Goal: Information Seeking & Learning: Learn about a topic

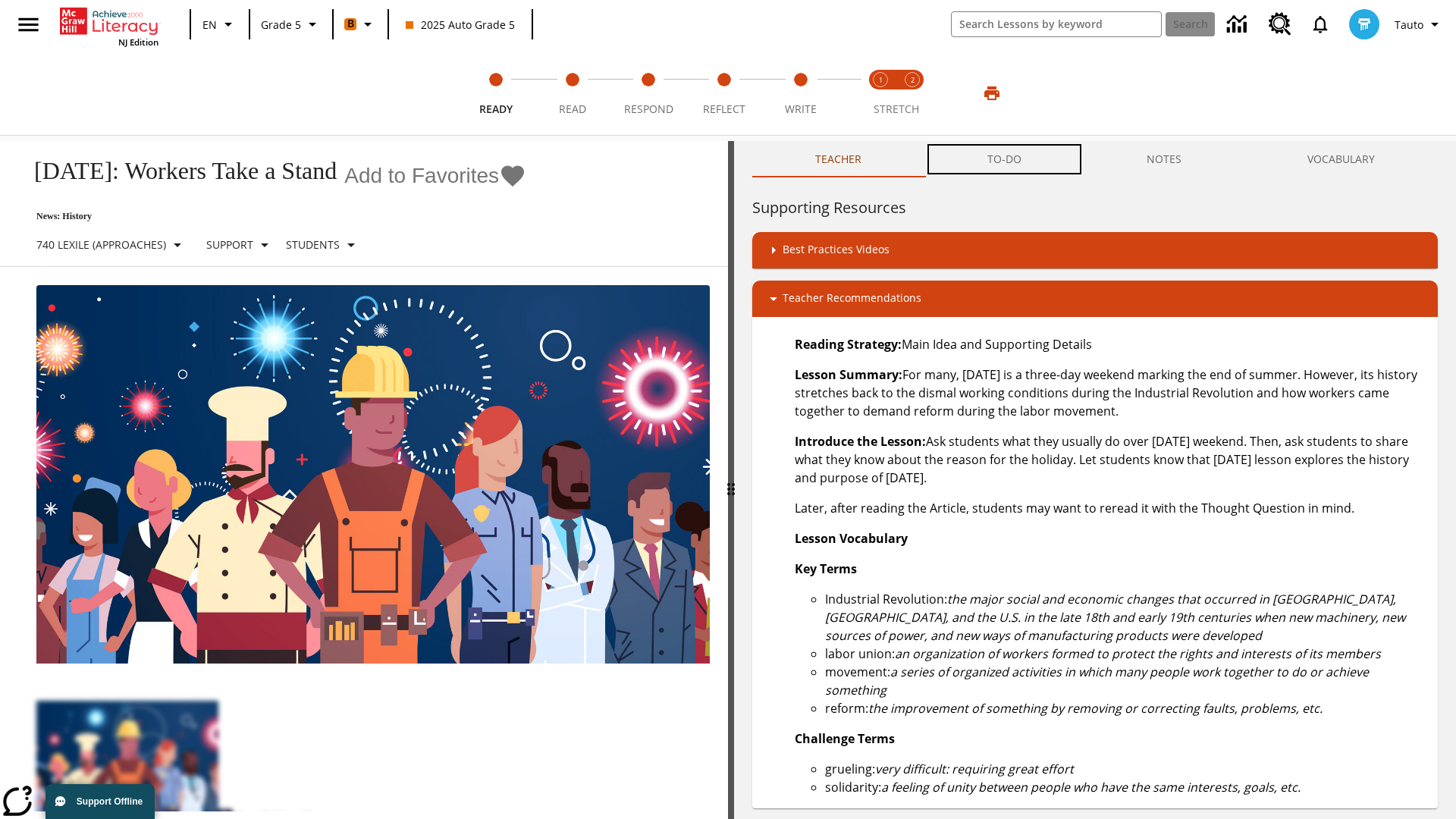
click at [1005, 159] on button "TO-DO" at bounding box center [1004, 159] width 160 height 36
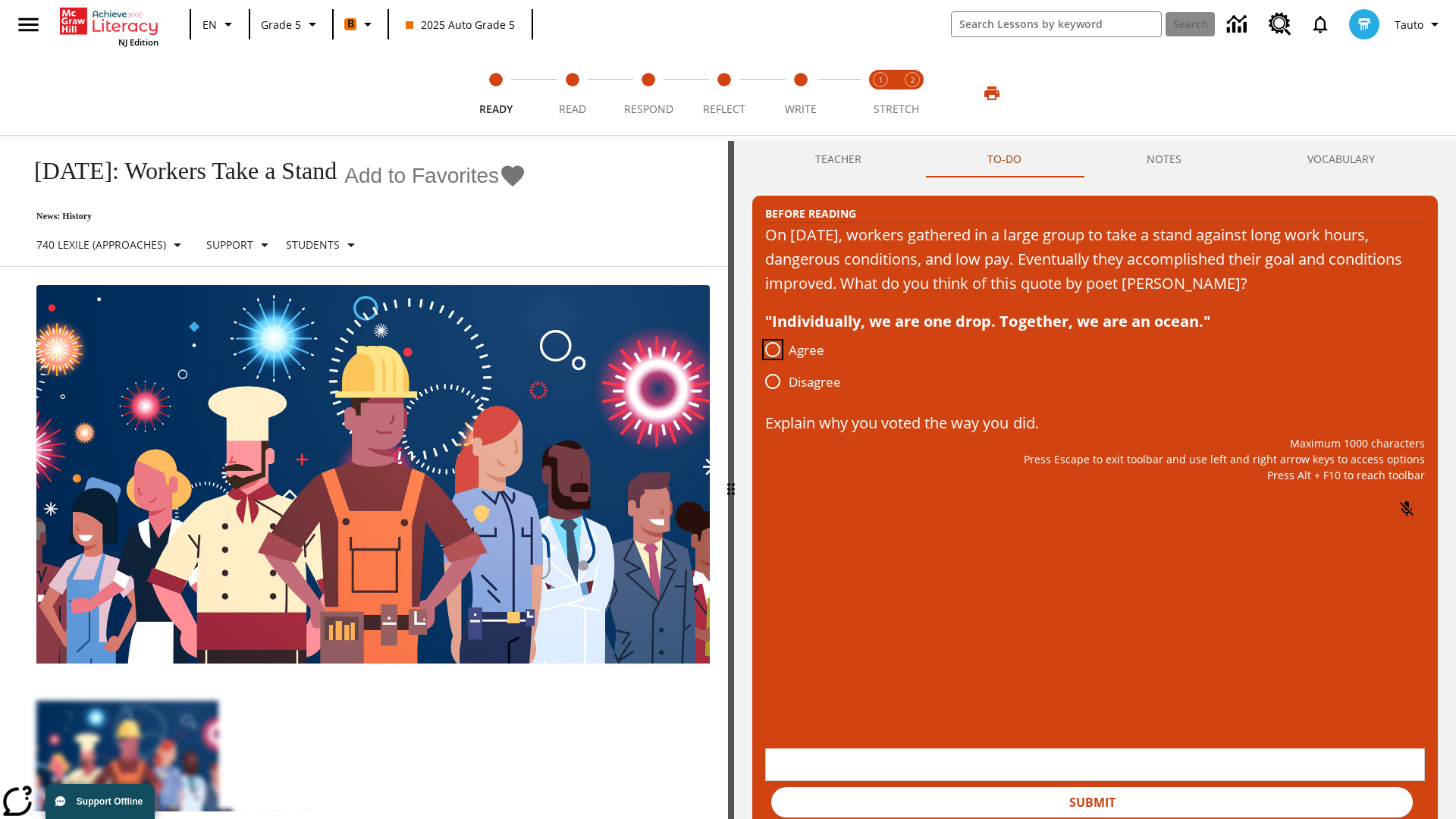
click at [773, 351] on input "Agree" at bounding box center [772, 349] width 32 height 32
radio input "true"
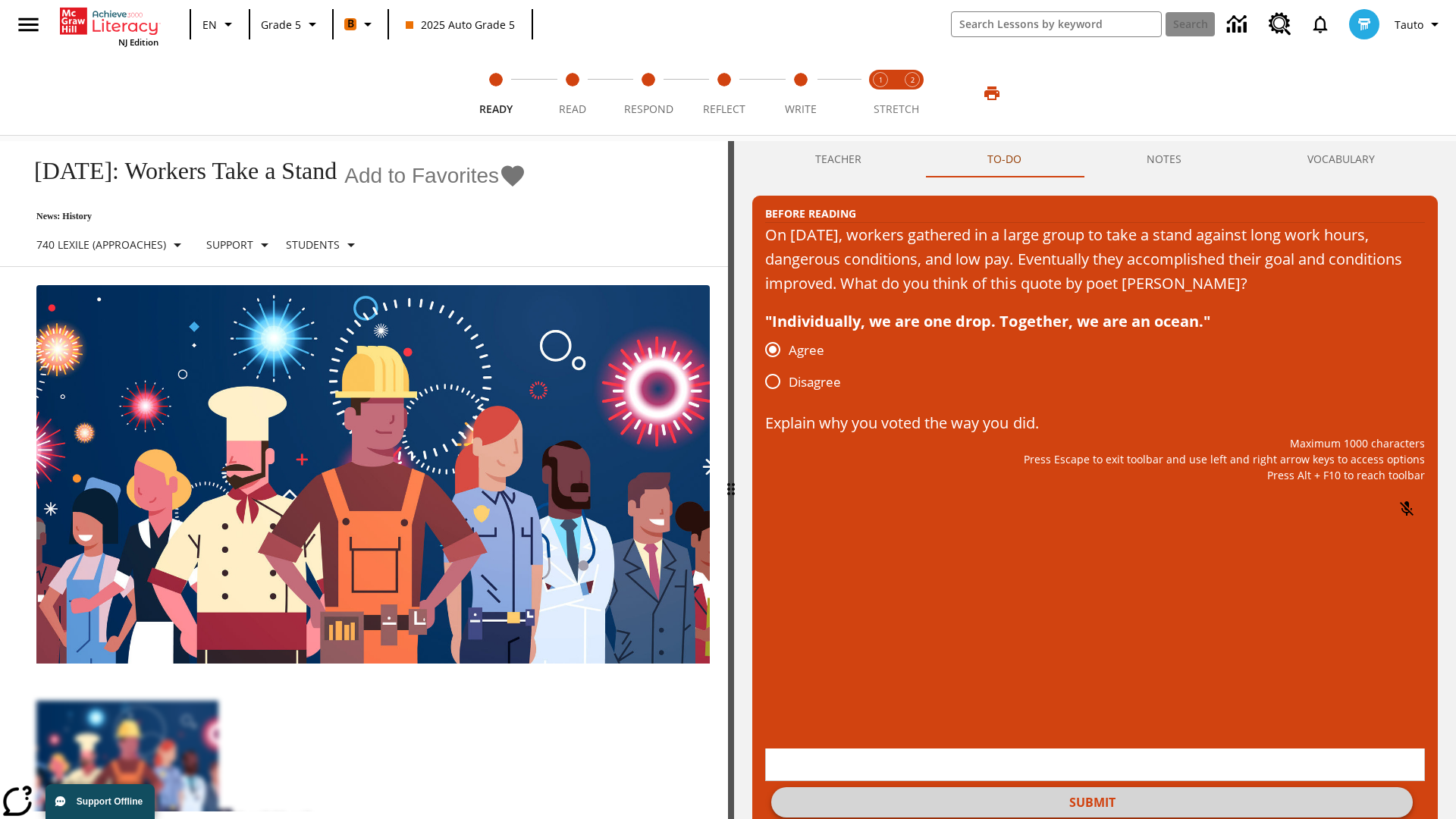
click at [1092, 787] on button "Submit" at bounding box center [1092, 802] width 642 height 30
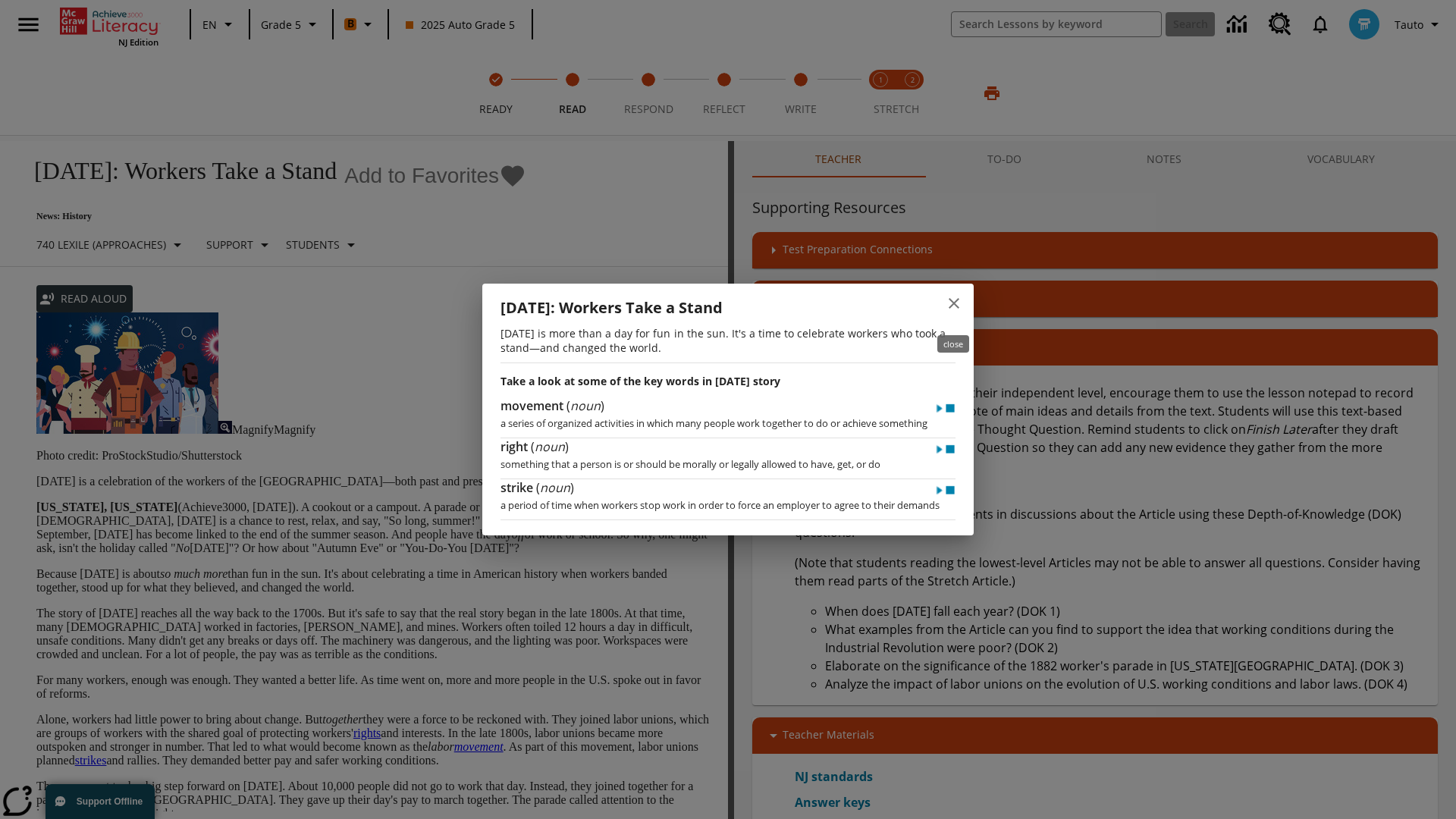
click at [953, 307] on icon "close" at bounding box center [953, 303] width 10 height 10
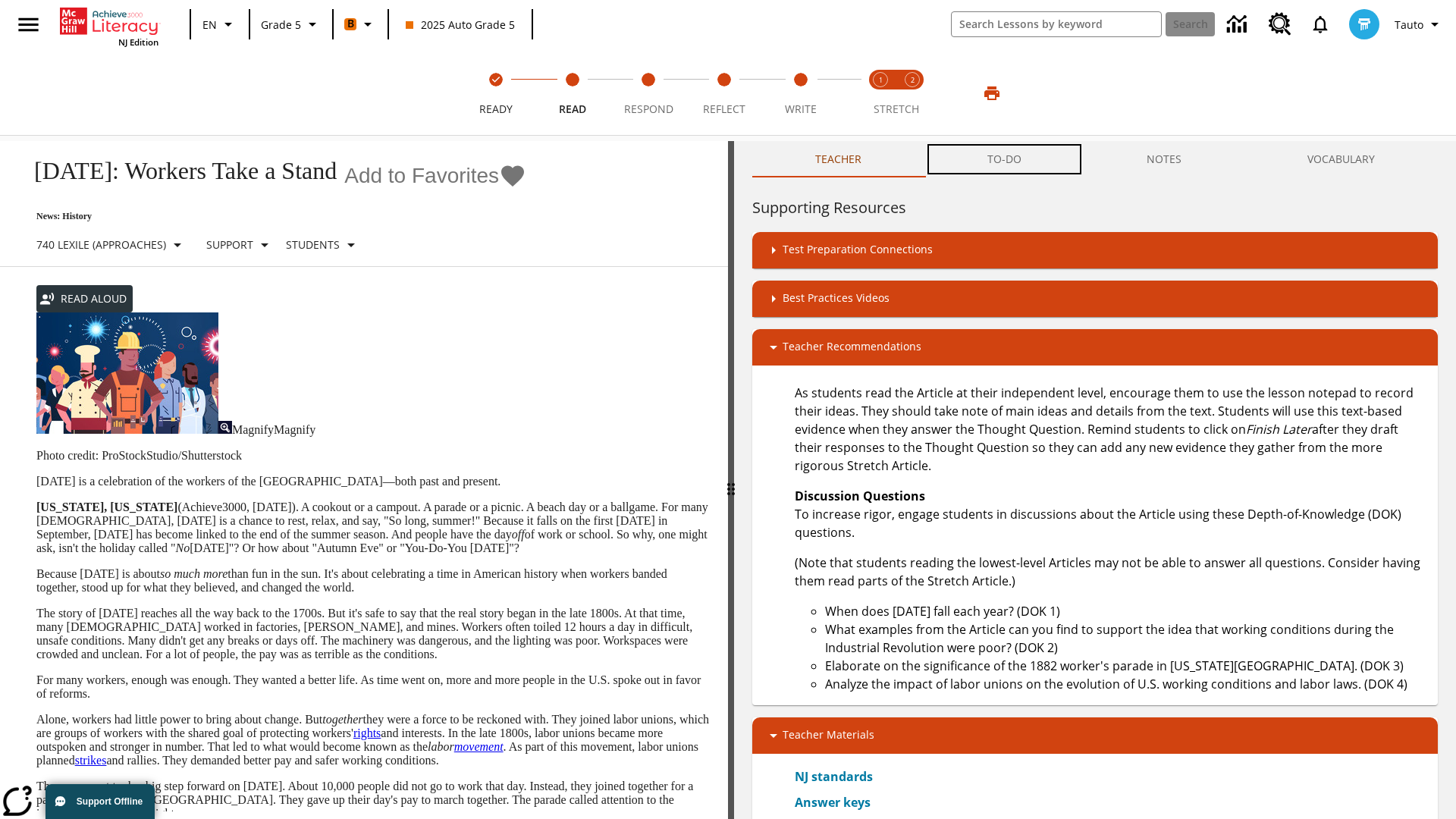
scroll to position [1, 0]
click at [1005, 159] on button "TO-DO" at bounding box center [1004, 159] width 160 height 36
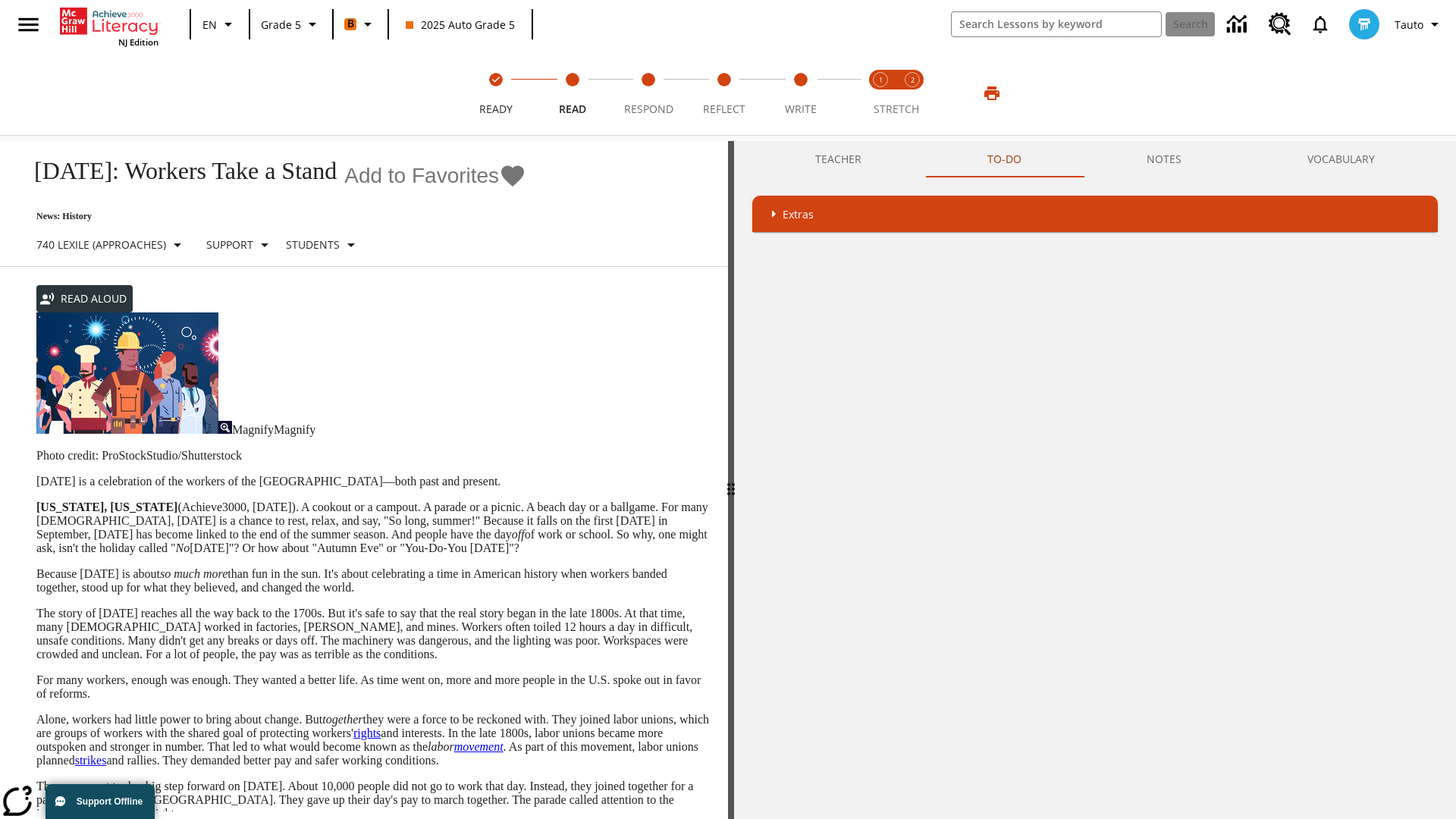
scroll to position [579, 0]
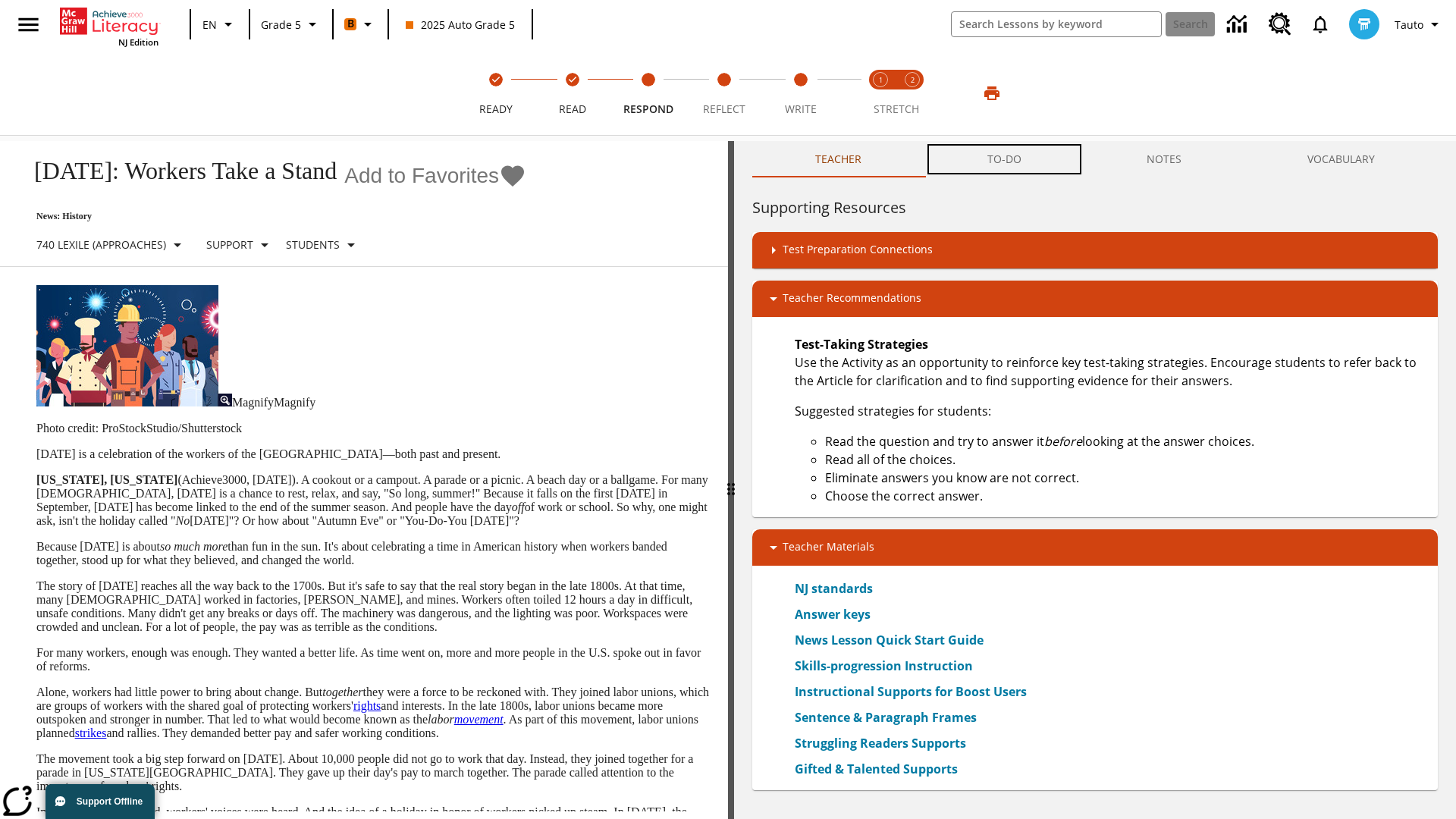
scroll to position [1, 0]
click at [1005, 159] on button "TO-DO" at bounding box center [1004, 159] width 160 height 36
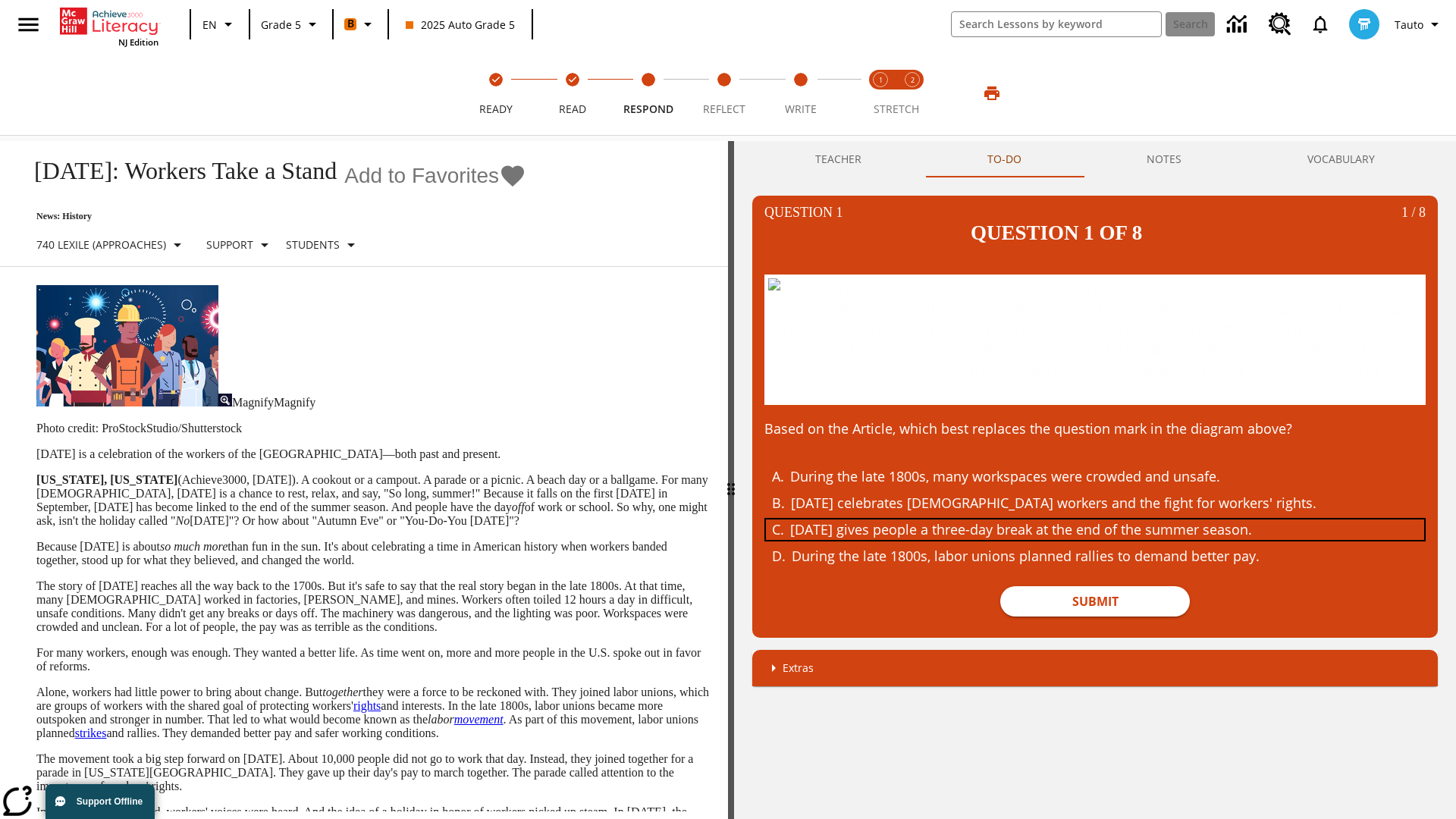
click at [1095, 541] on div "Labor Day gives people a three-day break at the end of the summer season." at bounding box center [1083, 530] width 587 height 21
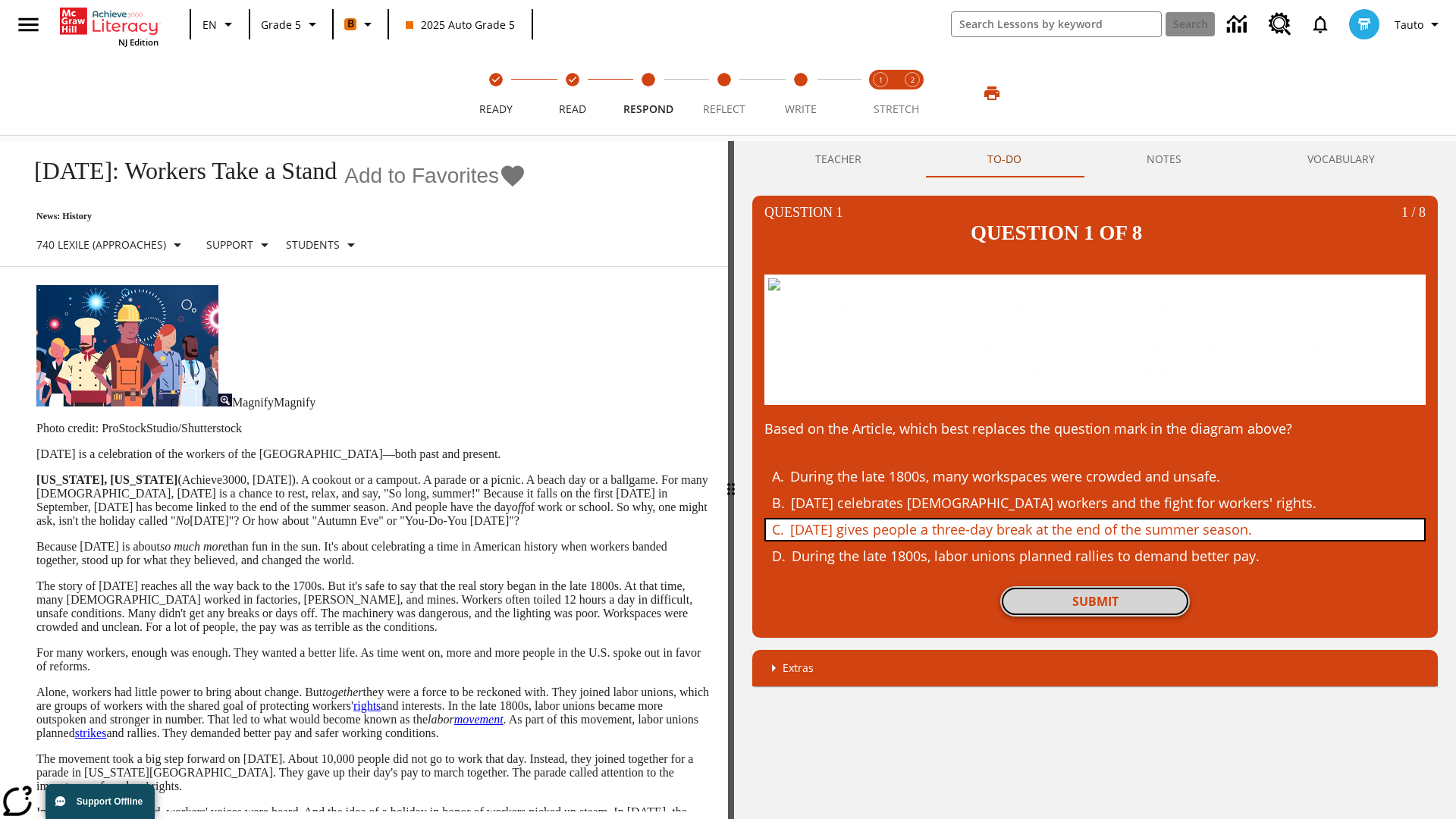
click at [1095, 617] on button "Submit" at bounding box center [1094, 601] width 190 height 30
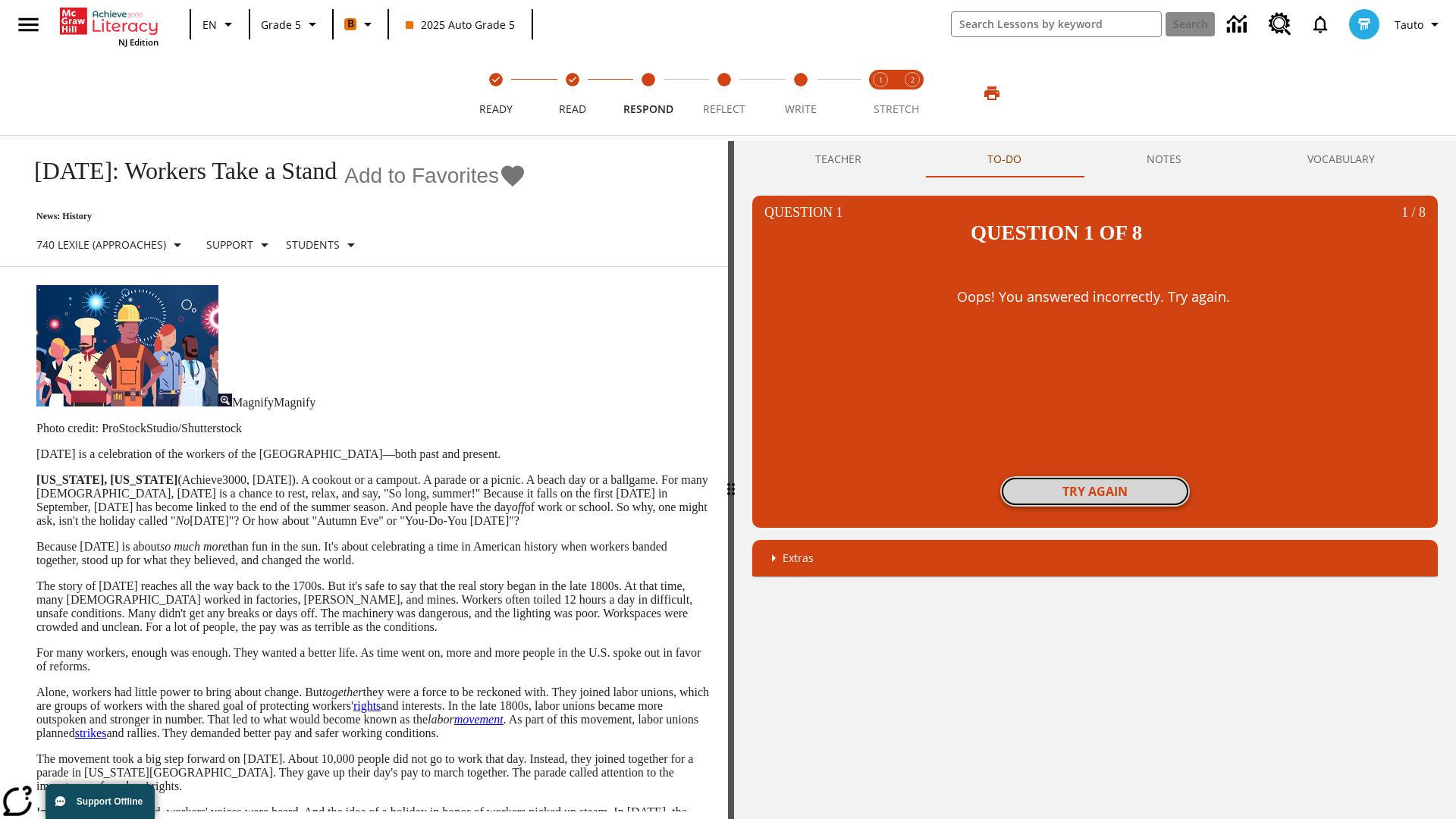
click at [1095, 476] on button "Try again" at bounding box center [1094, 491] width 190 height 30
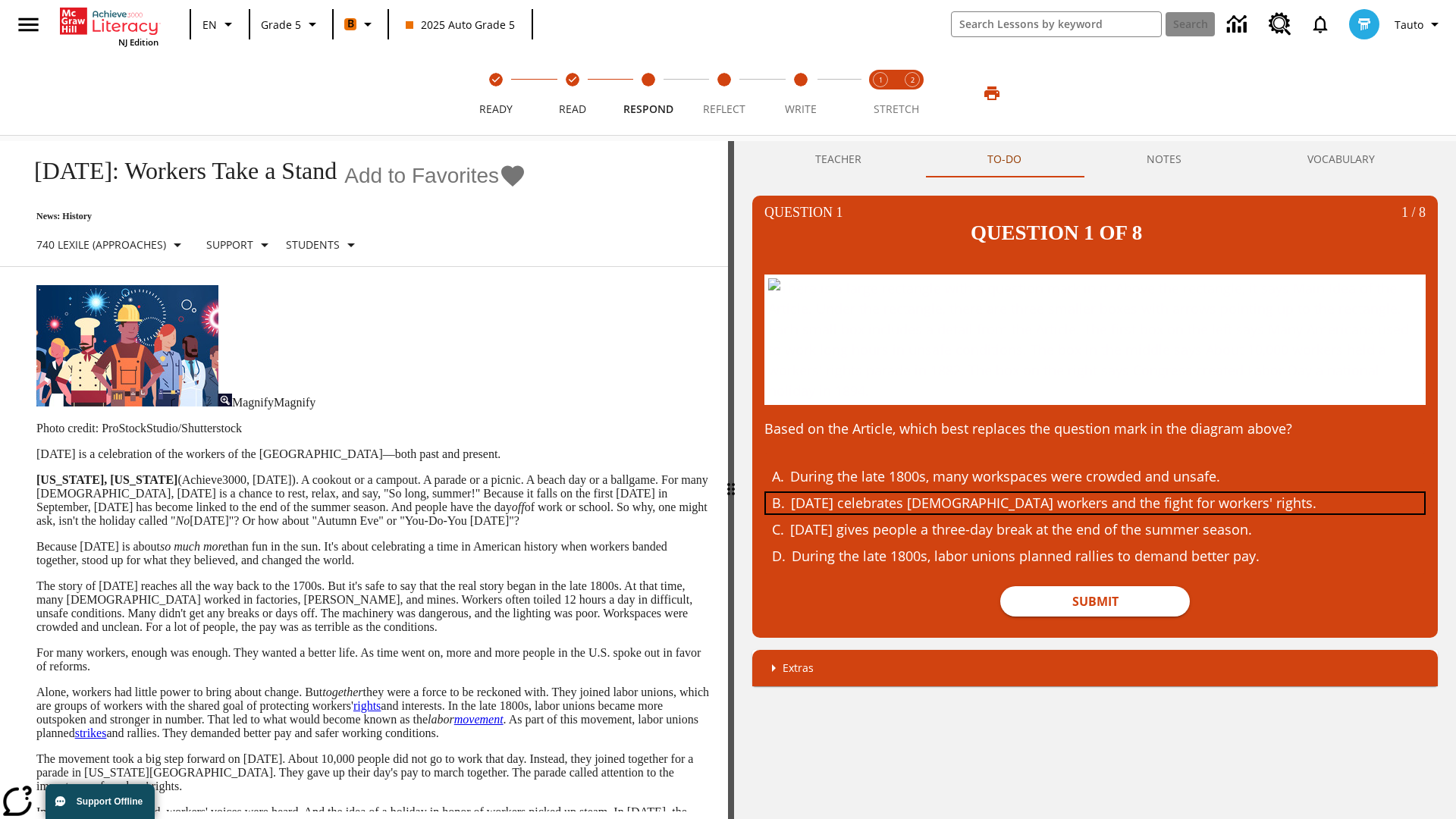
click at [1095, 514] on div "Labor Day celebrates U.S. workers and the fight for workers' rights." at bounding box center [1084, 504] width 587 height 21
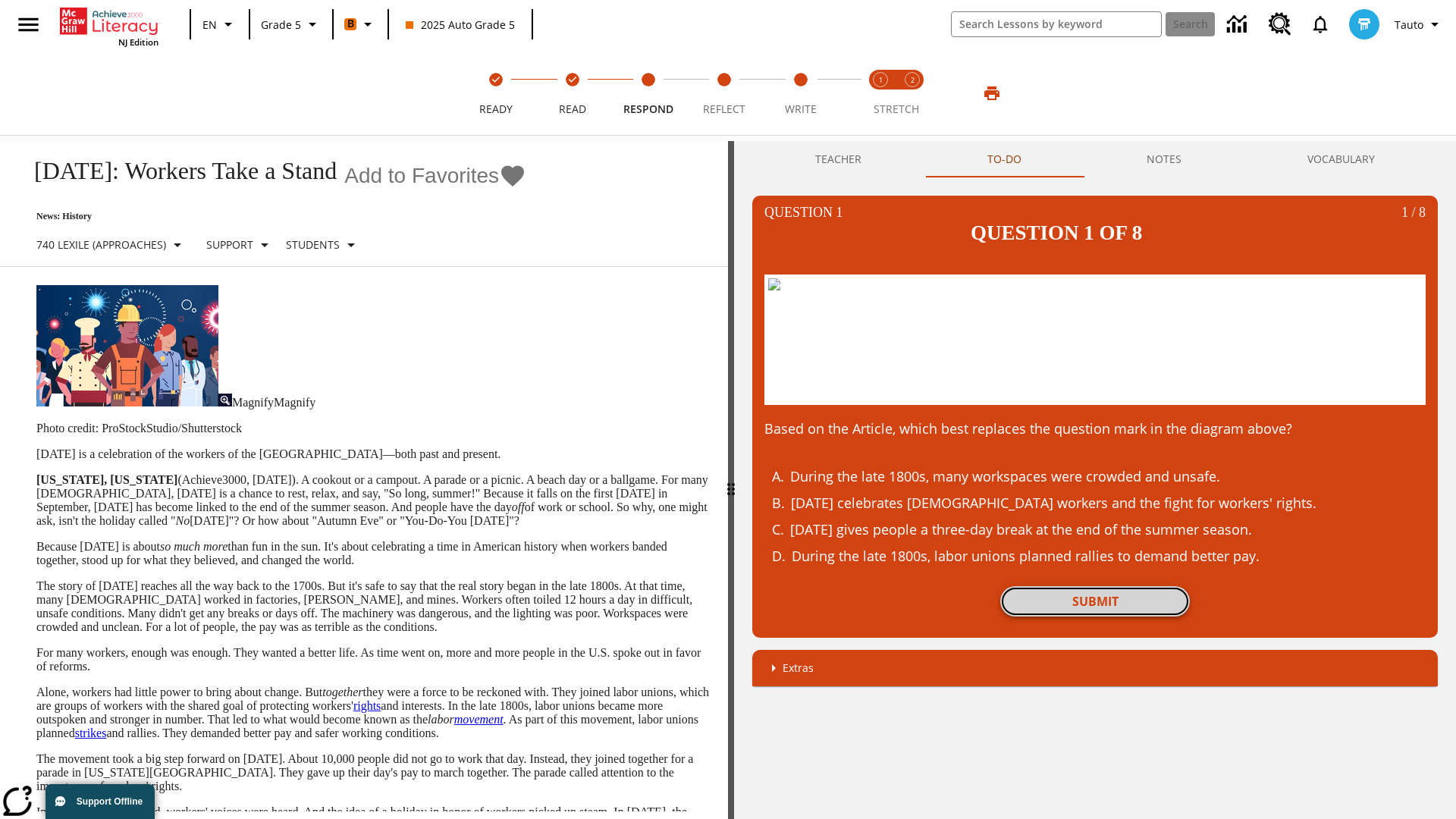
click at [1095, 617] on button "Submit" at bounding box center [1094, 601] width 190 height 30
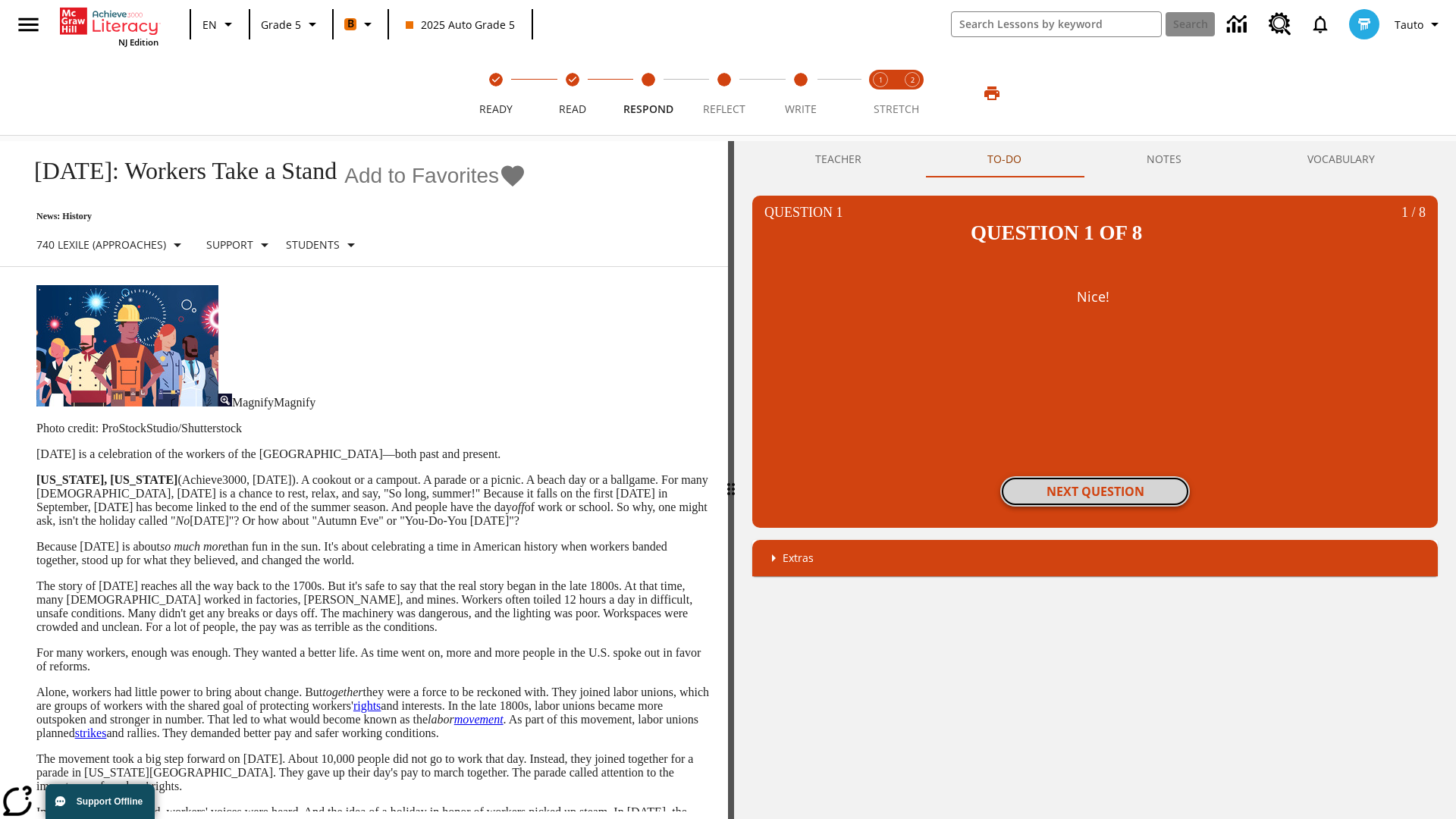
click at [1095, 476] on button "Next Question" at bounding box center [1094, 491] width 190 height 30
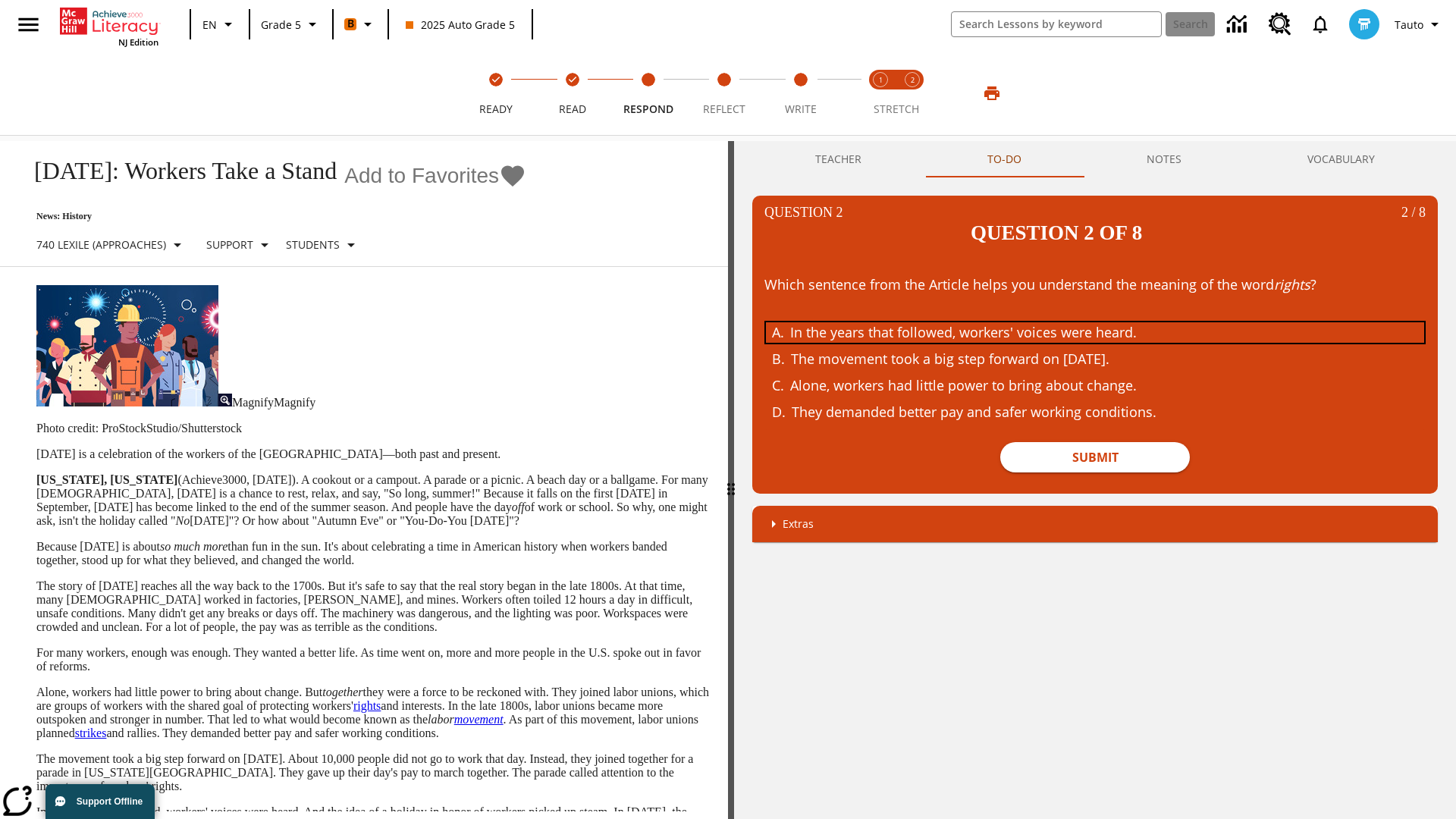
click at [1095, 322] on div "In the years that followed, workers' voices were heard." at bounding box center [1083, 333] width 587 height 21
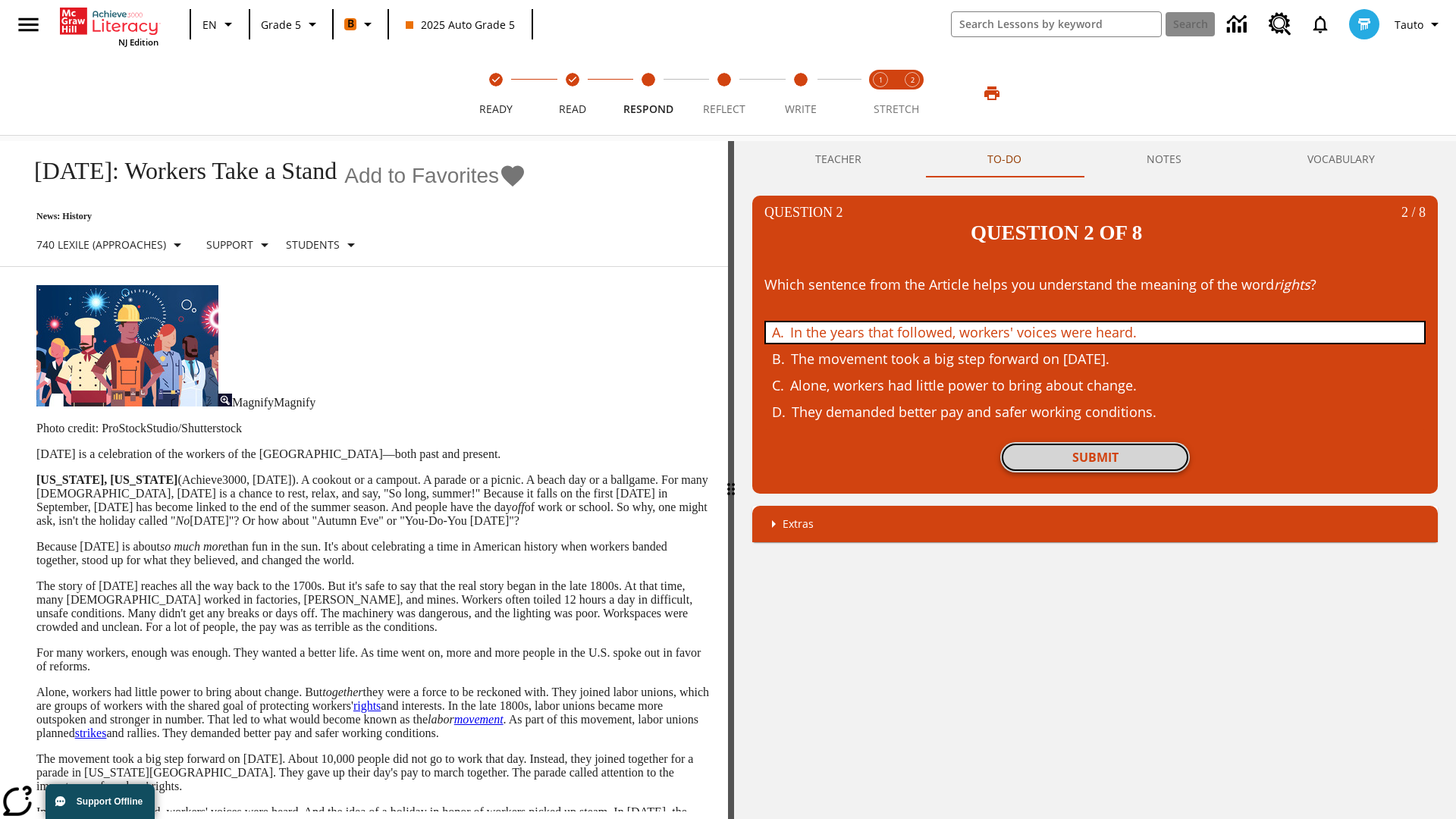
click at [1095, 443] on button "Submit" at bounding box center [1094, 457] width 190 height 30
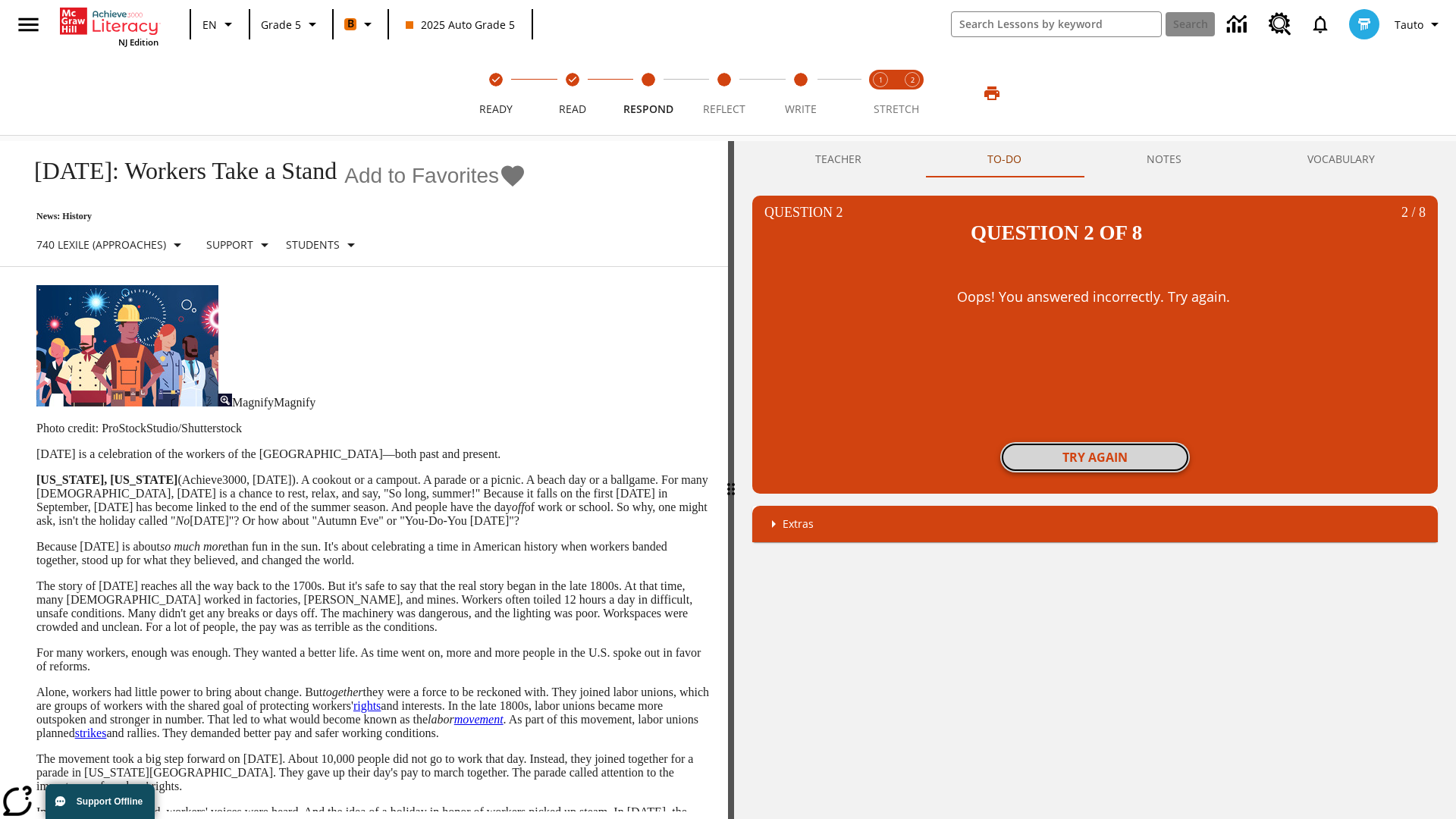
click at [1095, 443] on button "Try again" at bounding box center [1094, 457] width 190 height 30
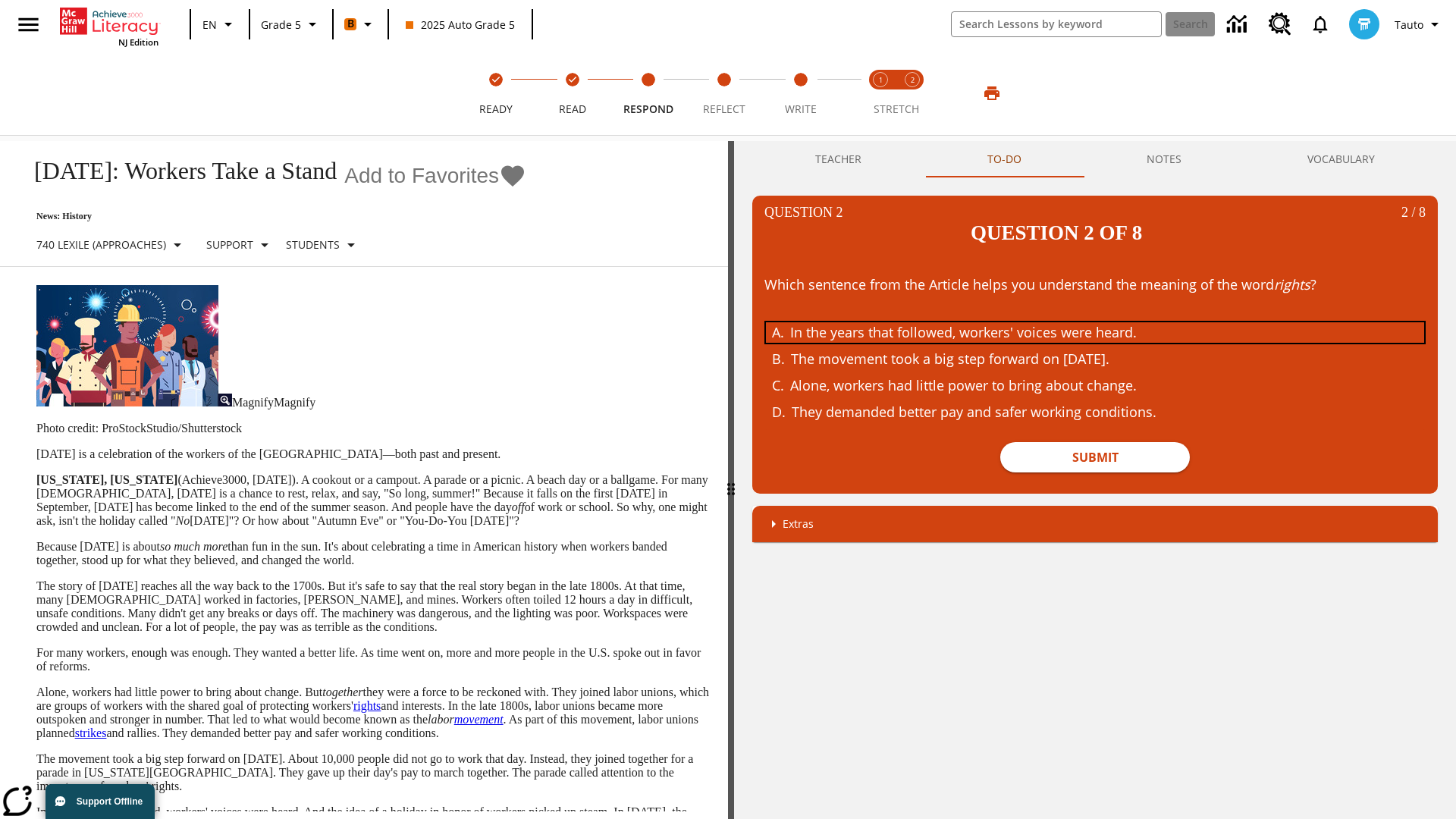
click at [1095, 322] on div "In the years that followed, workers' voices were heard." at bounding box center [1083, 333] width 587 height 21
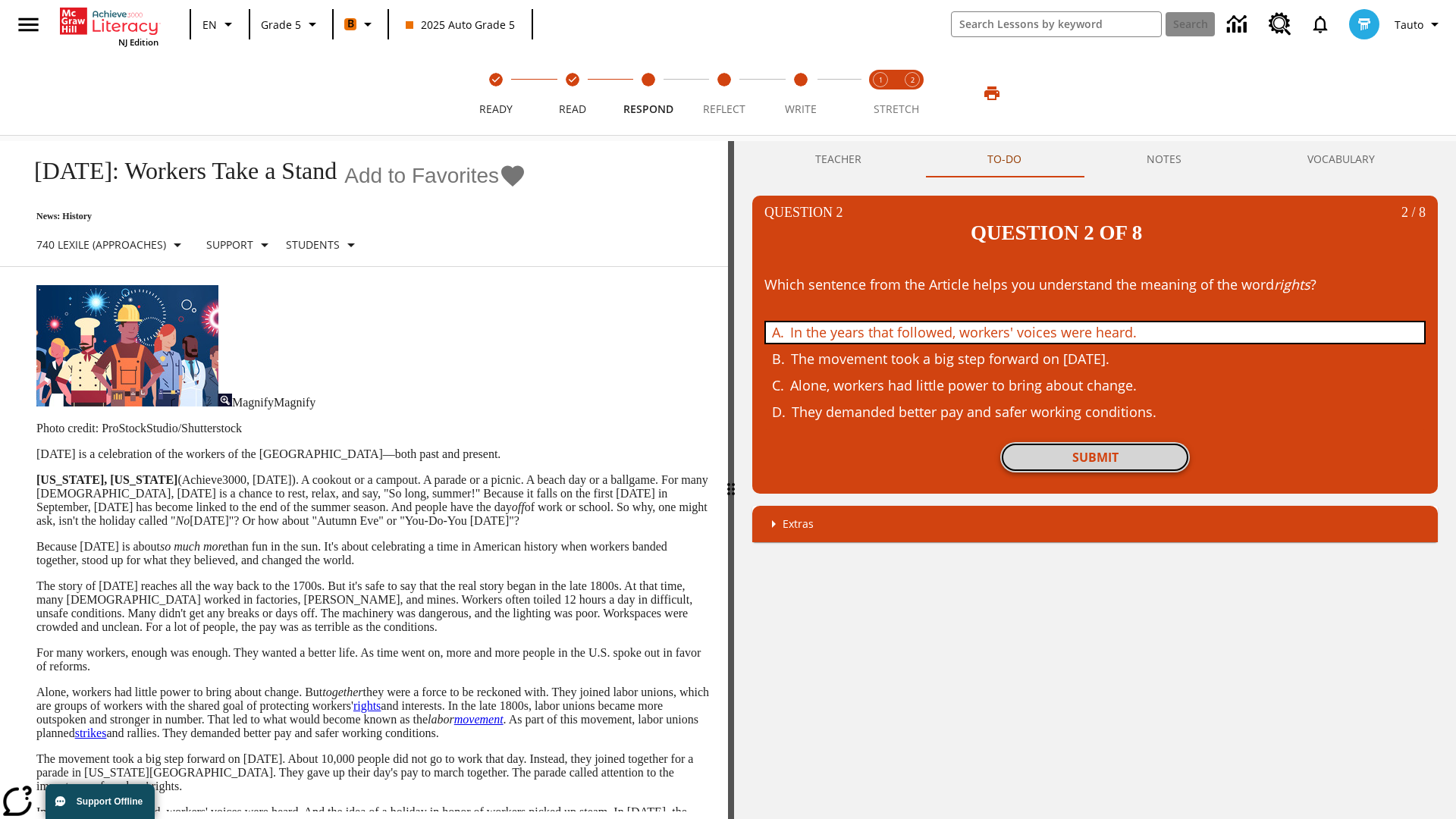
click at [1095, 443] on button "Submit" at bounding box center [1094, 457] width 190 height 30
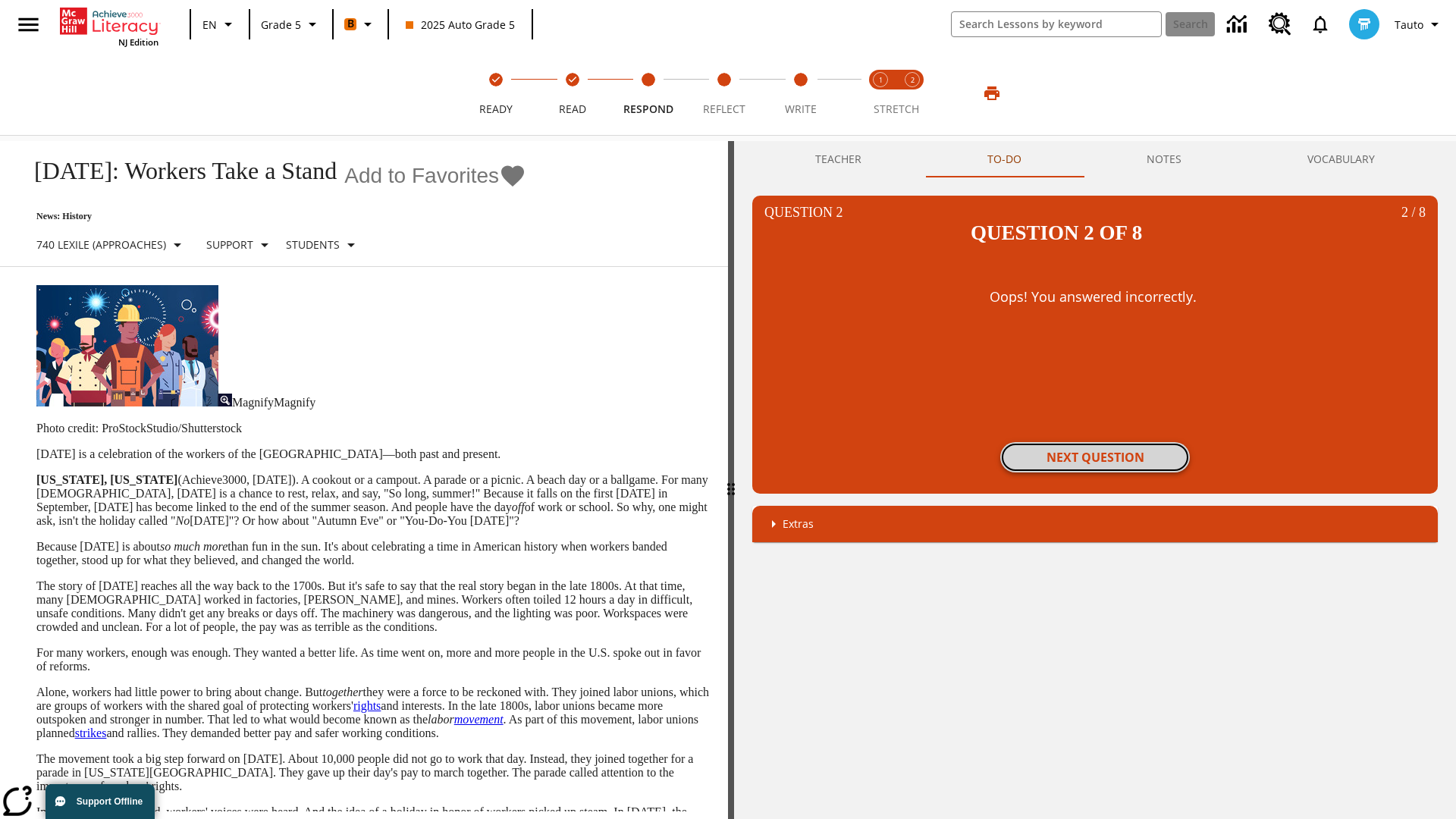
click at [1095, 443] on button "Next Question" at bounding box center [1094, 457] width 190 height 30
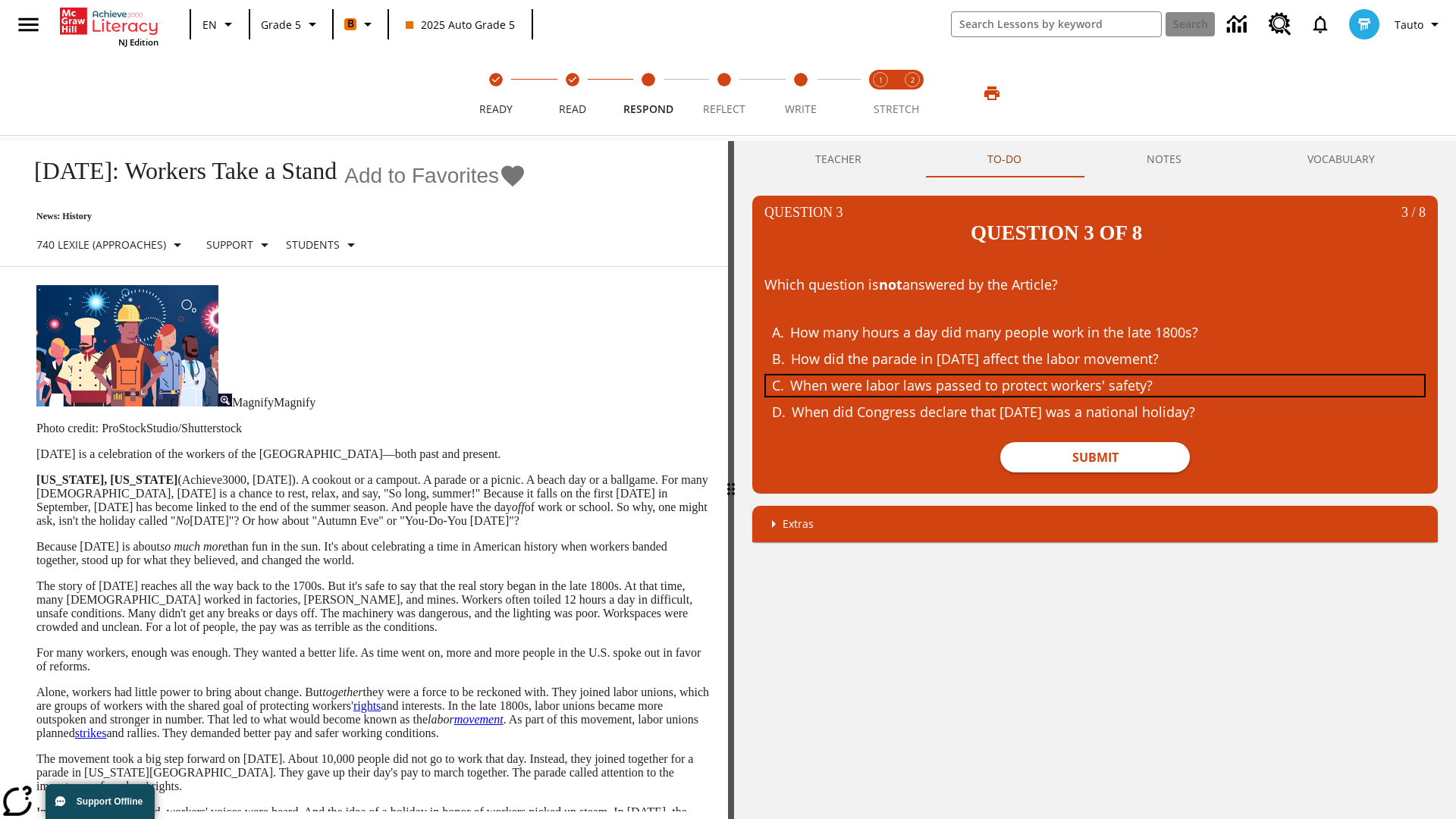
click at [1095, 376] on div "When were labor laws passed to protect workers' safety?" at bounding box center [1083, 386] width 587 height 21
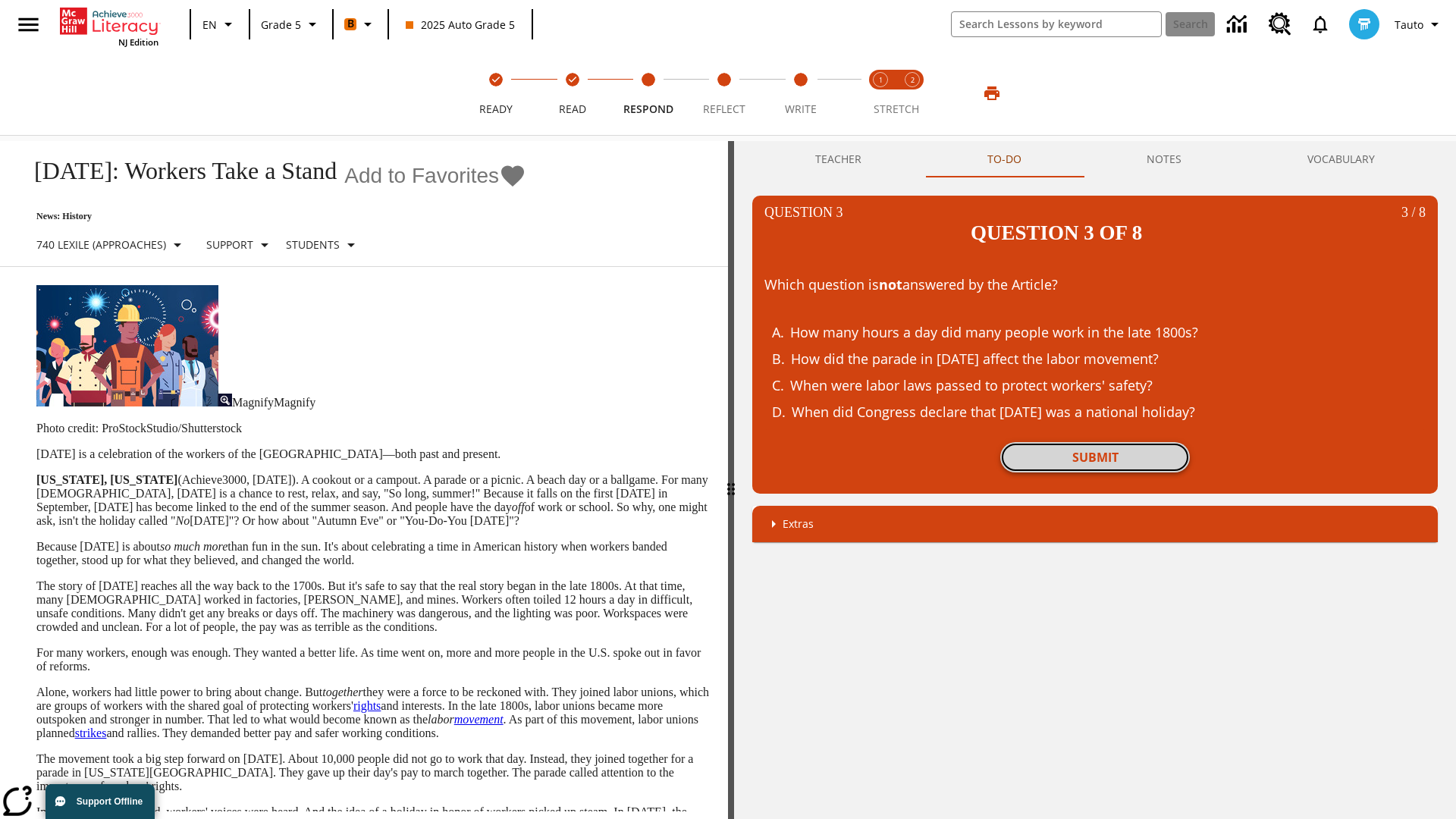
click at [1095, 443] on button "Submit" at bounding box center [1094, 457] width 190 height 30
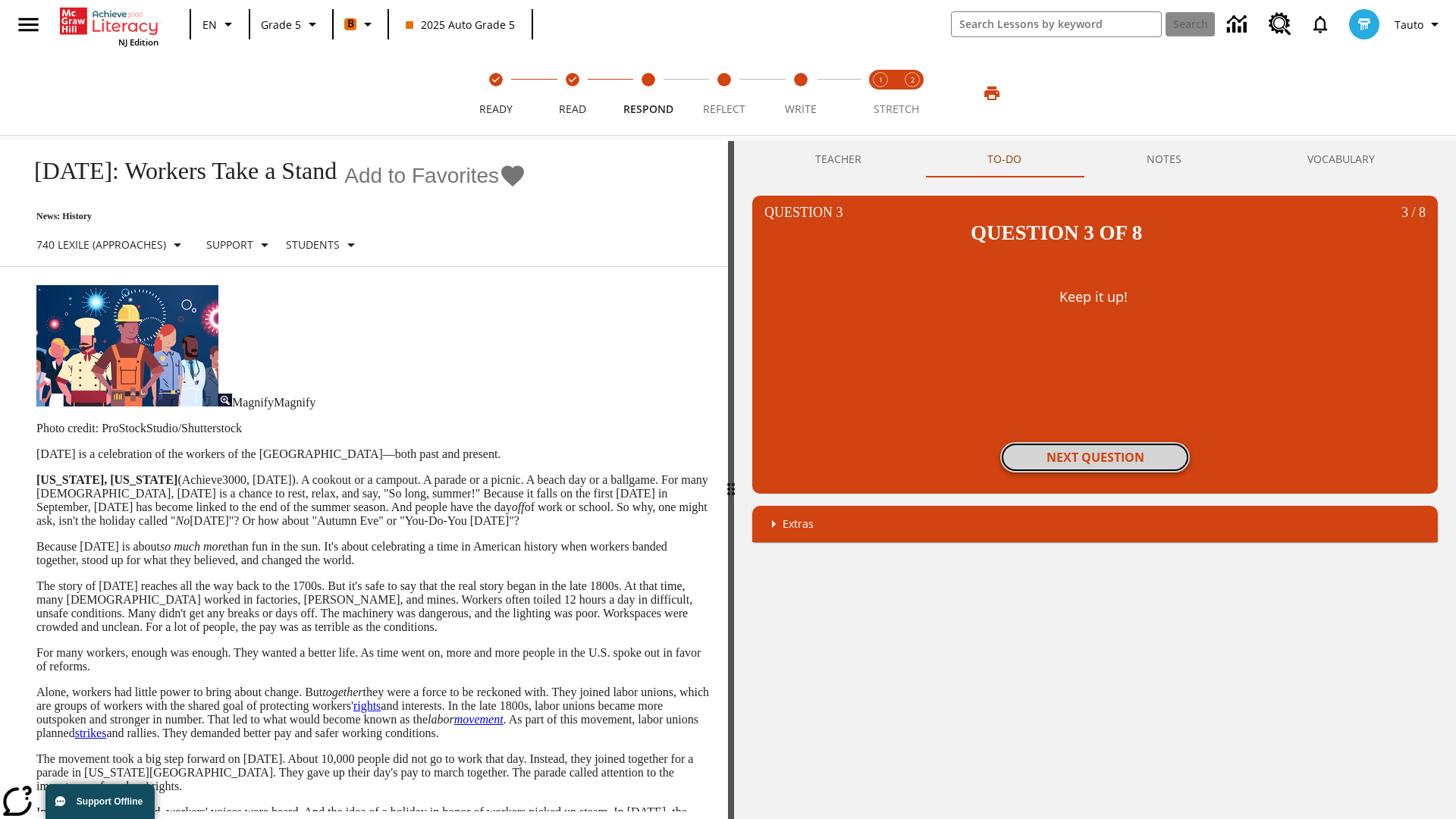
click at [1095, 443] on button "Next Question" at bounding box center [1094, 457] width 190 height 30
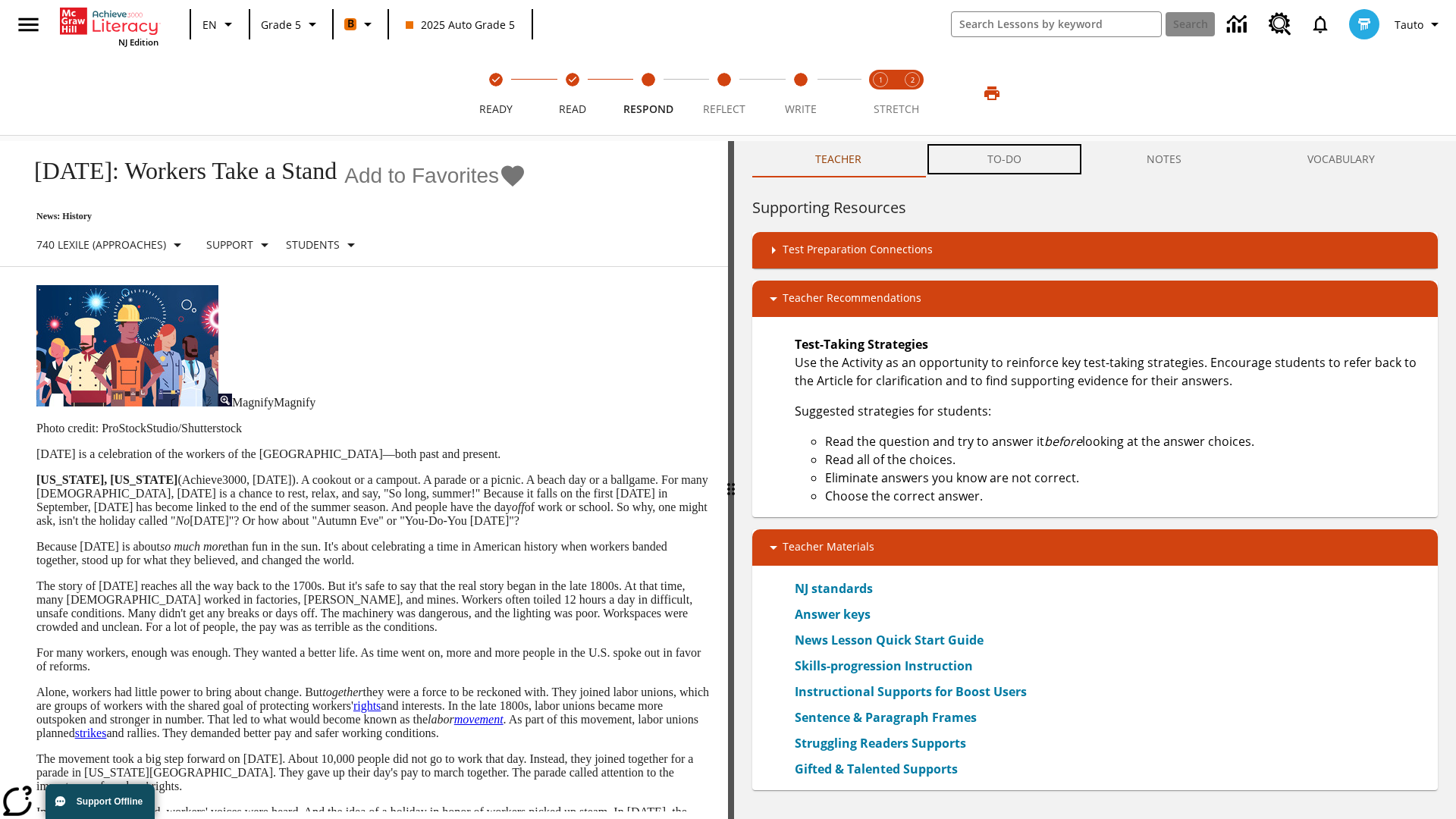
click at [1005, 159] on button "TO-DO" at bounding box center [1004, 159] width 160 height 36
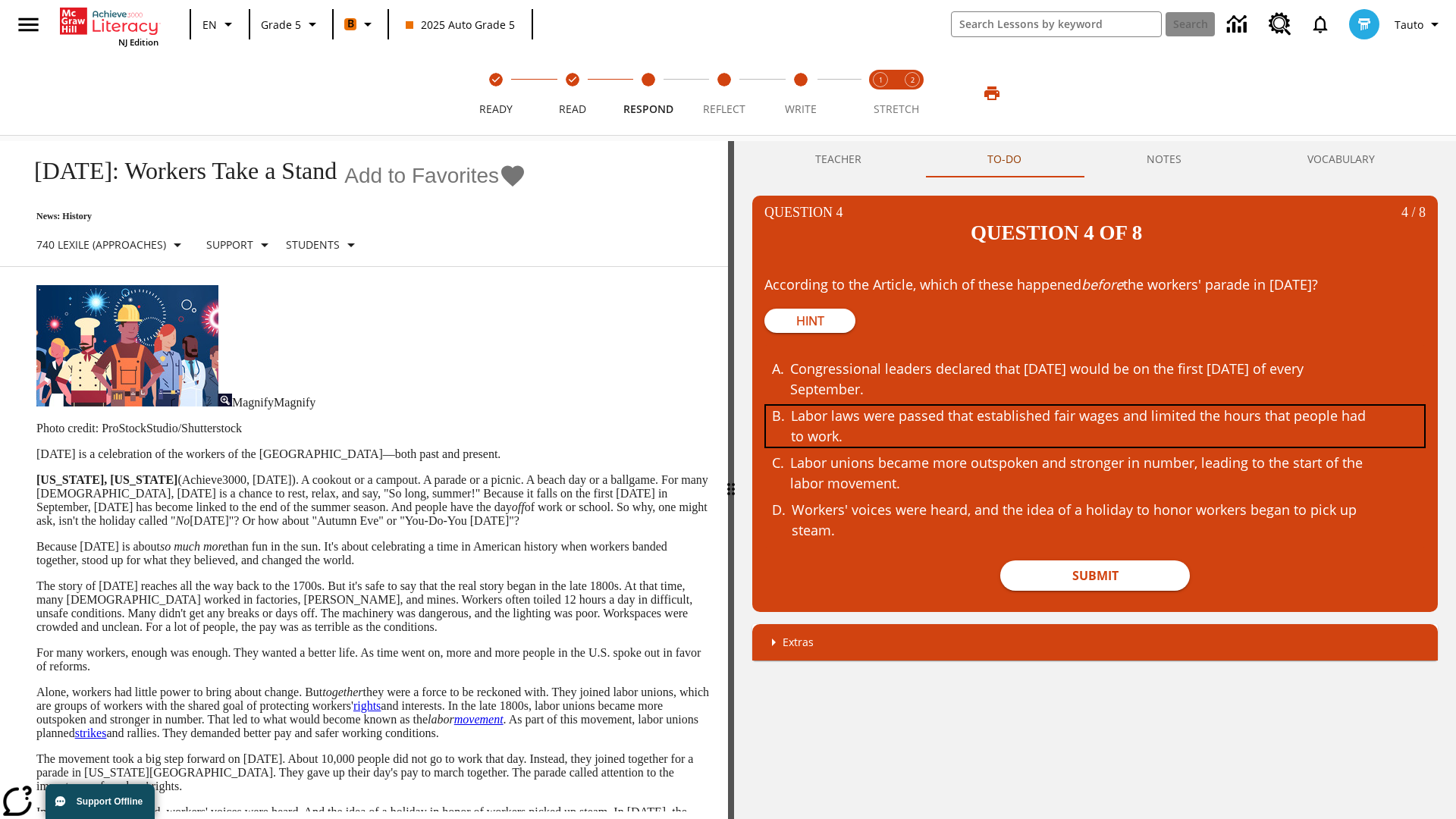
click at [1095, 406] on div "Labor laws were passed that established fair wages and limited the hours that p…" at bounding box center [1084, 426] width 587 height 41
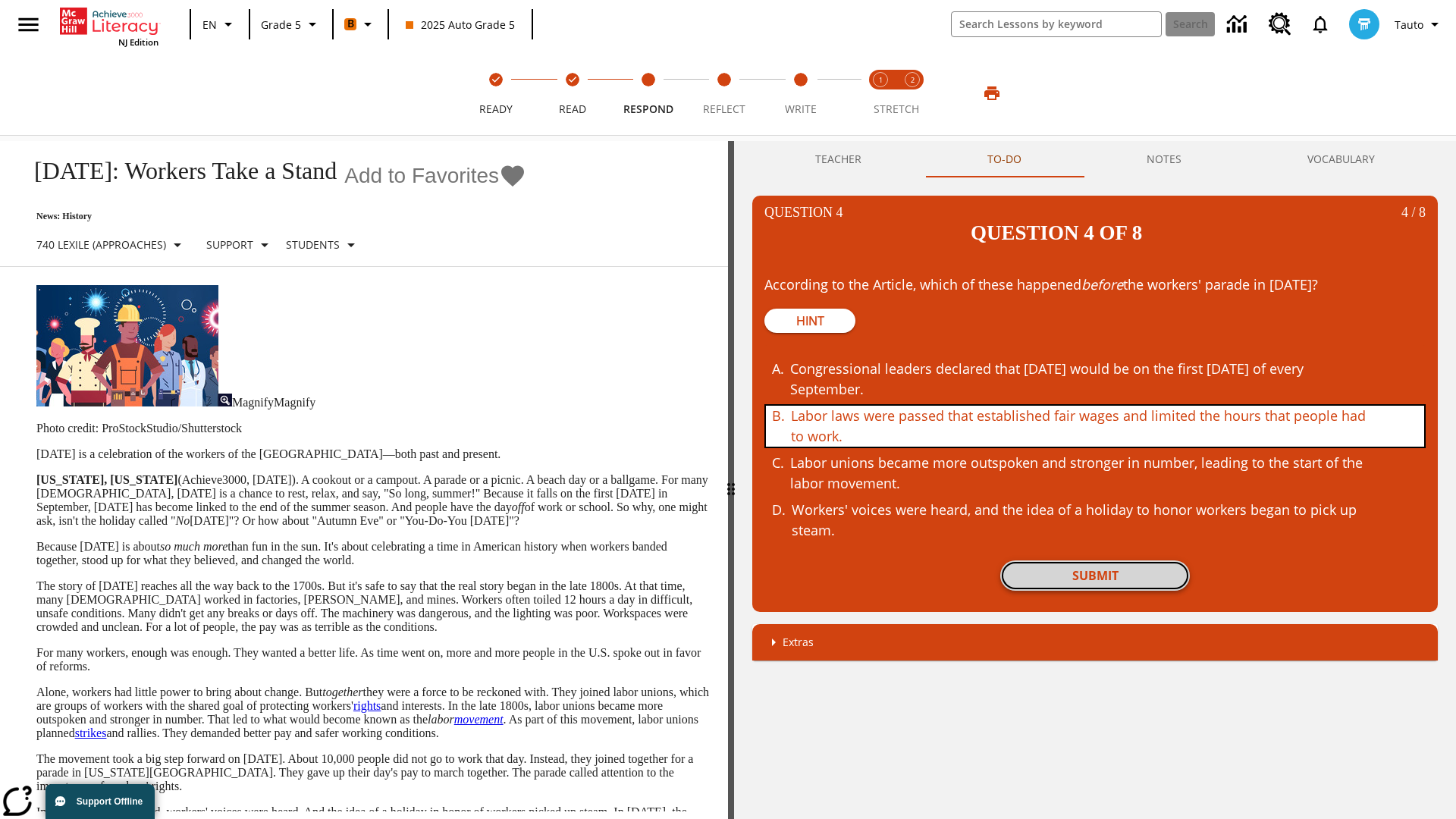
click at [1095, 560] on button "Submit" at bounding box center [1094, 575] width 190 height 30
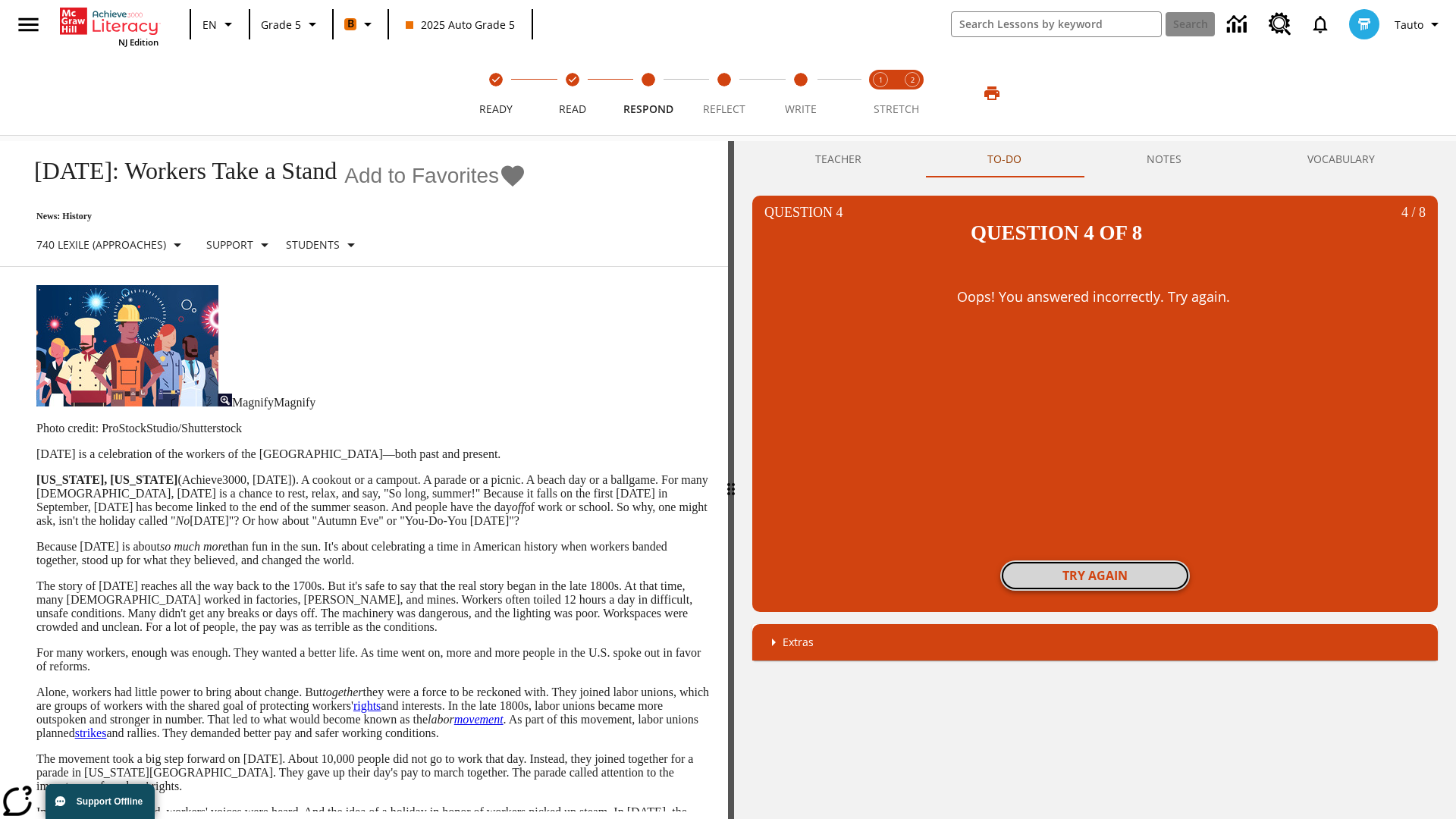
click at [1095, 560] on button "Try again" at bounding box center [1094, 575] width 190 height 30
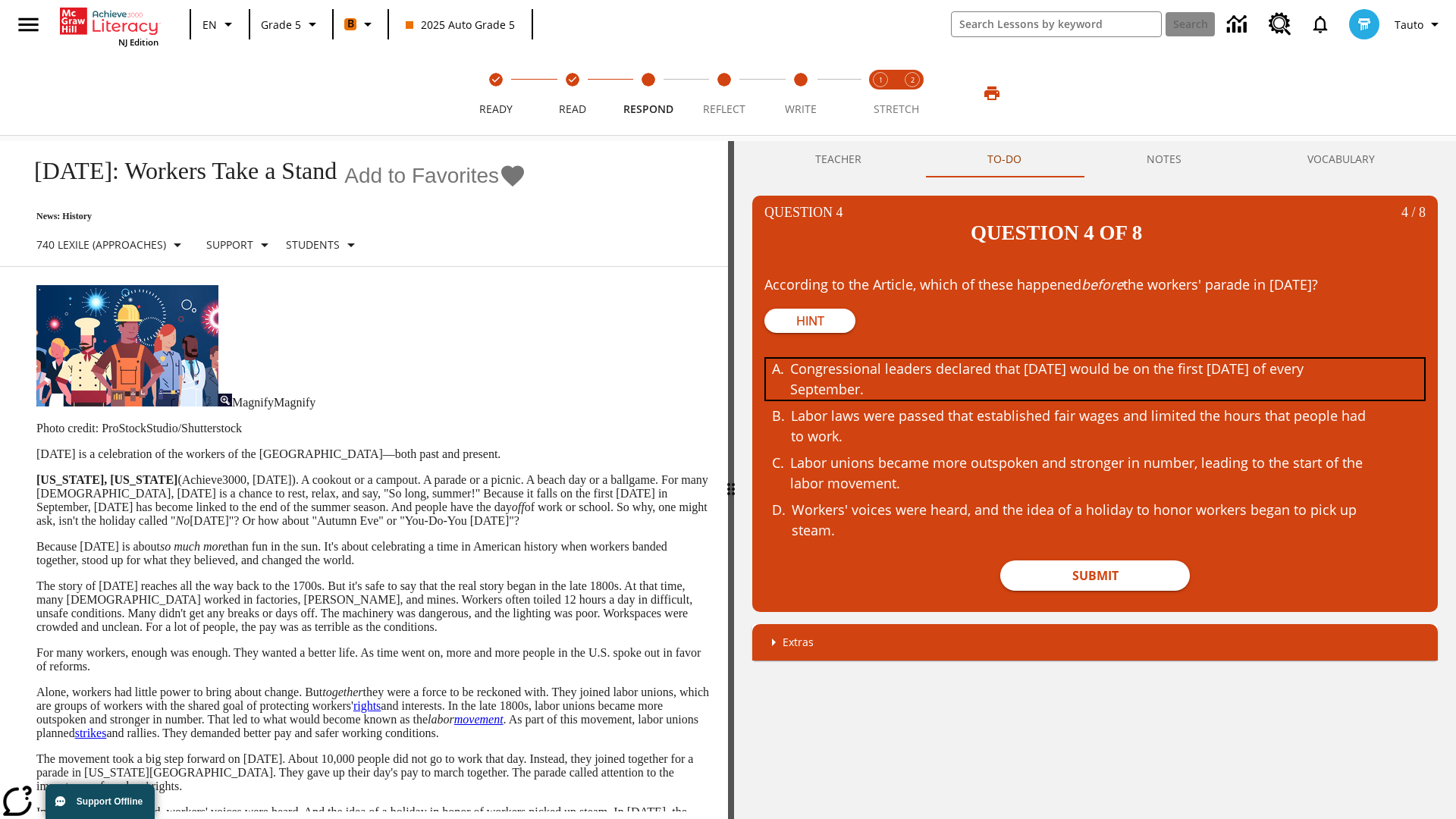
click at [1095, 359] on div "Congressional leaders declared that Labor Day would be on the first Monday of e…" at bounding box center [1083, 380] width 587 height 41
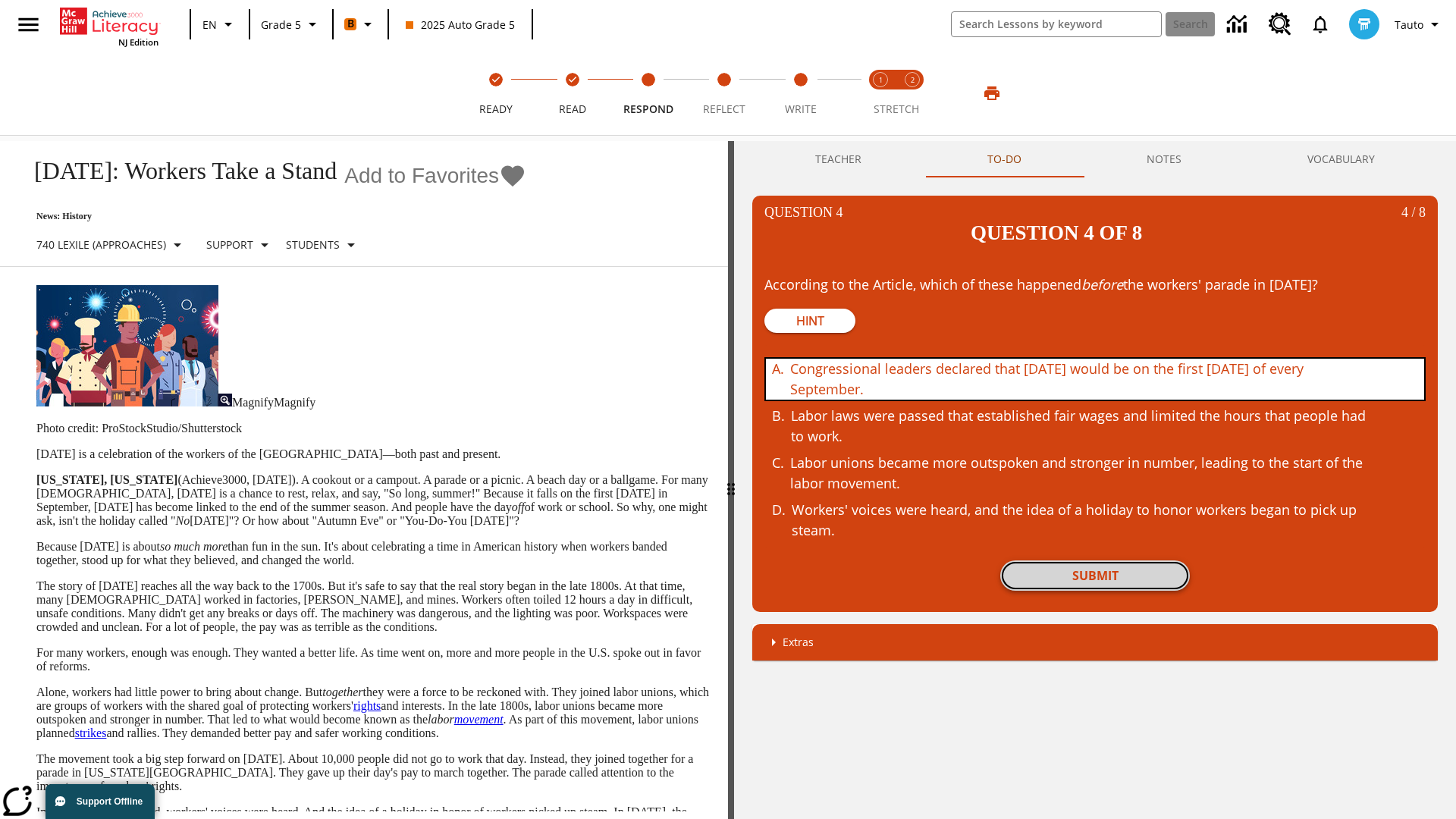
click at [1095, 560] on button "Submit" at bounding box center [1094, 575] width 190 height 30
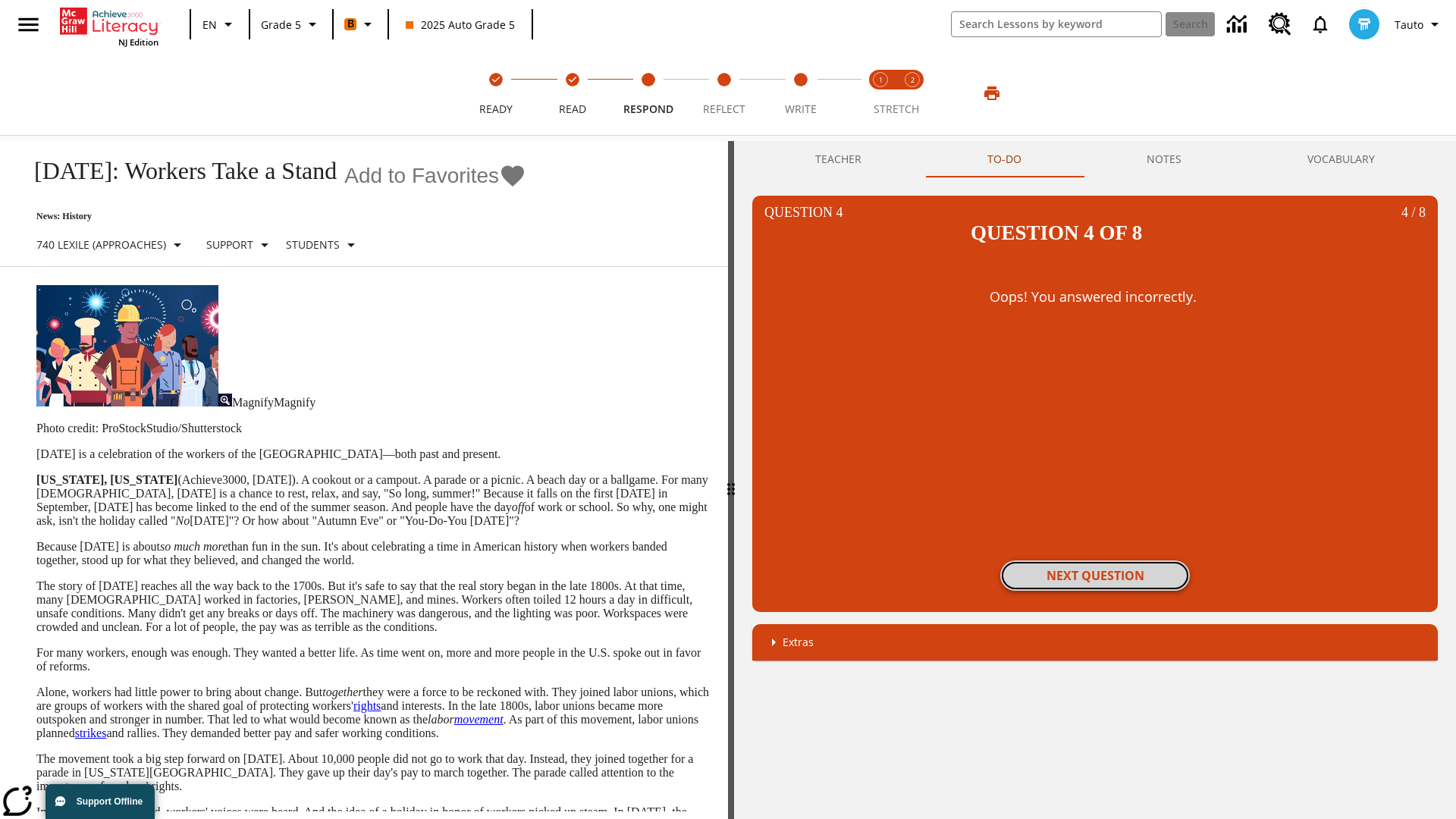
click at [1095, 560] on button "Next Question" at bounding box center [1094, 575] width 190 height 30
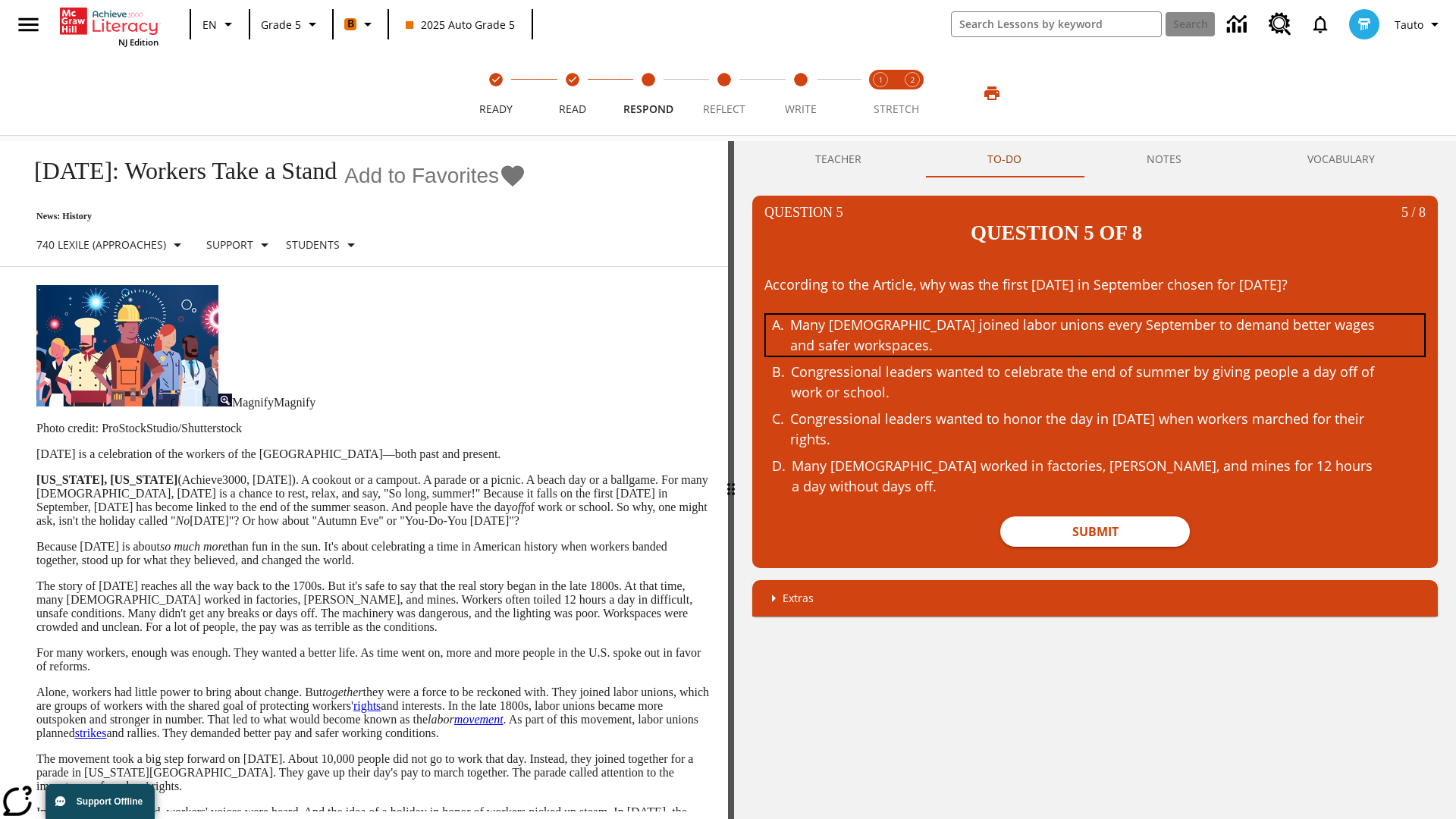
click at [1095, 315] on div "Many Americans joined labor unions every September to demand better wages and s…" at bounding box center [1083, 335] width 587 height 41
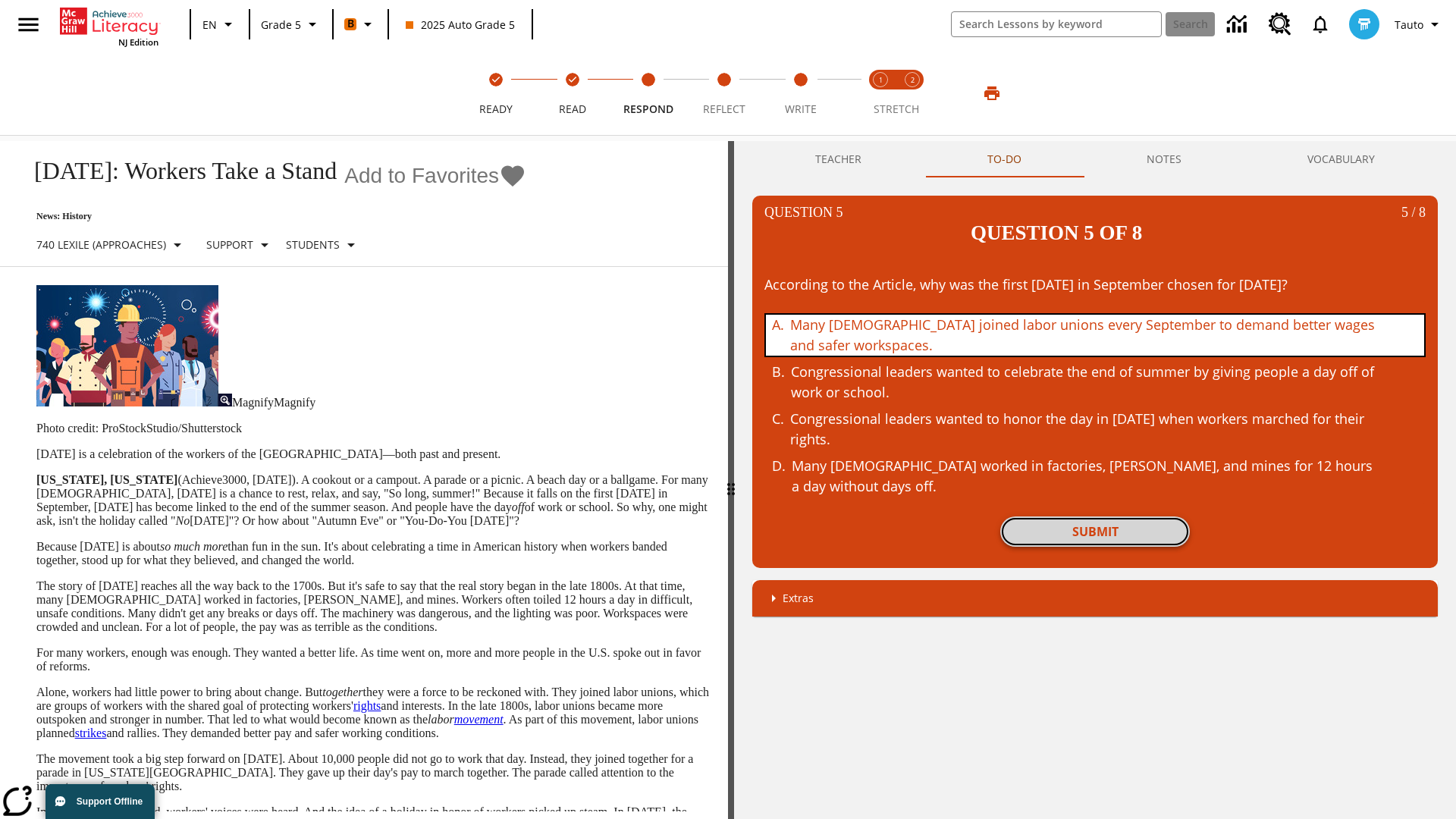
click at [1095, 516] on button "Submit" at bounding box center [1094, 531] width 190 height 30
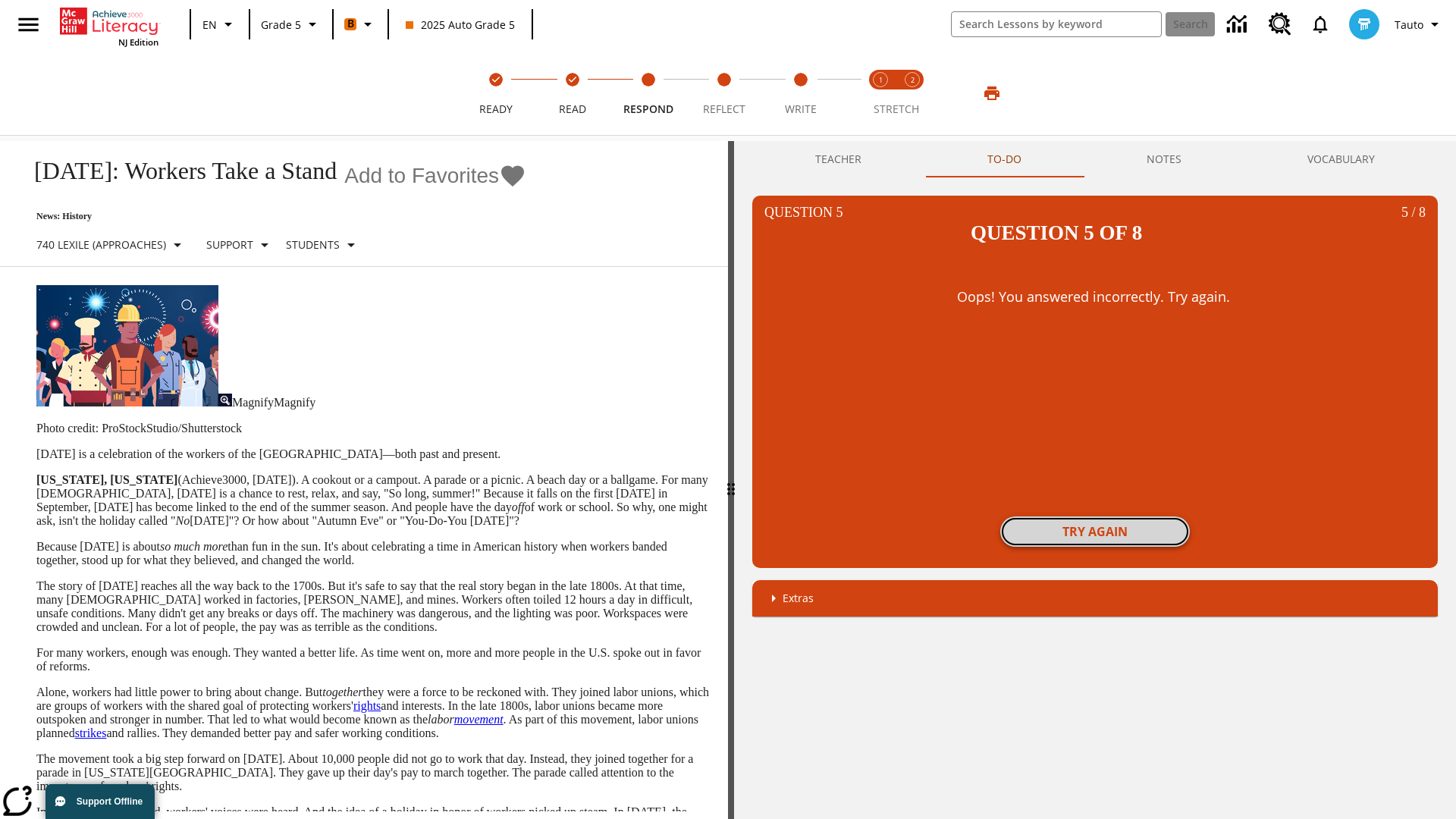
click at [1095, 516] on button "Try again" at bounding box center [1094, 531] width 190 height 30
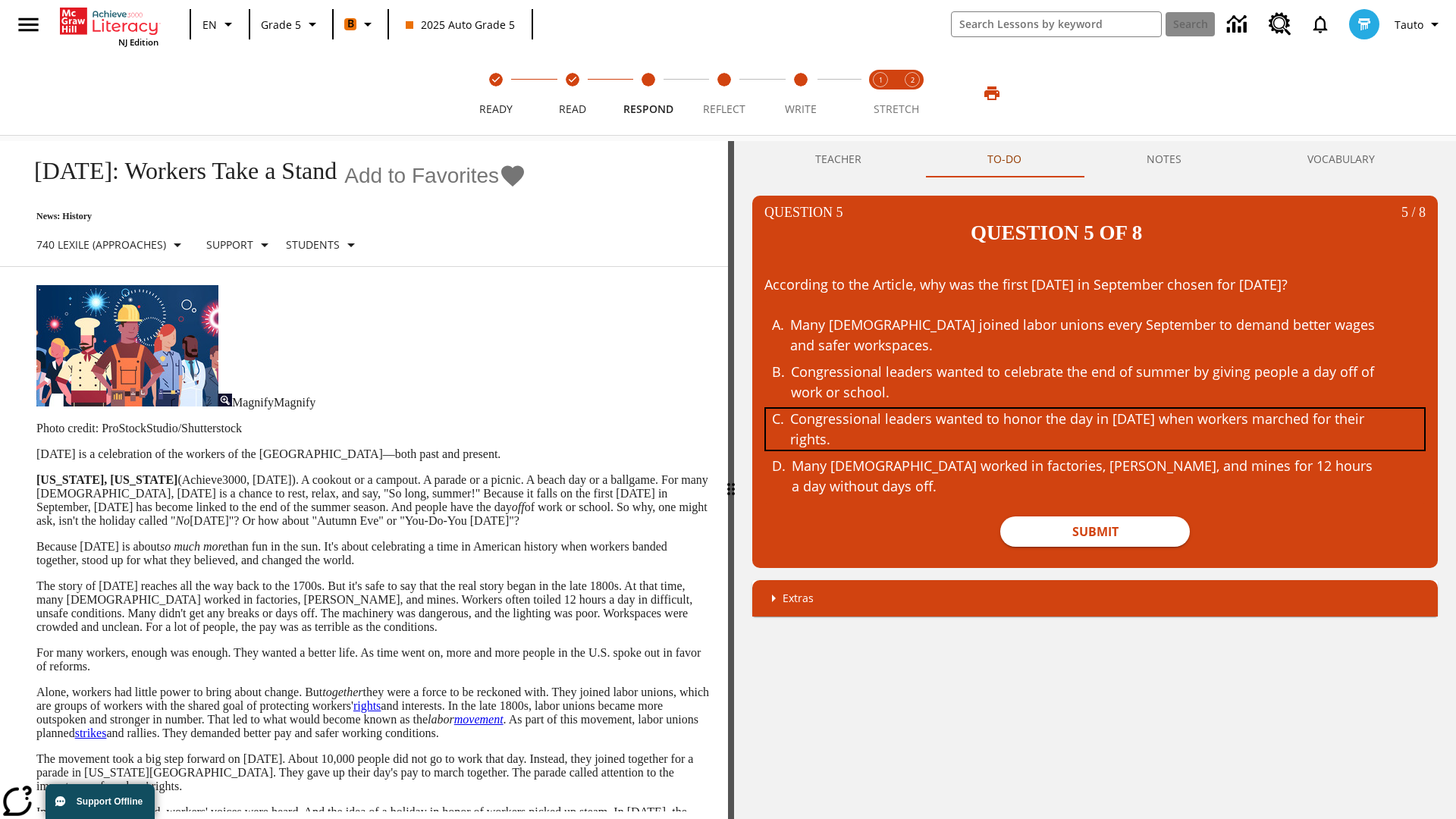
click at [1095, 409] on div "Congressional leaders wanted to honor the day in September of 1882 when workers…" at bounding box center [1083, 430] width 587 height 41
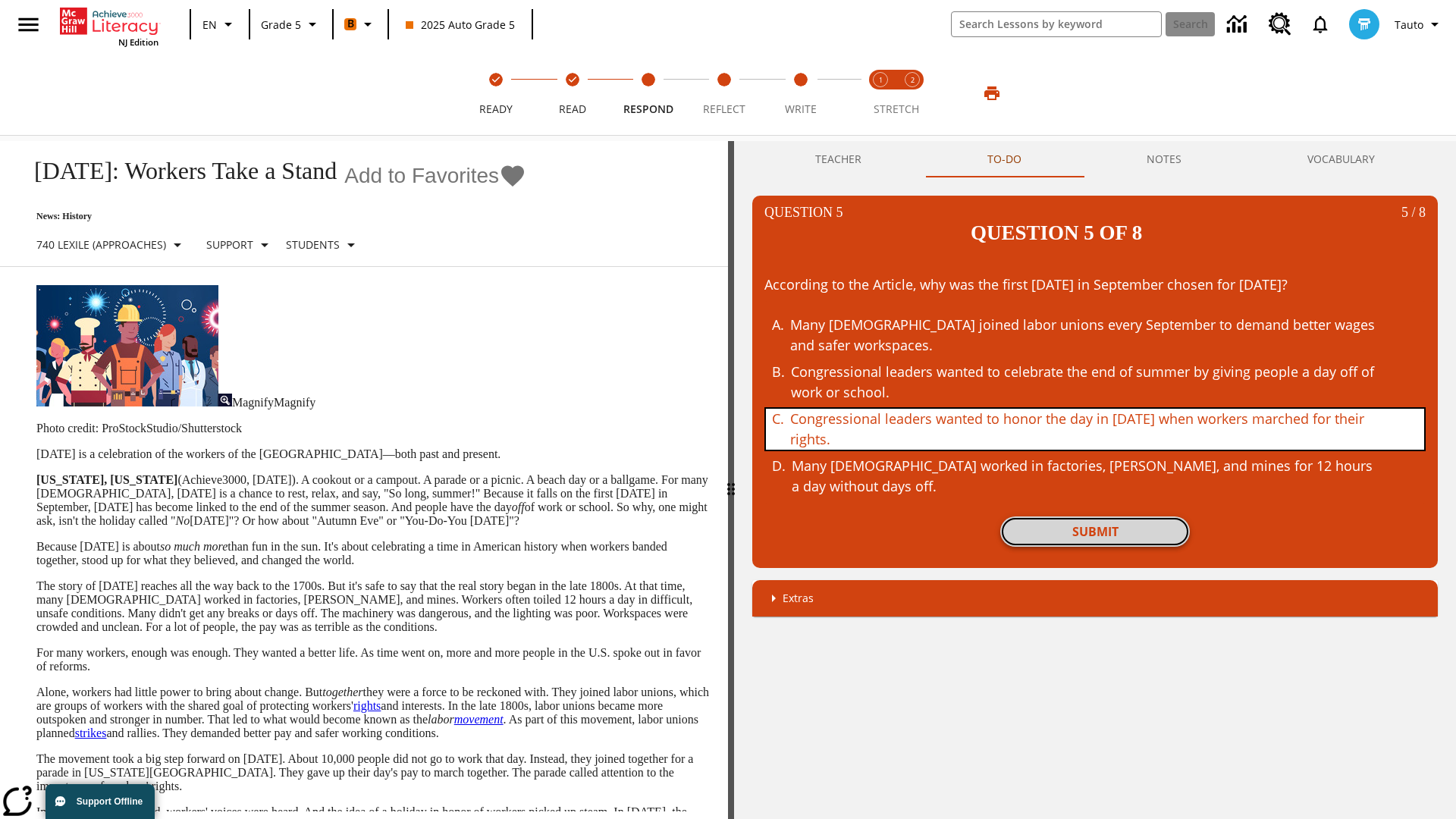
click at [1095, 516] on button "Submit" at bounding box center [1094, 531] width 190 height 30
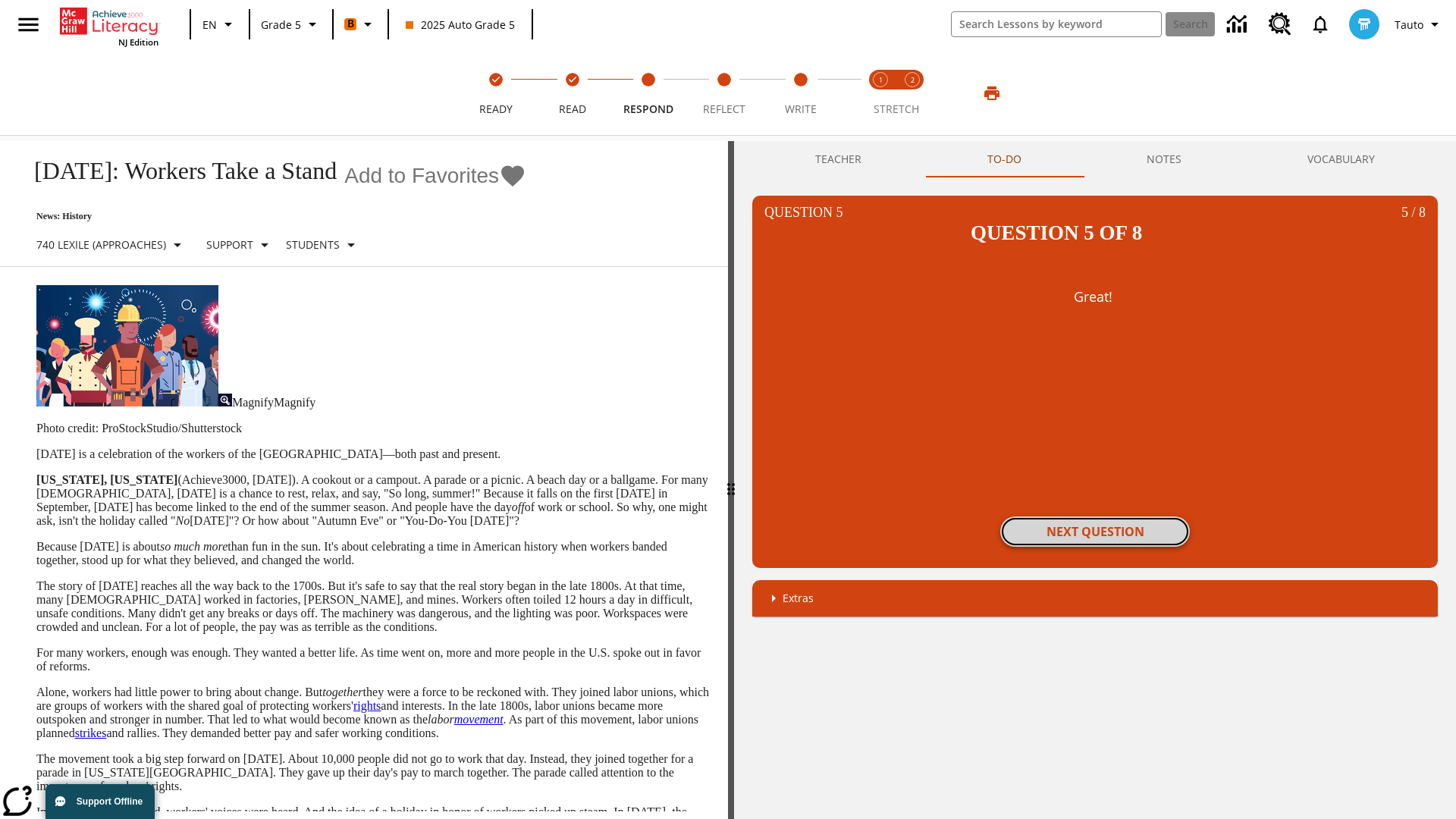
click at [1095, 516] on button "Next Question" at bounding box center [1094, 531] width 190 height 30
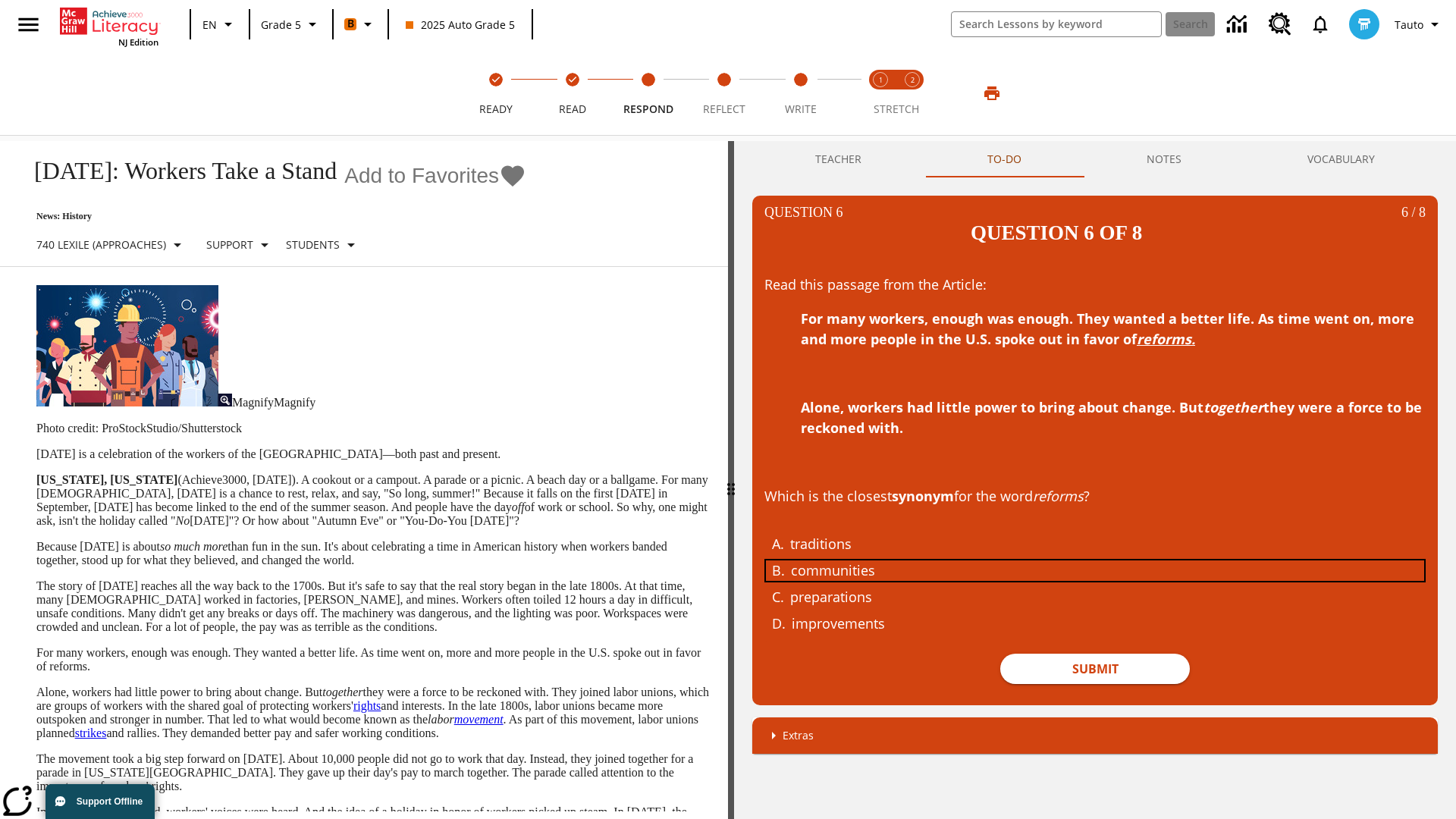
click at [1095, 560] on div "communities" at bounding box center [1084, 571] width 587 height 21
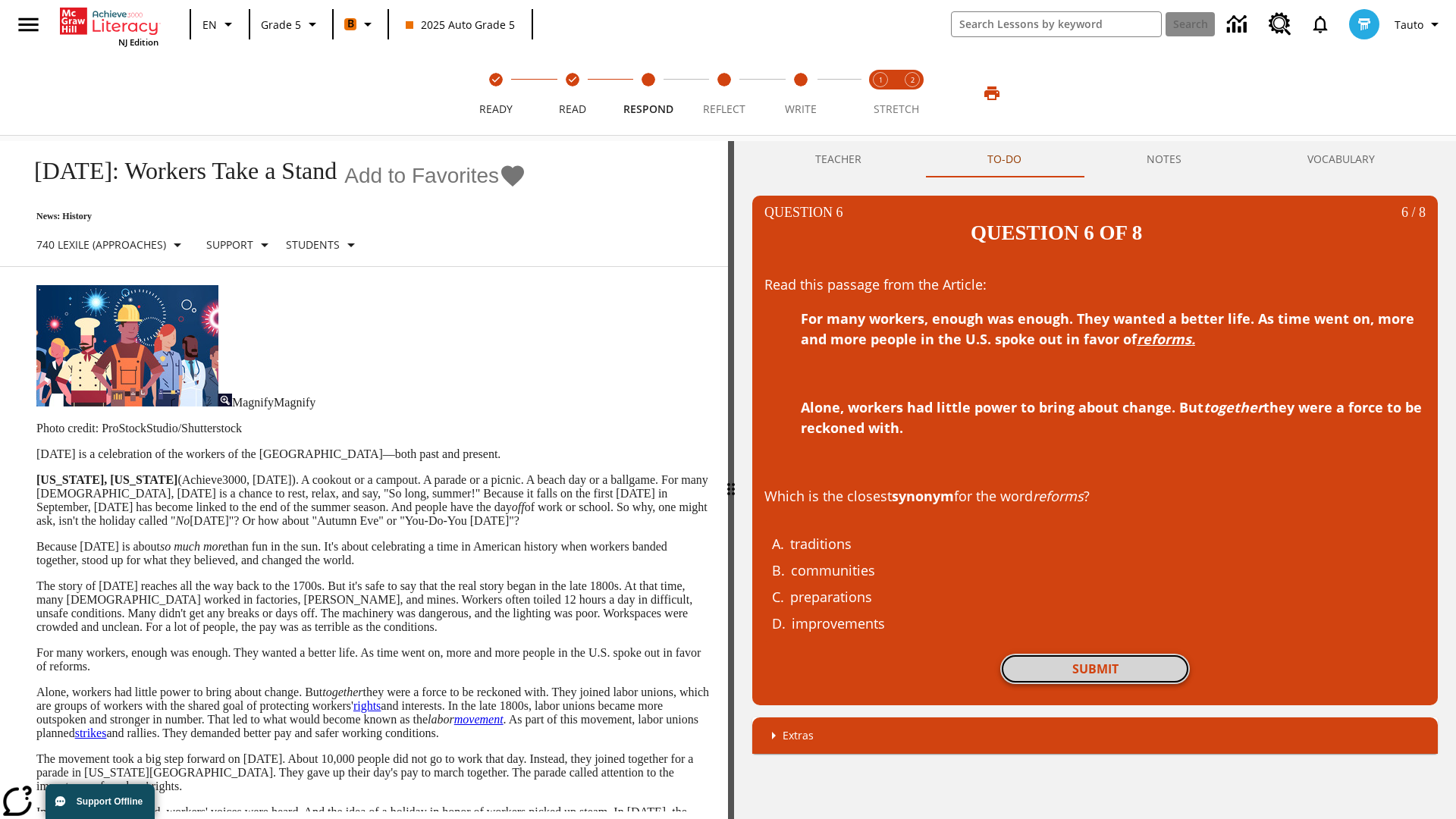
click at [1095, 654] on button "Submit" at bounding box center [1094, 669] width 190 height 30
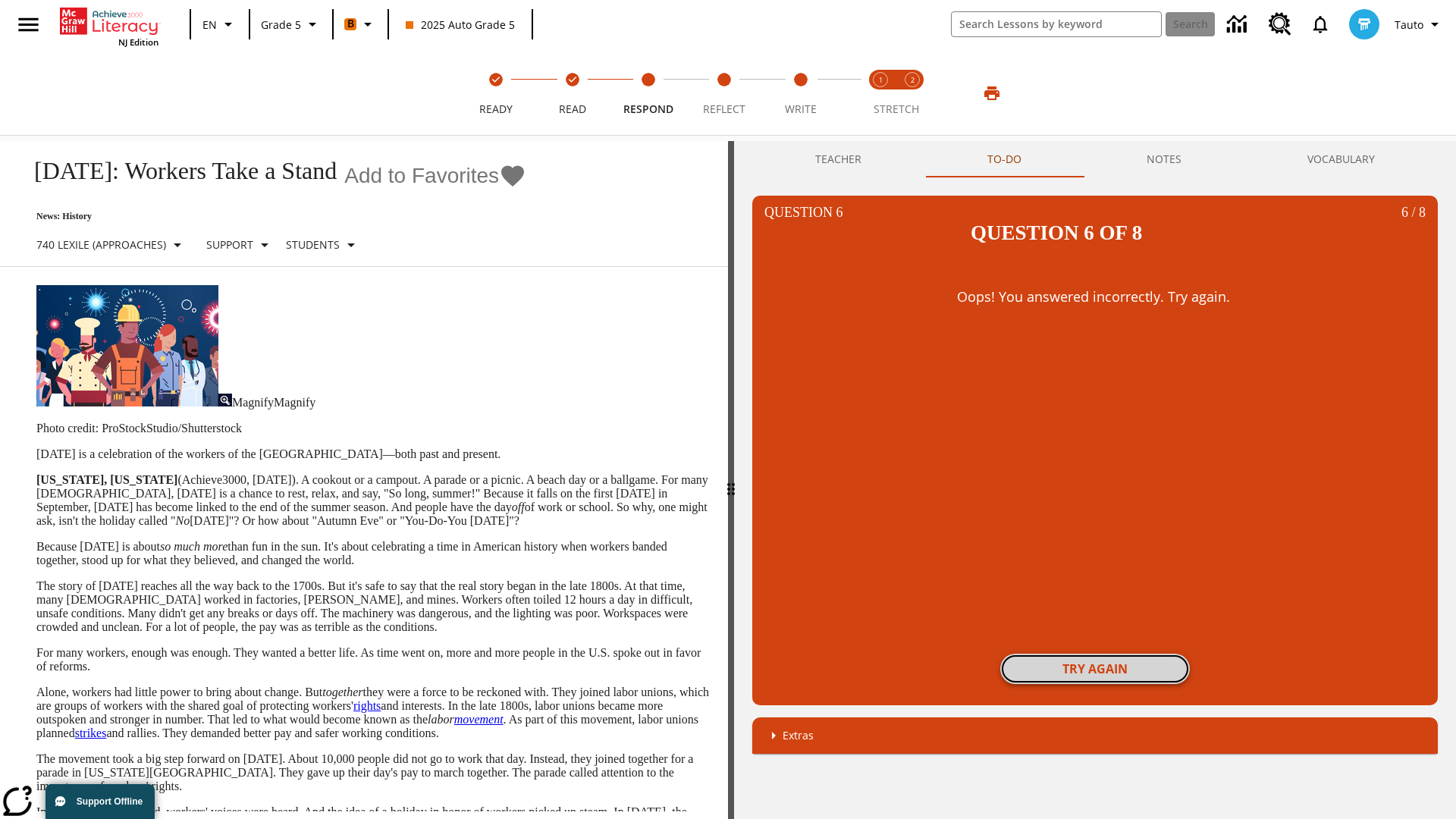
click at [1095, 654] on button "Try again" at bounding box center [1094, 669] width 190 height 30
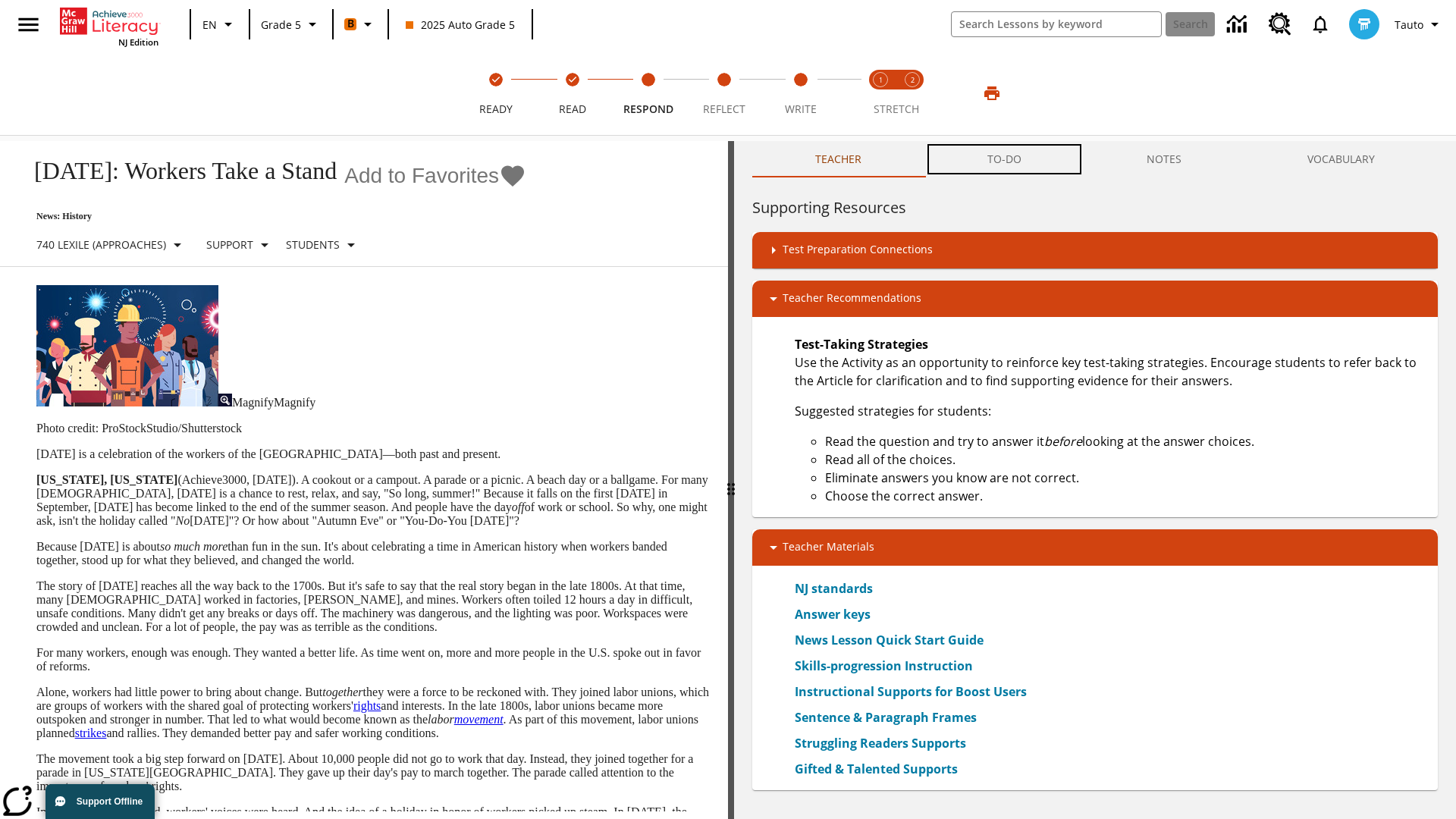
click at [1005, 159] on button "TO-DO" at bounding box center [1004, 159] width 160 height 36
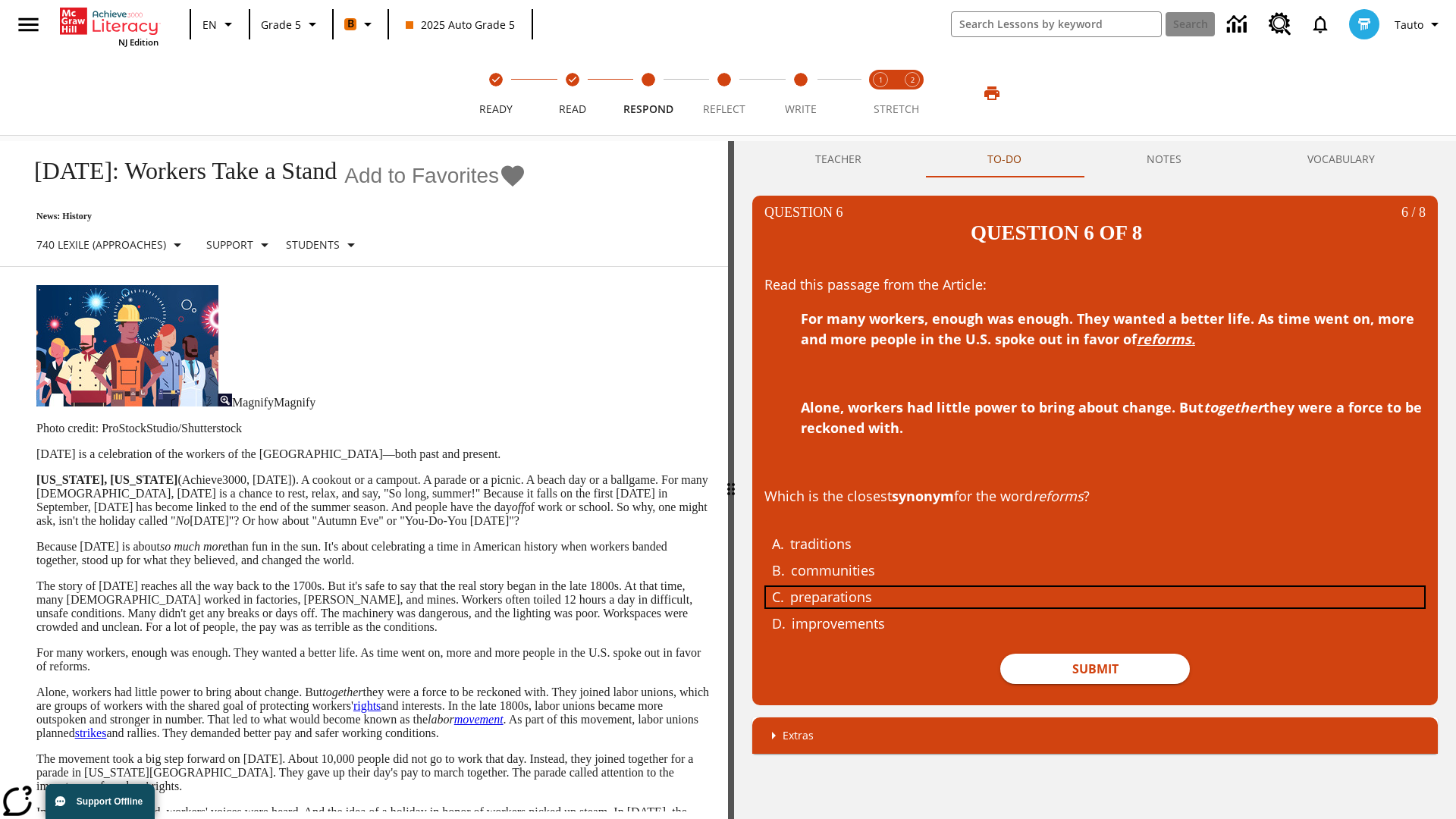
click at [1095, 587] on div "preparations" at bounding box center [1083, 597] width 587 height 21
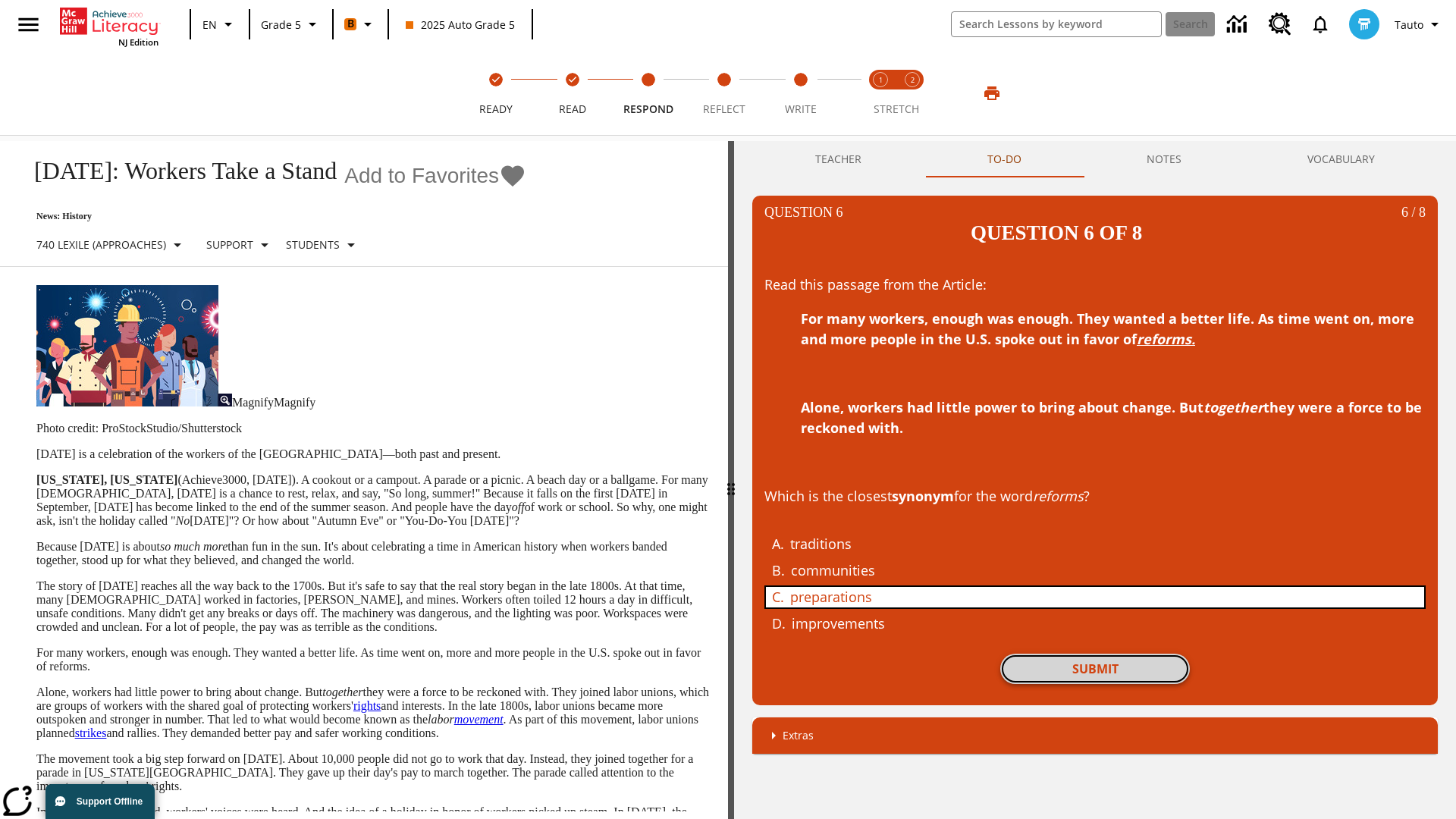
click at [1095, 654] on button "Submit" at bounding box center [1094, 669] width 190 height 30
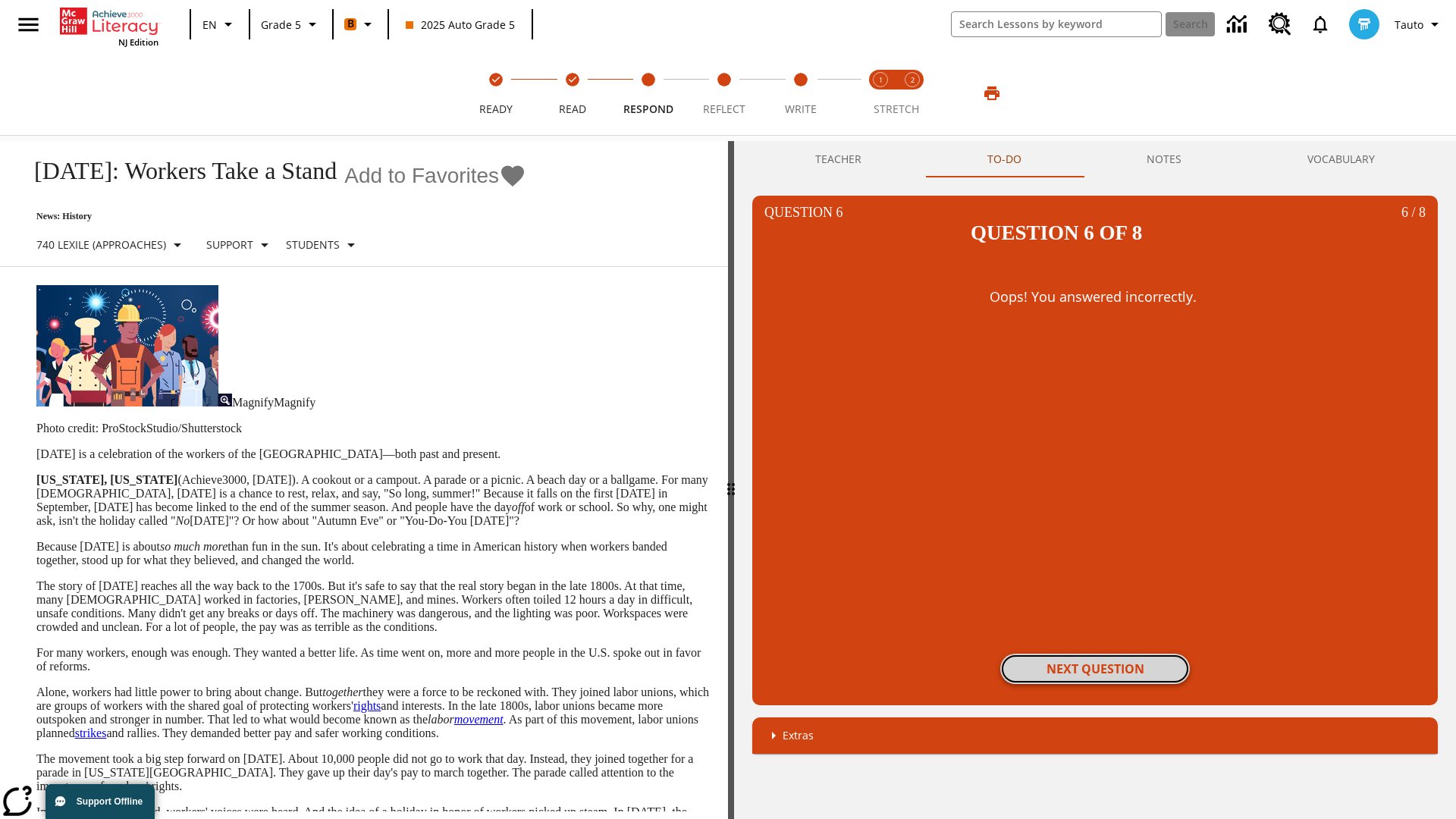
click at [1095, 654] on button "Next Question" at bounding box center [1094, 669] width 190 height 30
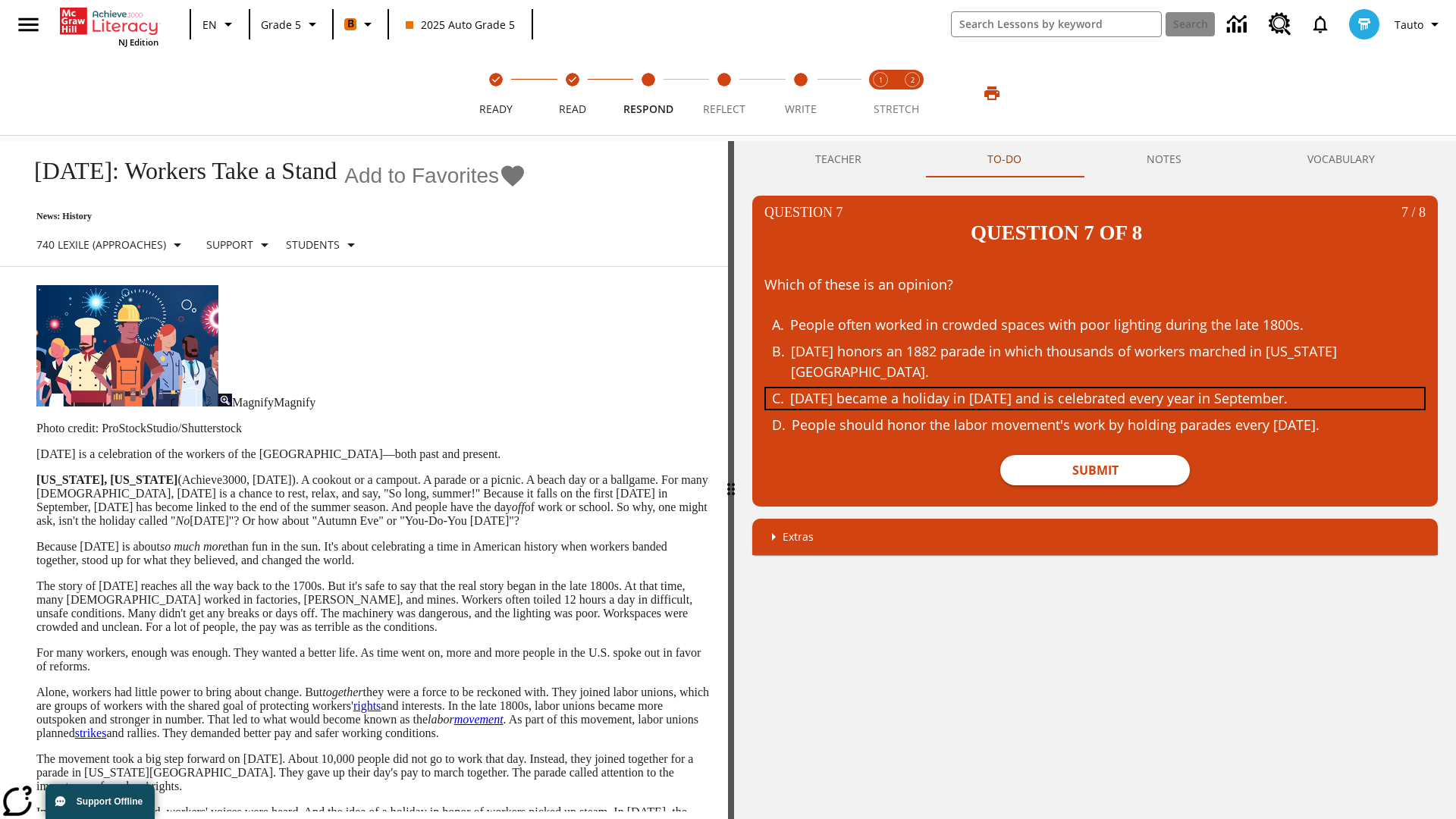
click at [1095, 388] on div "Labor Day became a holiday in 1894 and is celebrated every year in September." at bounding box center [1083, 399] width 587 height 21
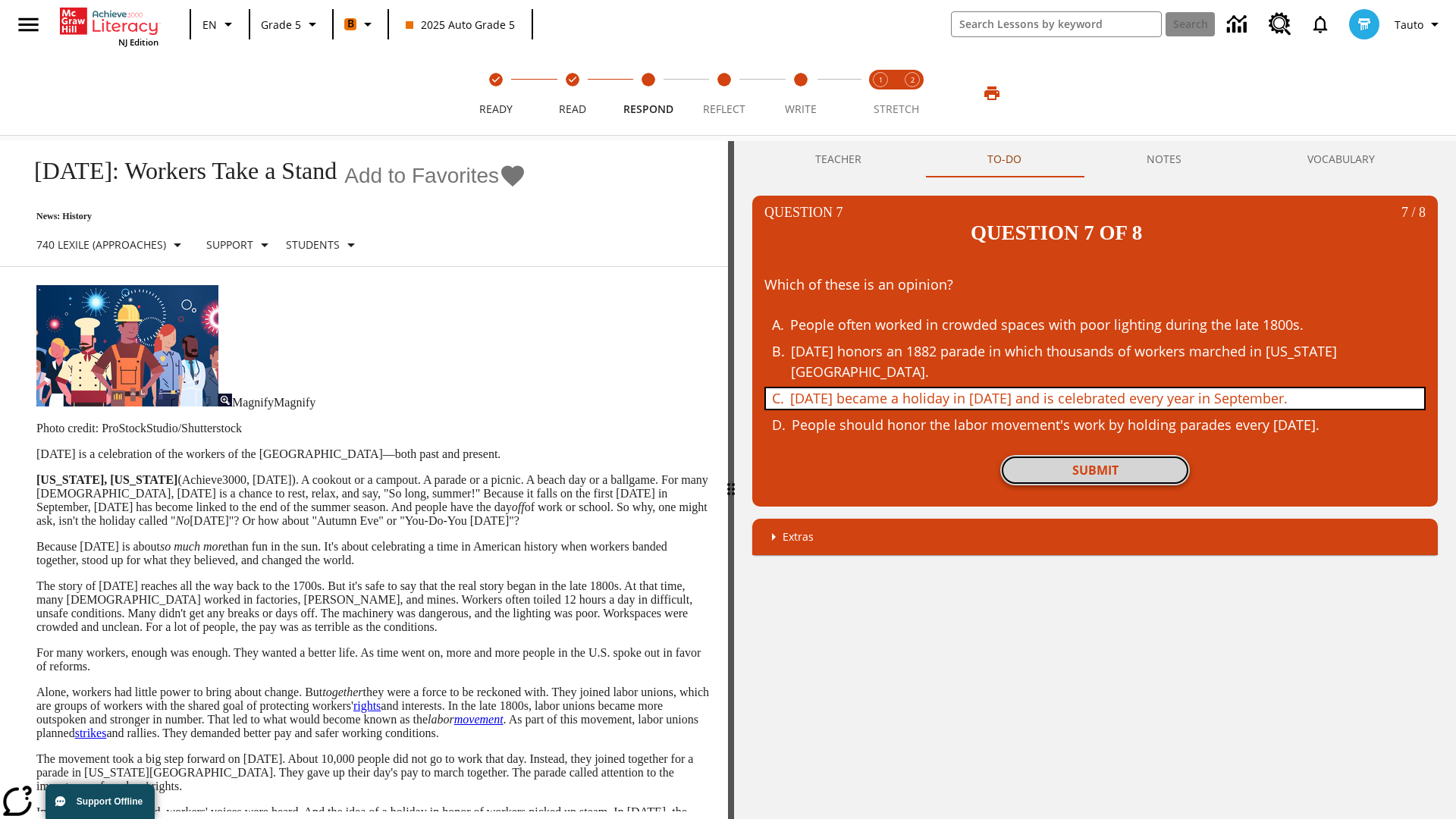
click at [1095, 455] on button "Submit" at bounding box center [1094, 470] width 190 height 30
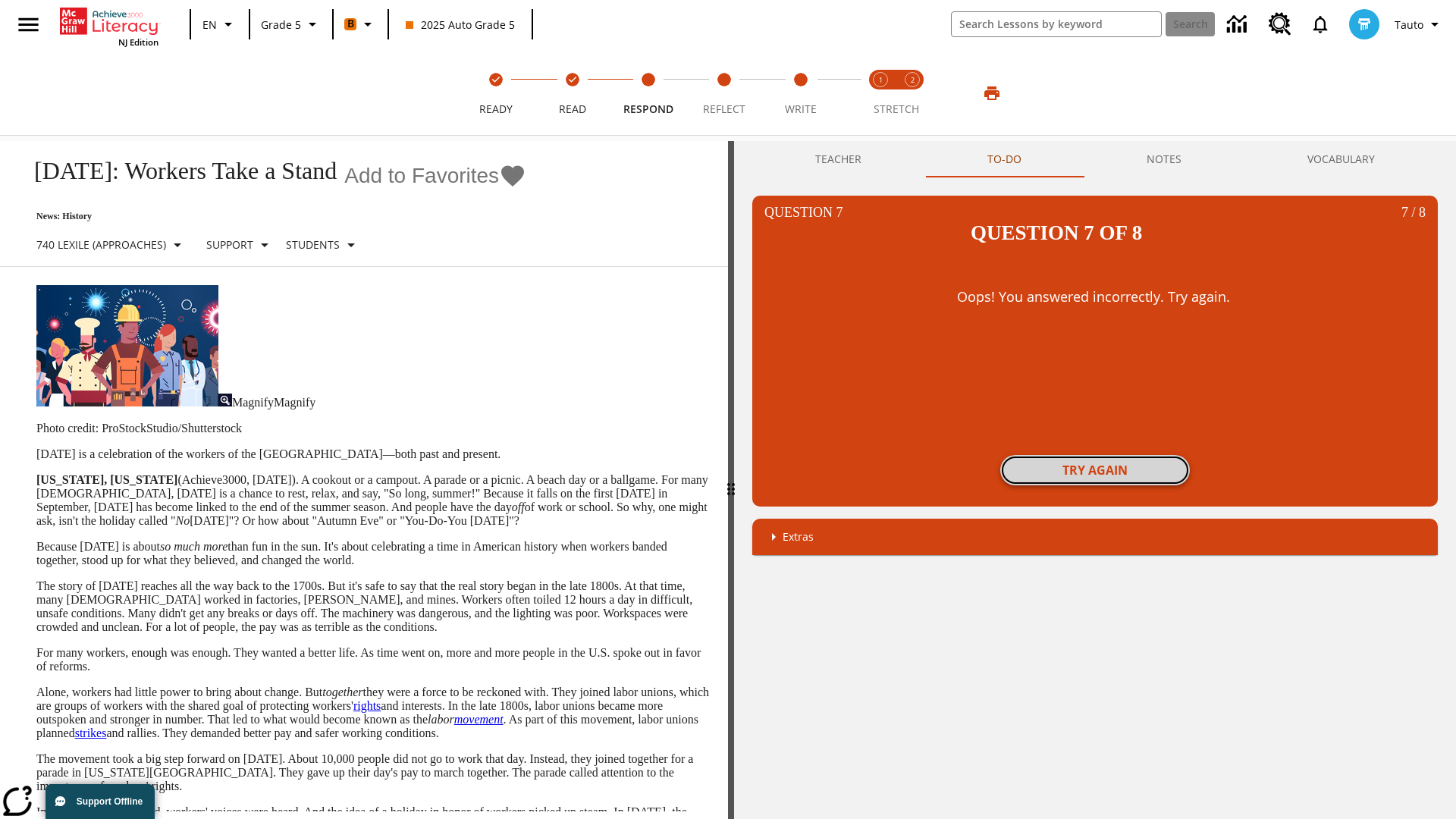
click at [1095, 455] on button "Try again" at bounding box center [1094, 470] width 190 height 30
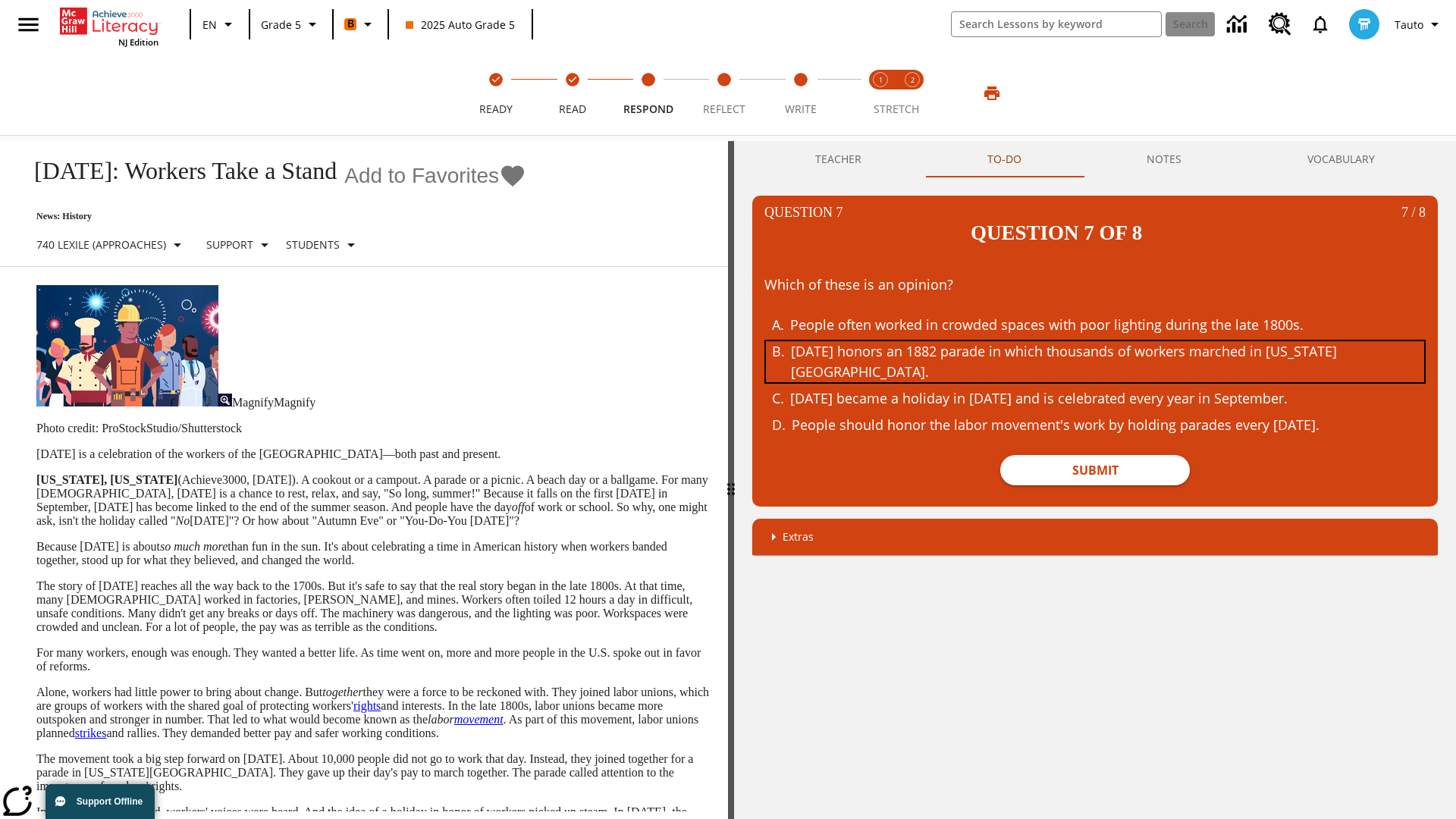
click at [1095, 341] on div "Labor Day honors an 1882 parade in which thousands of workers marched in New Yo…" at bounding box center [1084, 362] width 587 height 41
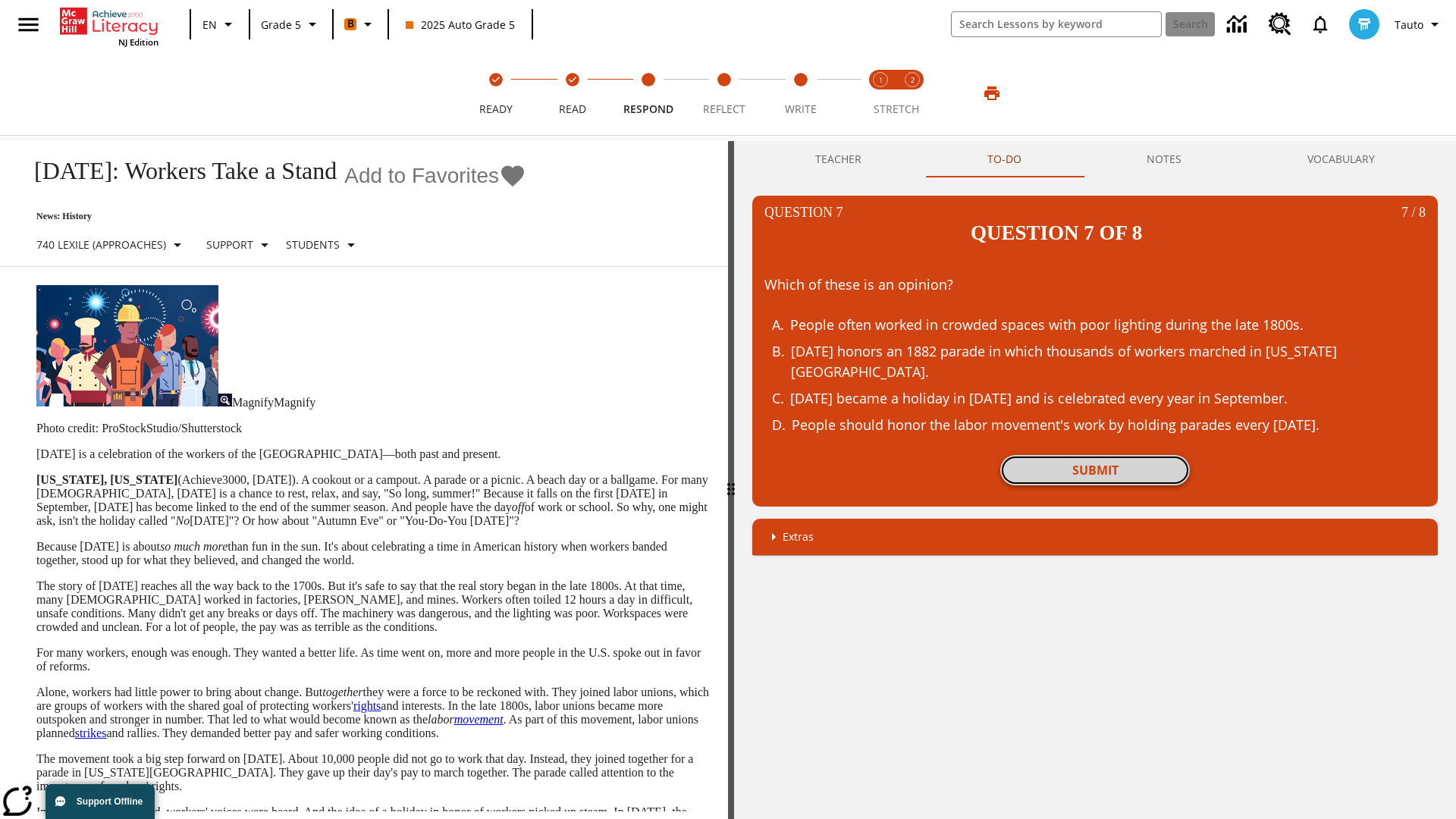
click at [1095, 455] on button "Submit" at bounding box center [1094, 470] width 190 height 30
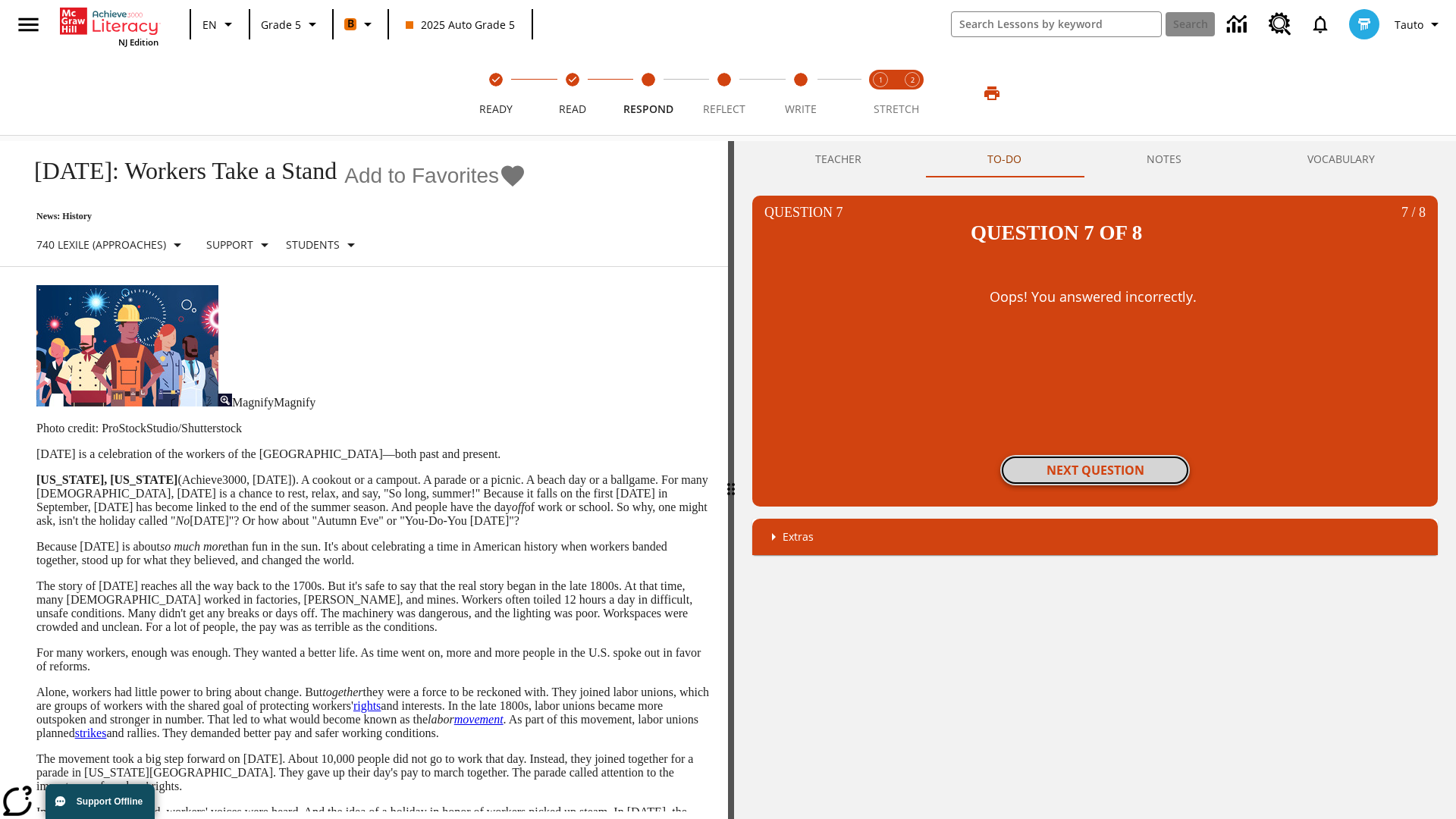
click at [1095, 455] on button "Next Question" at bounding box center [1094, 470] width 190 height 30
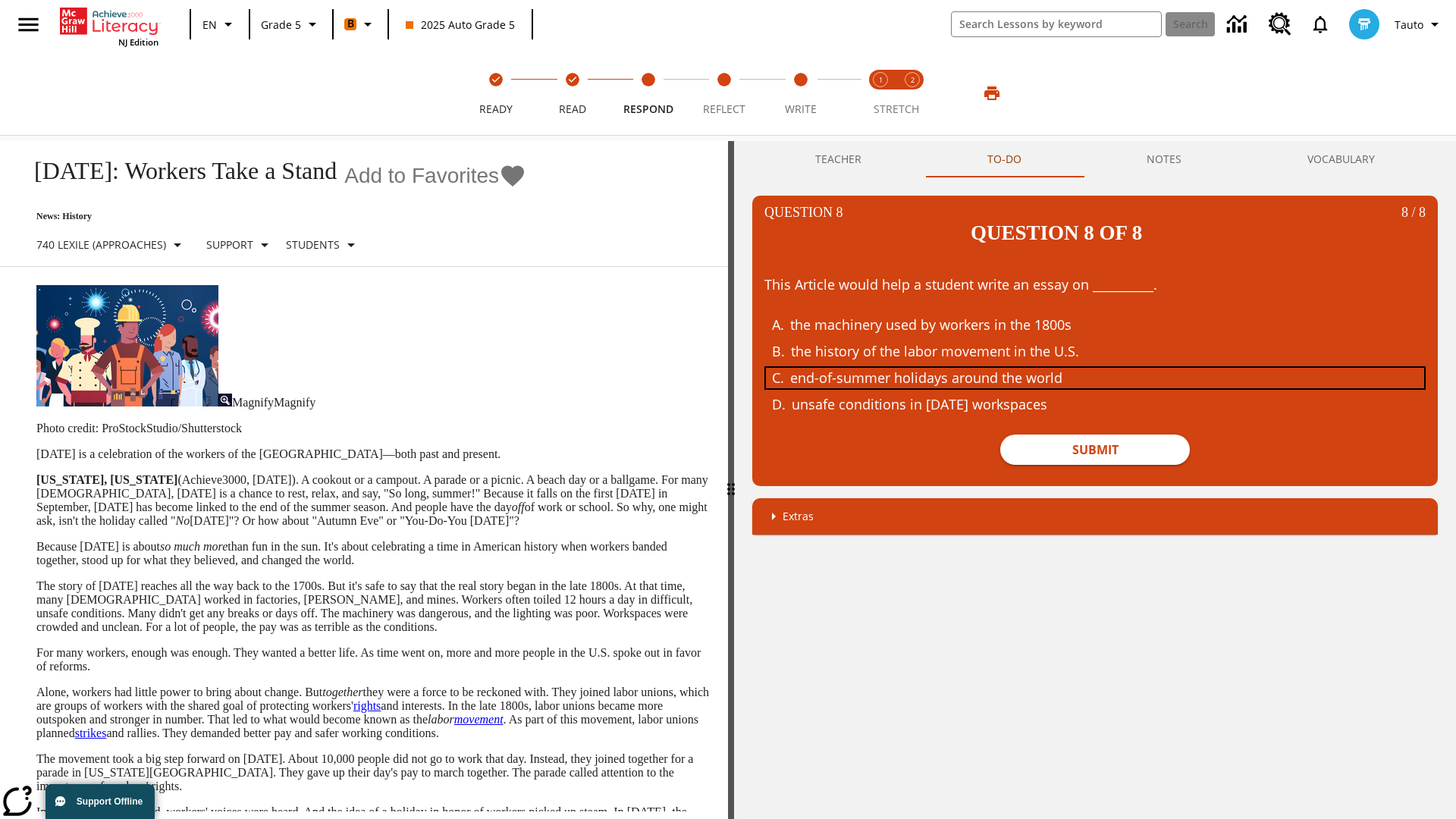
click at [1095, 368] on div "end-of-summer holidays around the world" at bounding box center [1083, 378] width 587 height 21
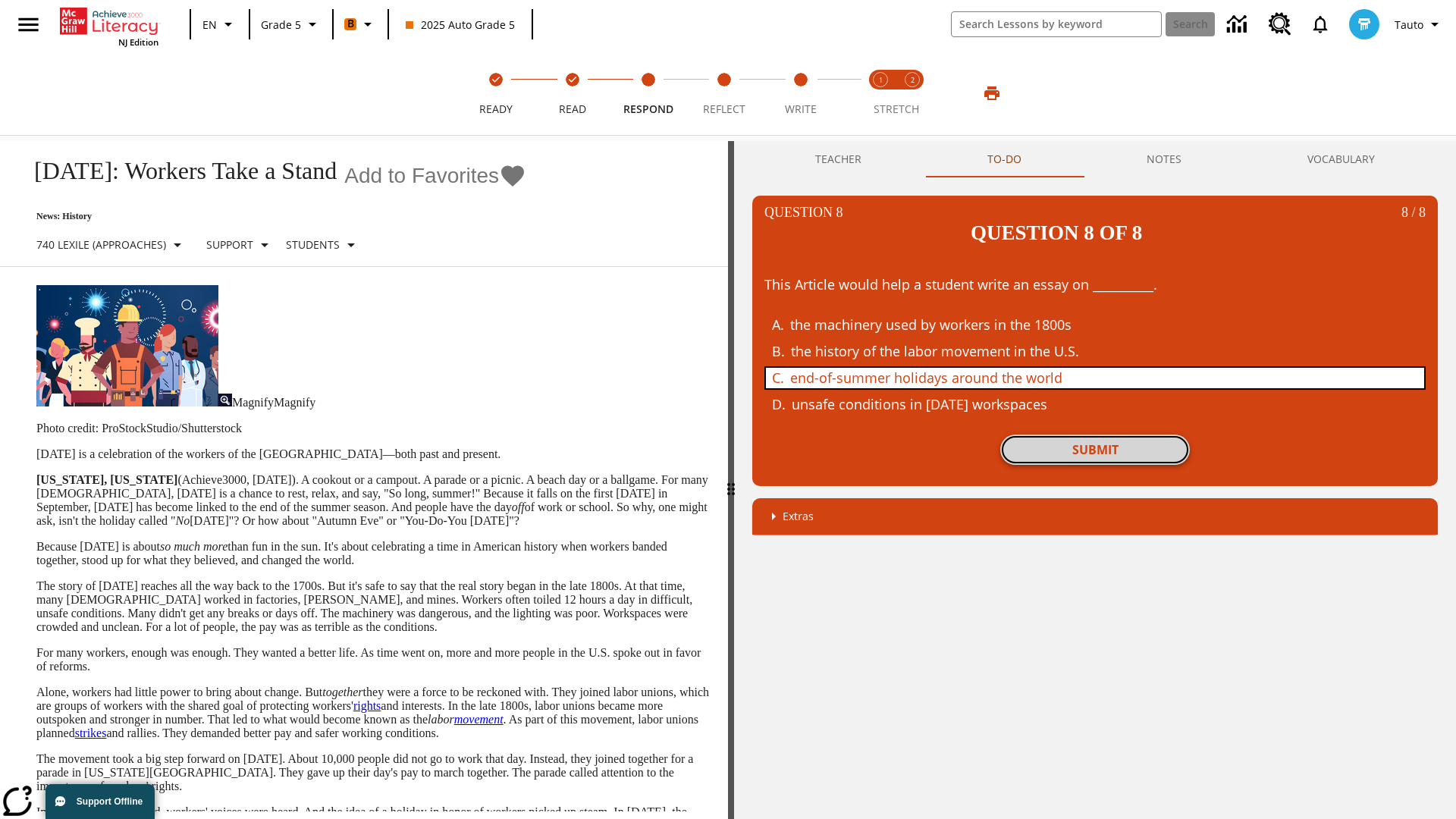
click at [1095, 435] on button "Submit" at bounding box center [1094, 449] width 190 height 30
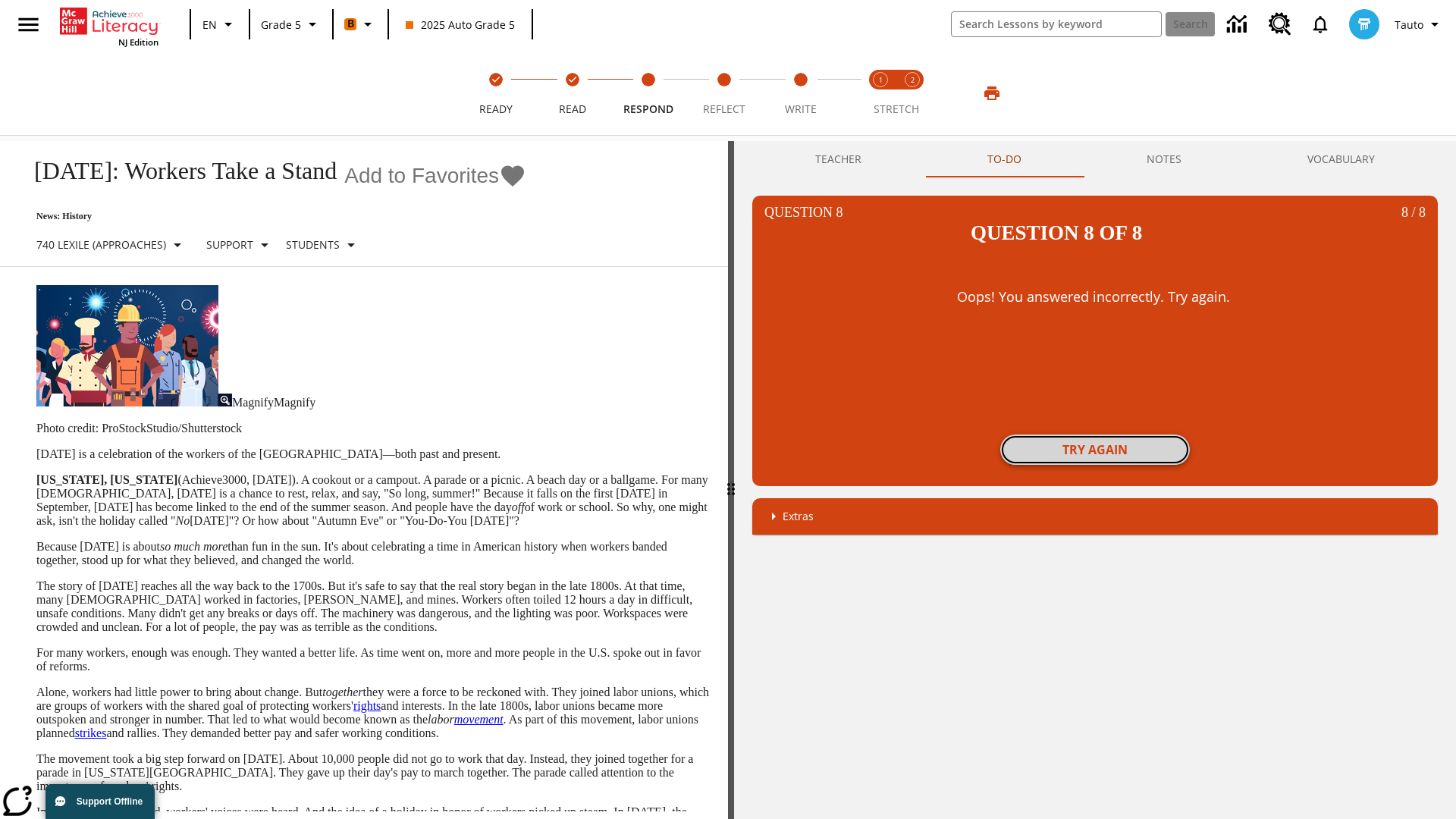
click at [1095, 435] on button "Try again" at bounding box center [1094, 449] width 190 height 30
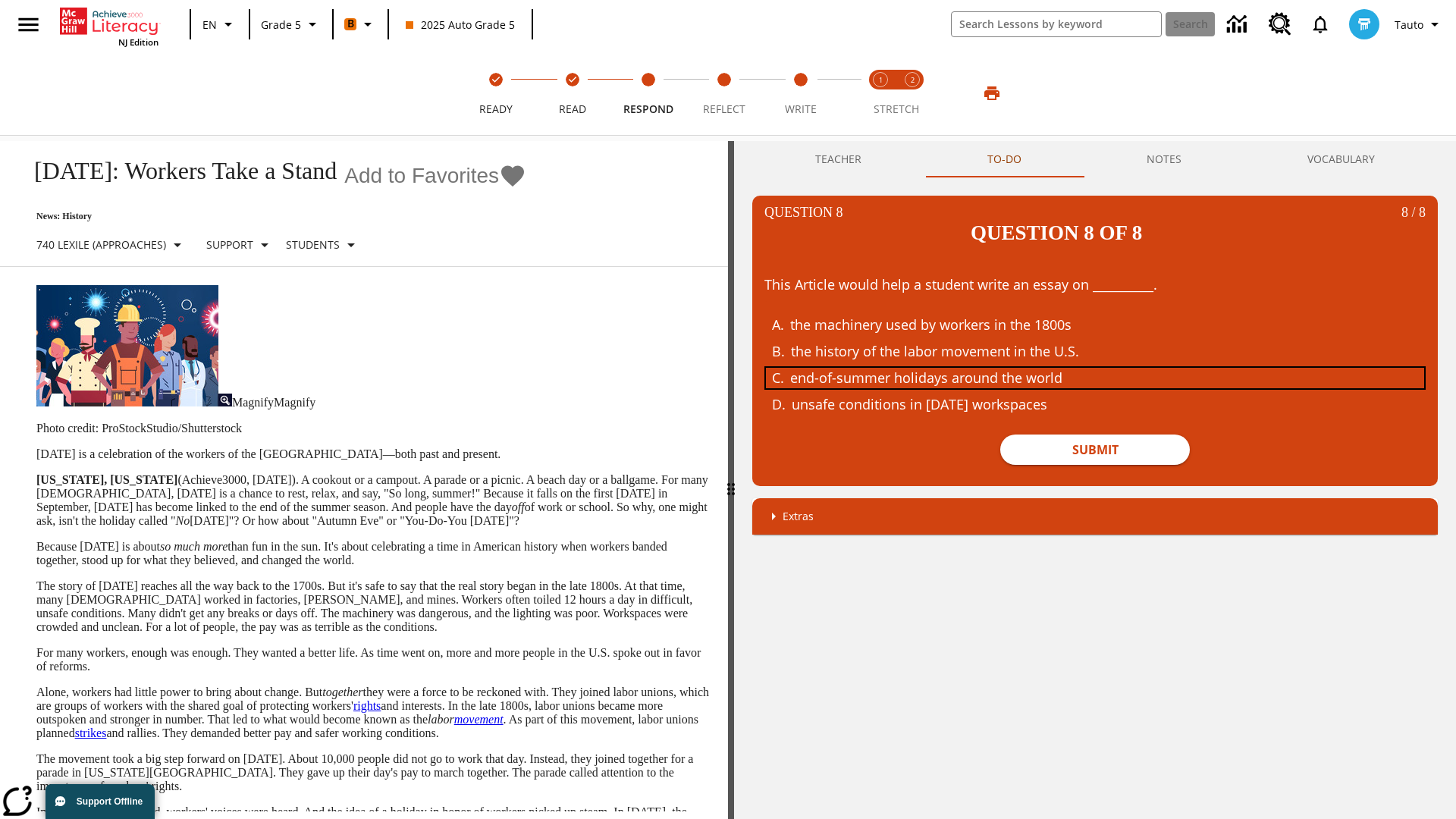
click at [1095, 368] on div "end-of-summer holidays around the world" at bounding box center [1083, 378] width 587 height 21
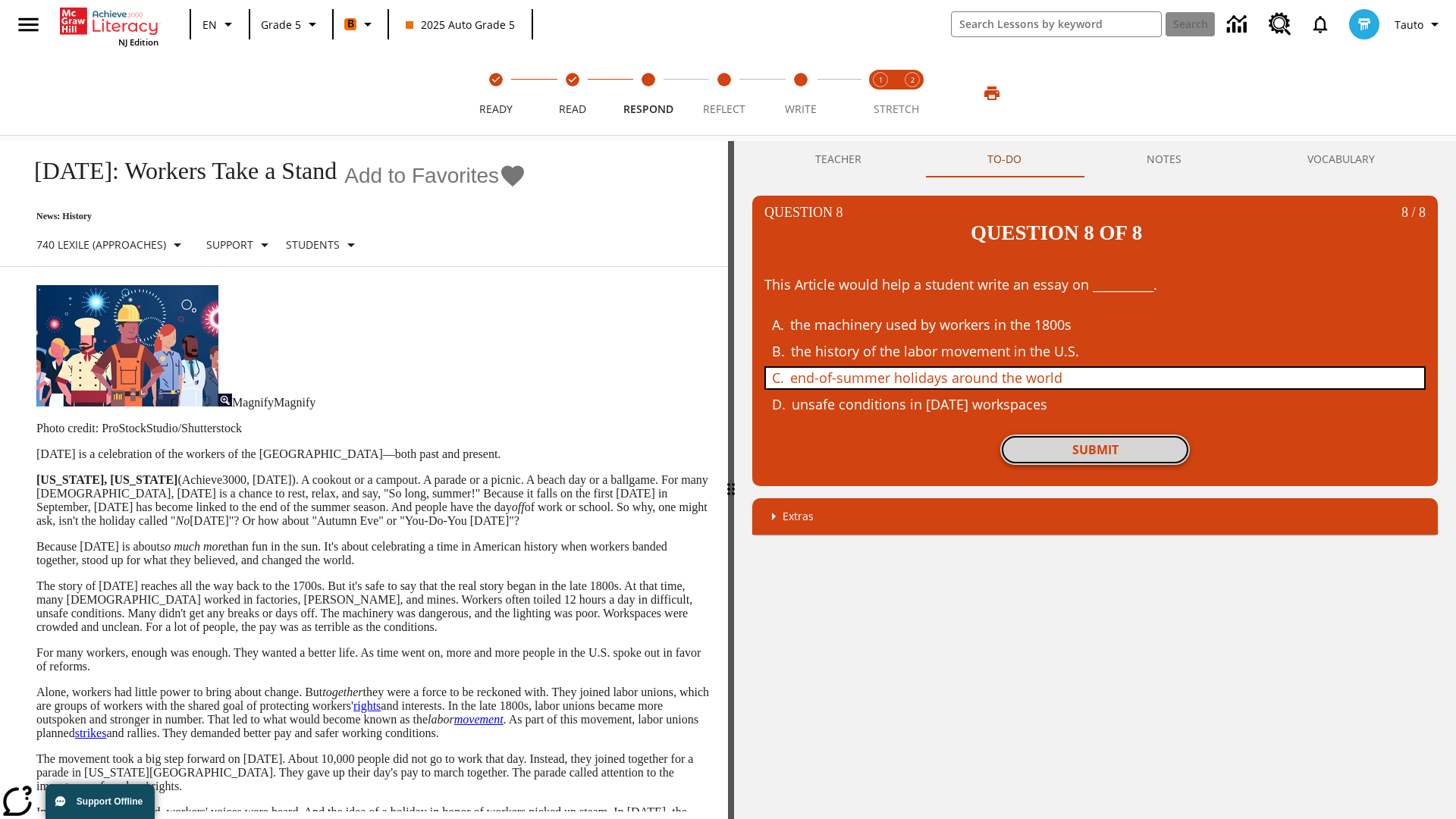
click at [1095, 435] on button "Submit" at bounding box center [1094, 449] width 190 height 30
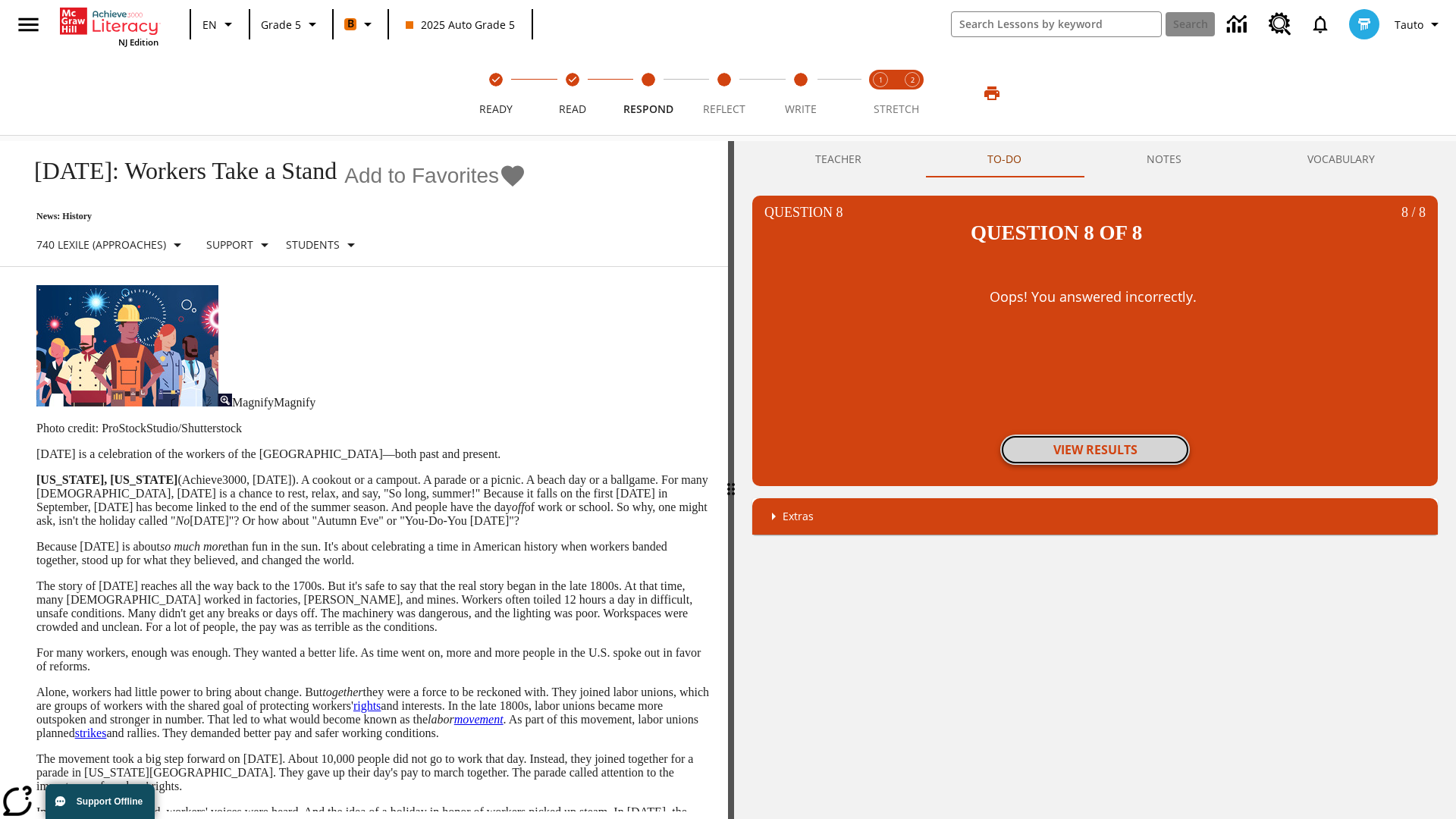
click at [1095, 435] on button "View Results" at bounding box center [1094, 449] width 190 height 30
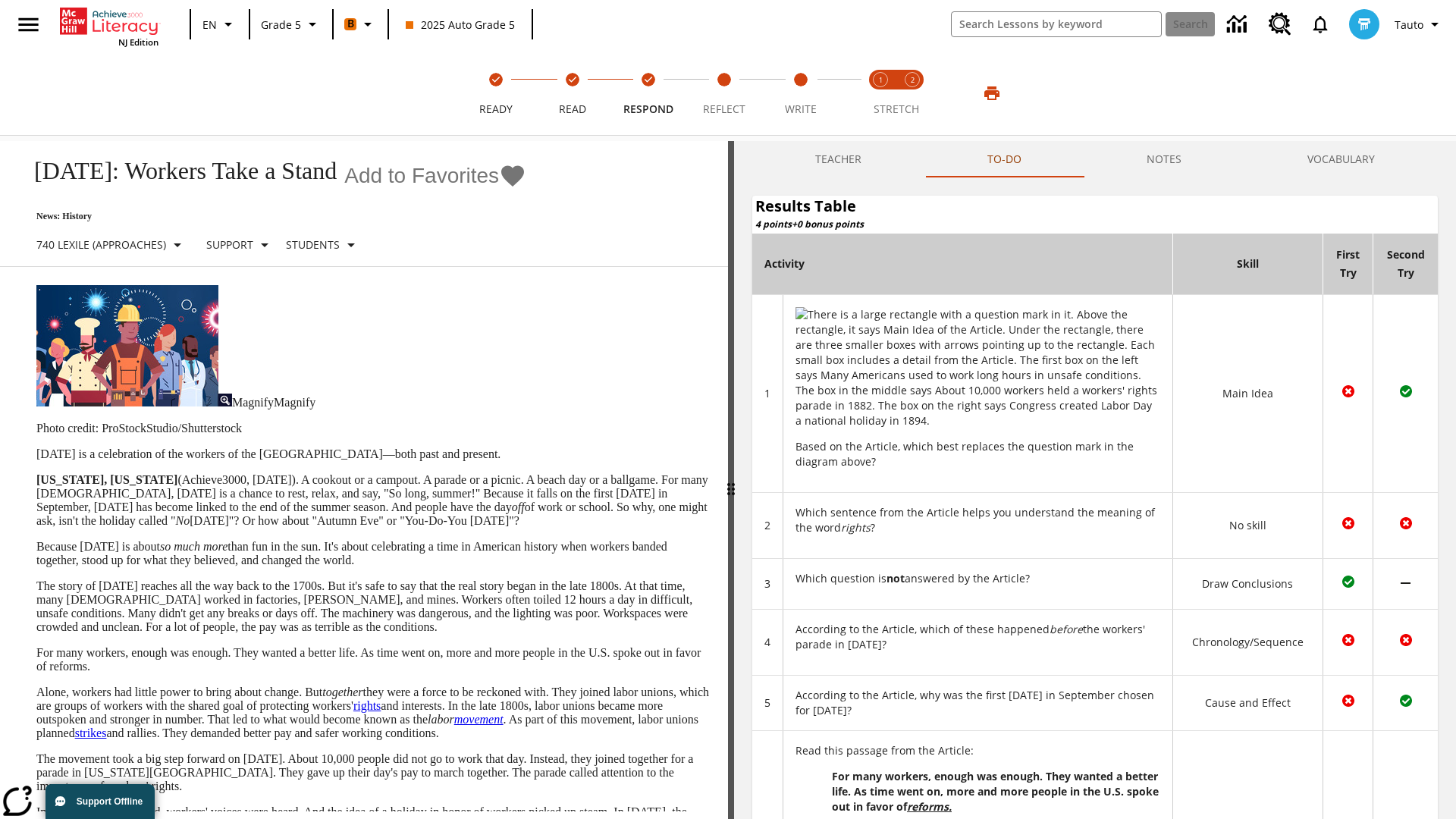
scroll to position [541, 0]
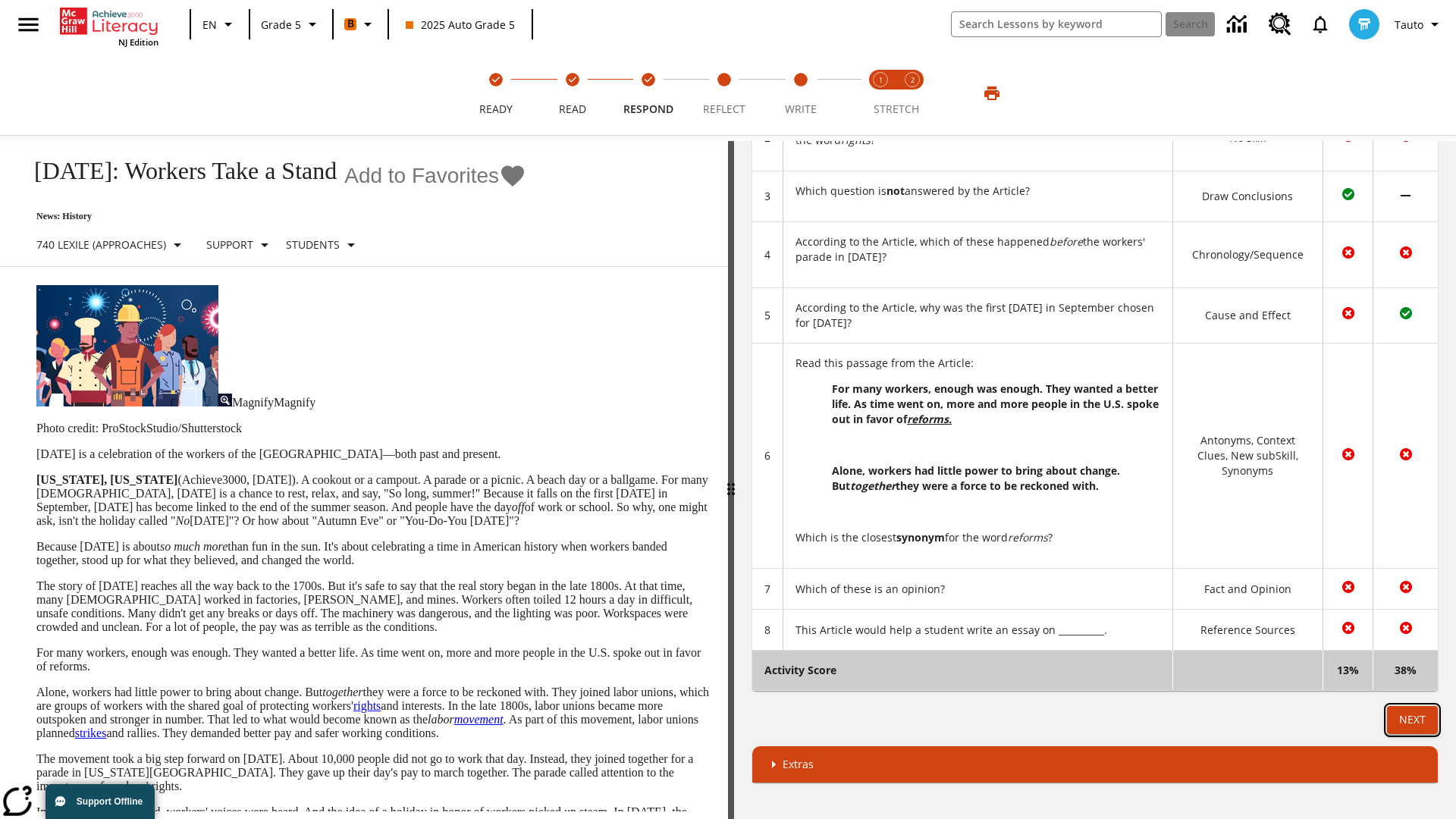
click at [1412, 720] on button "Next" at bounding box center [1412, 720] width 51 height 28
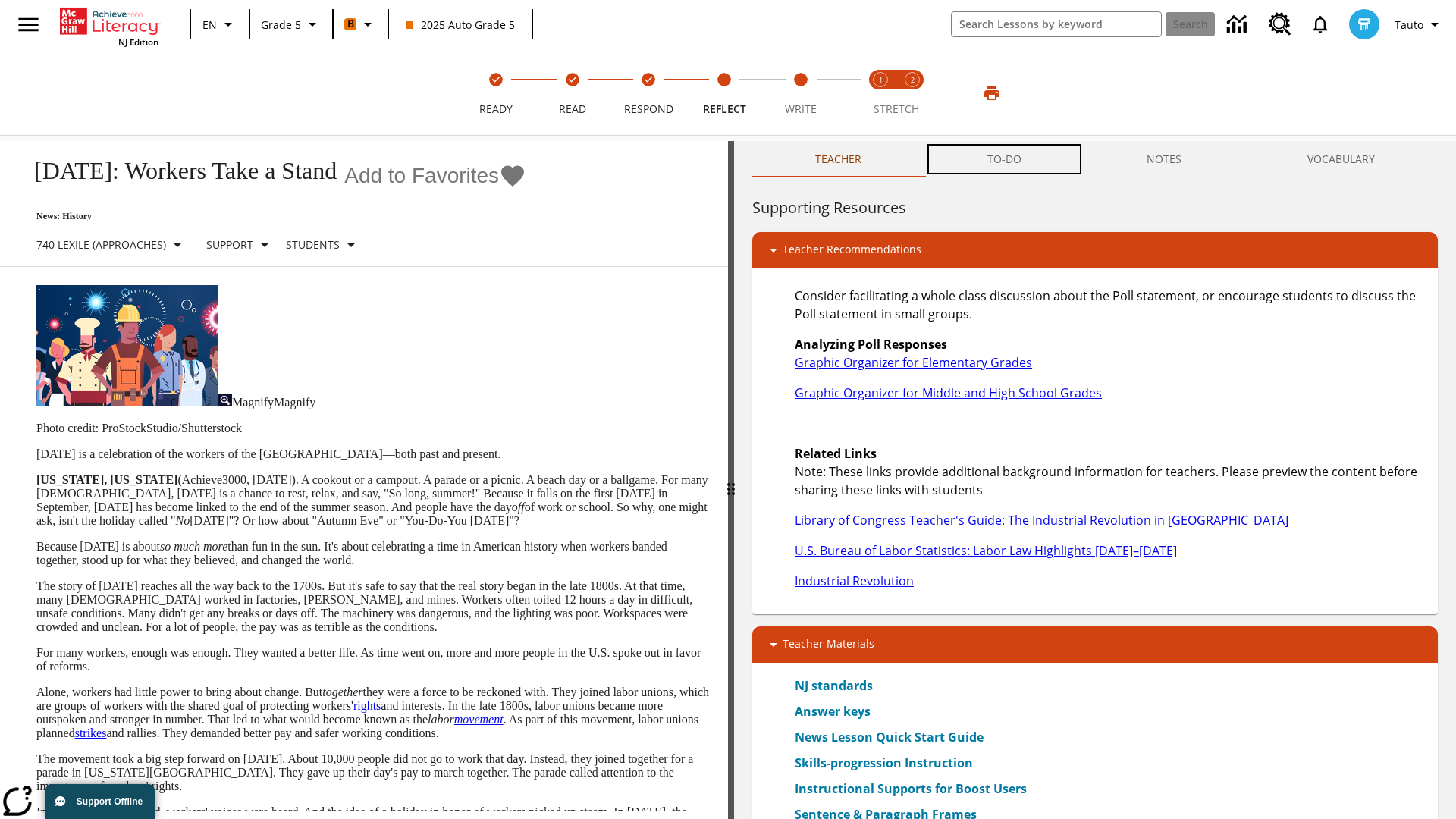
click at [1005, 159] on button "TO-DO" at bounding box center [1004, 159] width 160 height 36
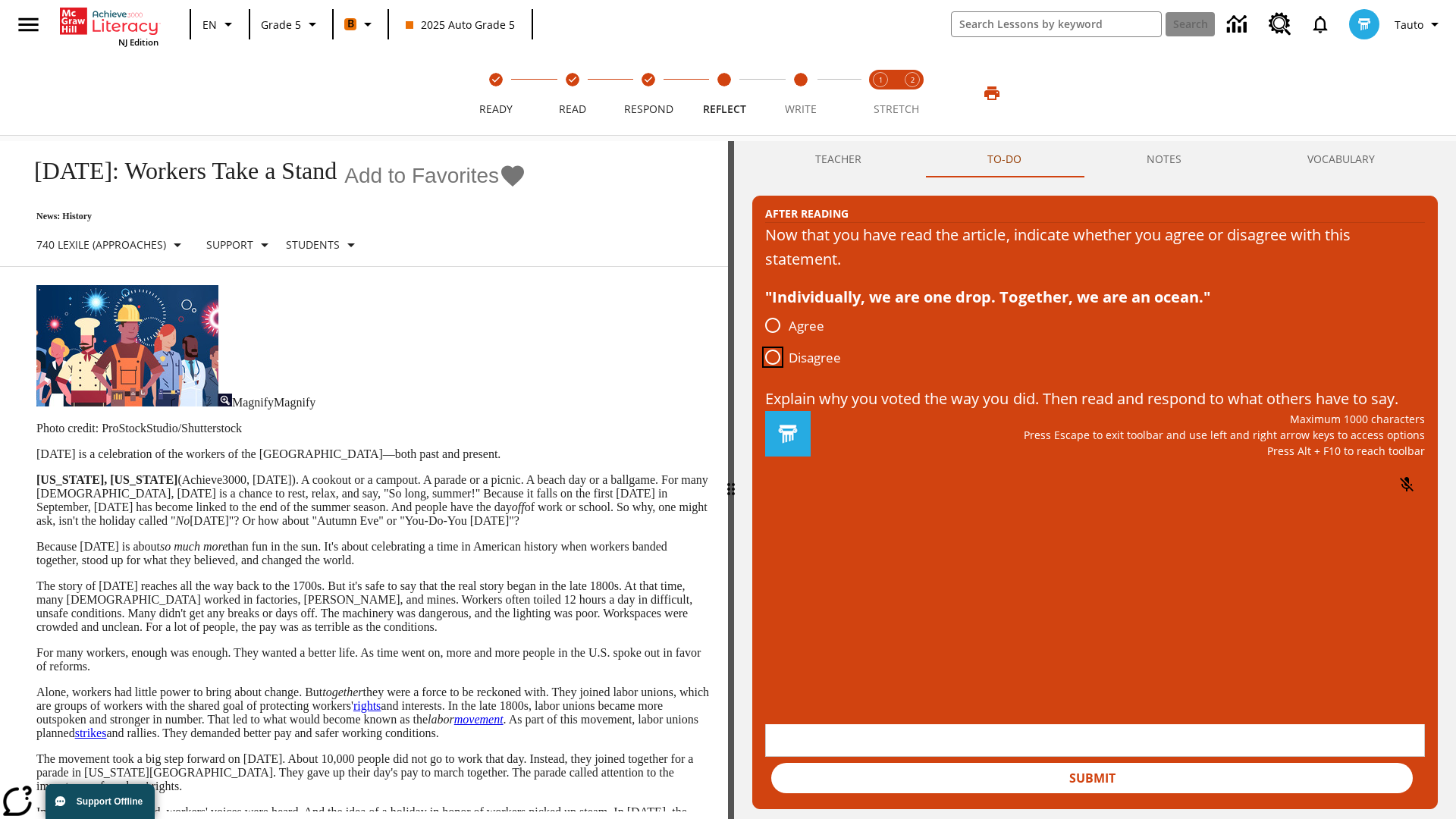
click at [773, 358] on input "Disagree" at bounding box center [772, 357] width 32 height 32
radio input "true"
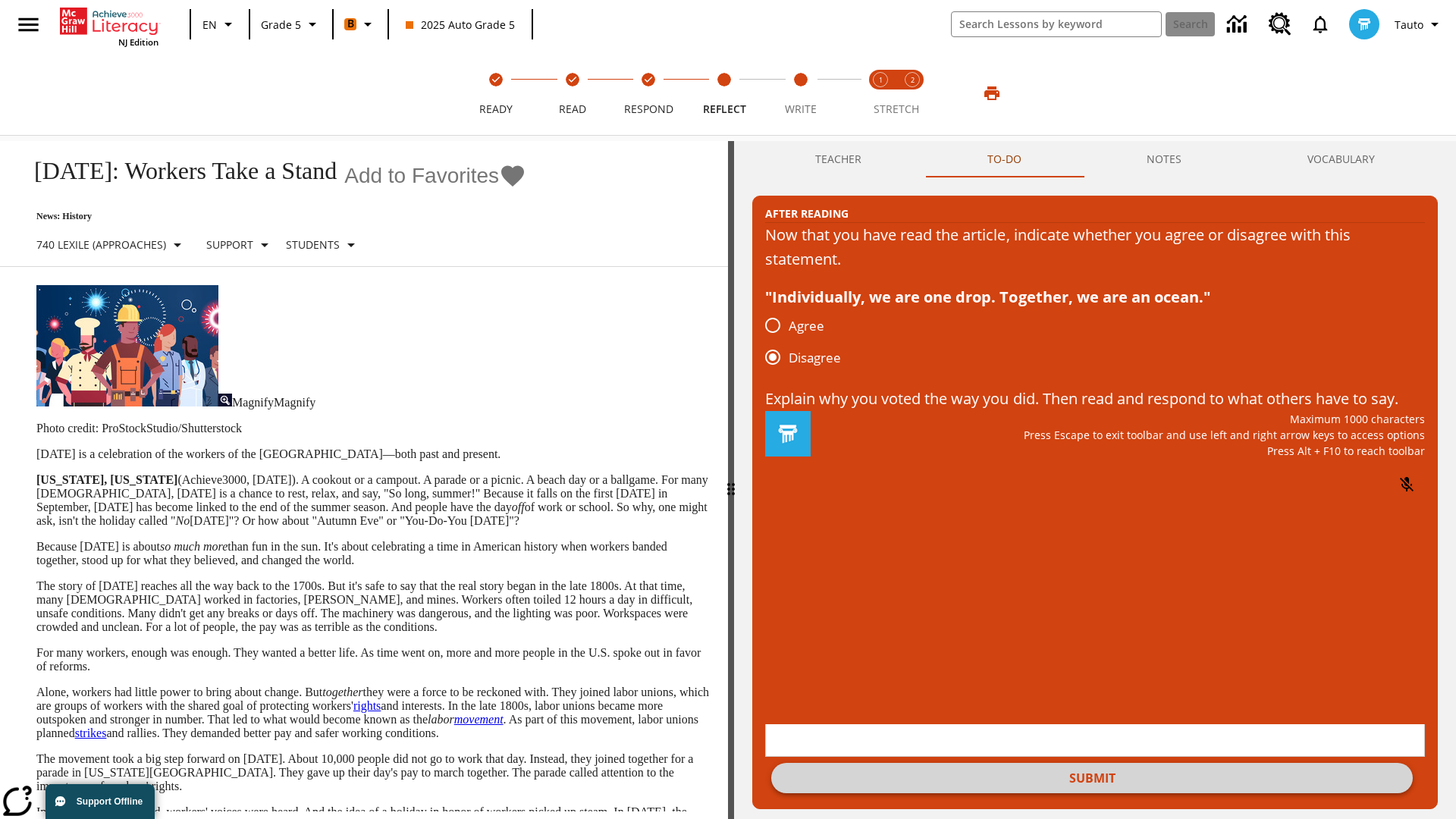
click at [1092, 763] on button "Submit" at bounding box center [1092, 778] width 642 height 30
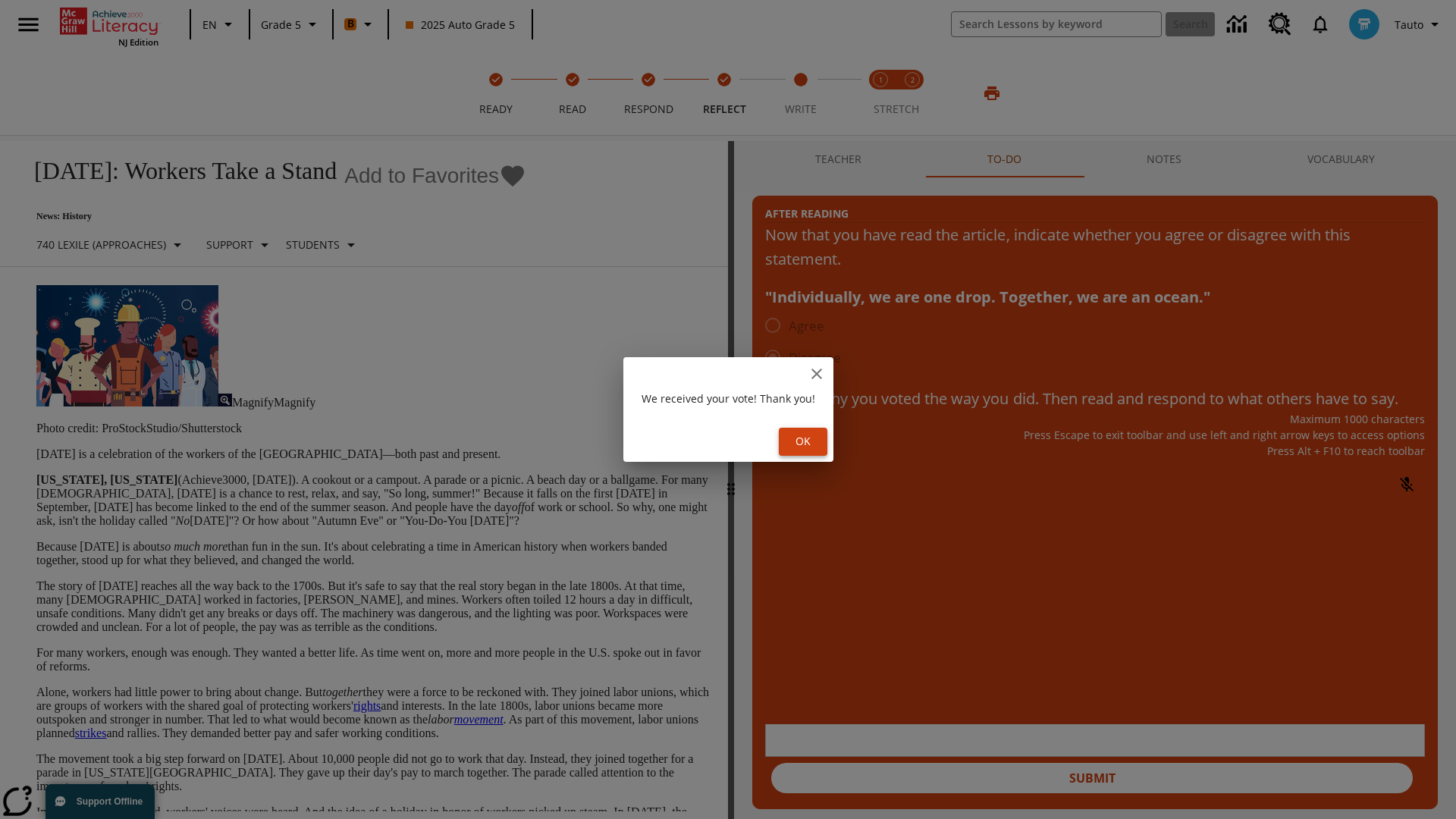
click at [805, 442] on button "Ok" at bounding box center [803, 442] width 48 height 28
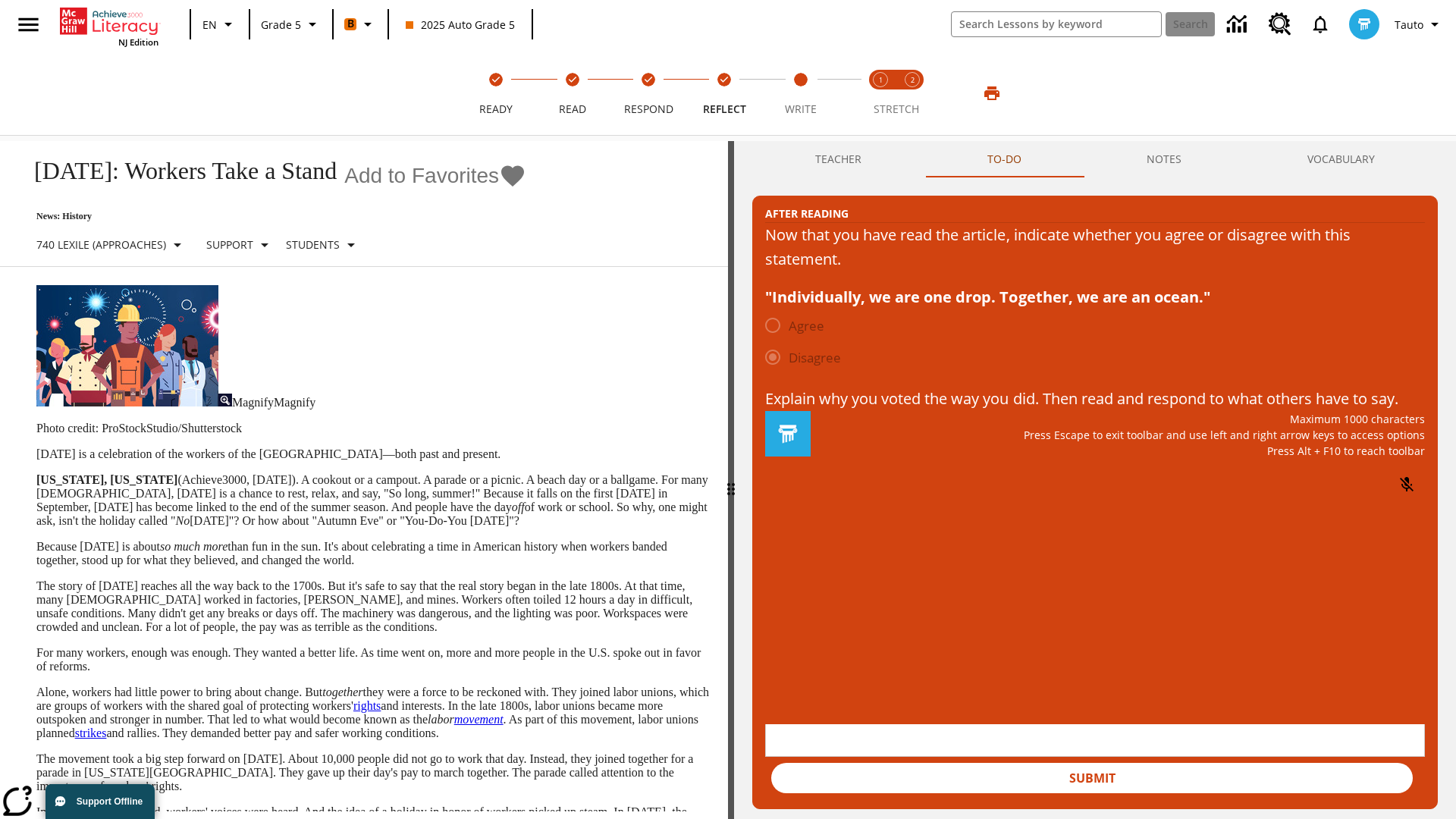
scroll to position [23, 0]
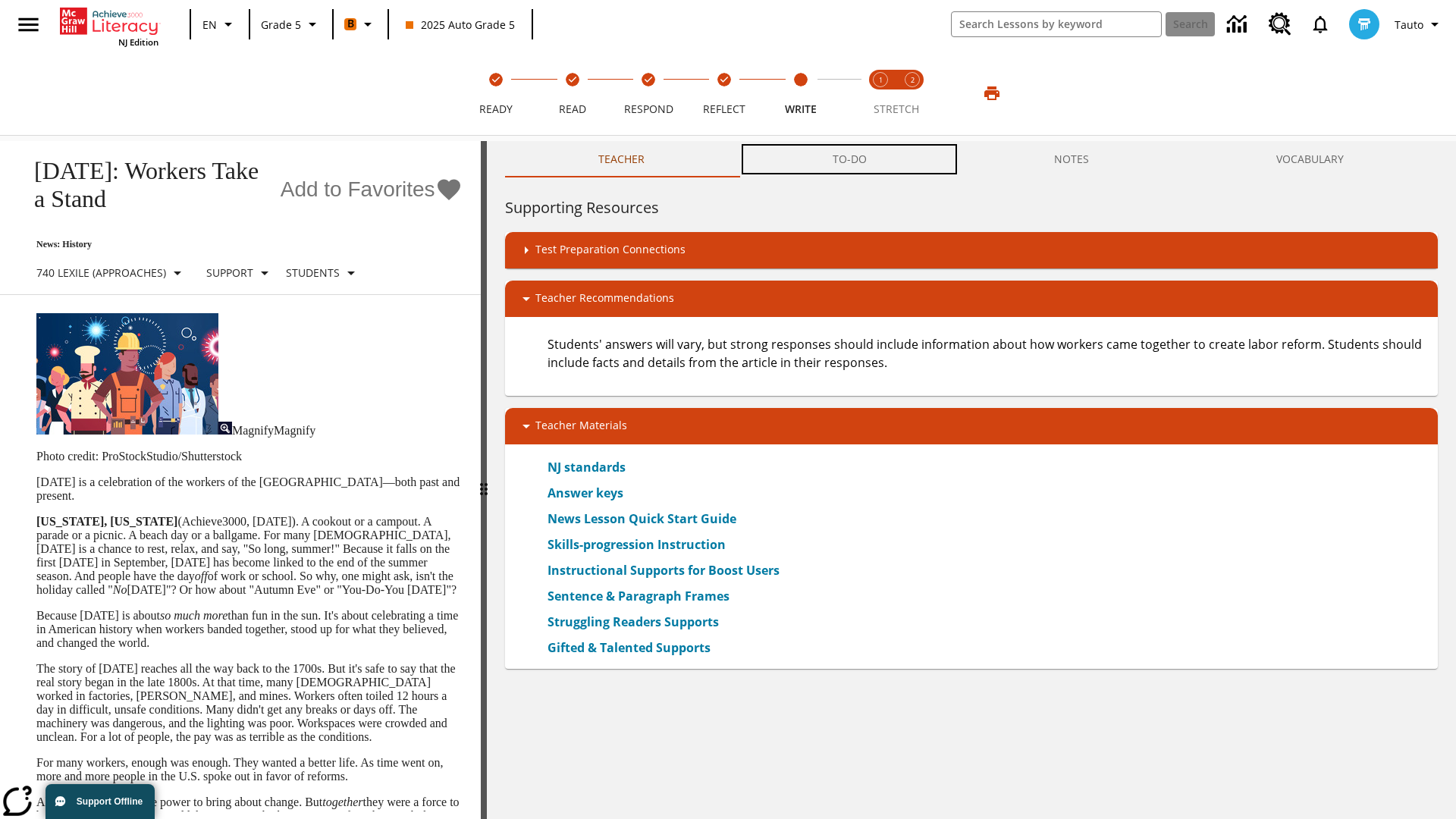
scroll to position [1, 0]
click at [850, 159] on button "TO-DO" at bounding box center [850, 159] width 222 height 36
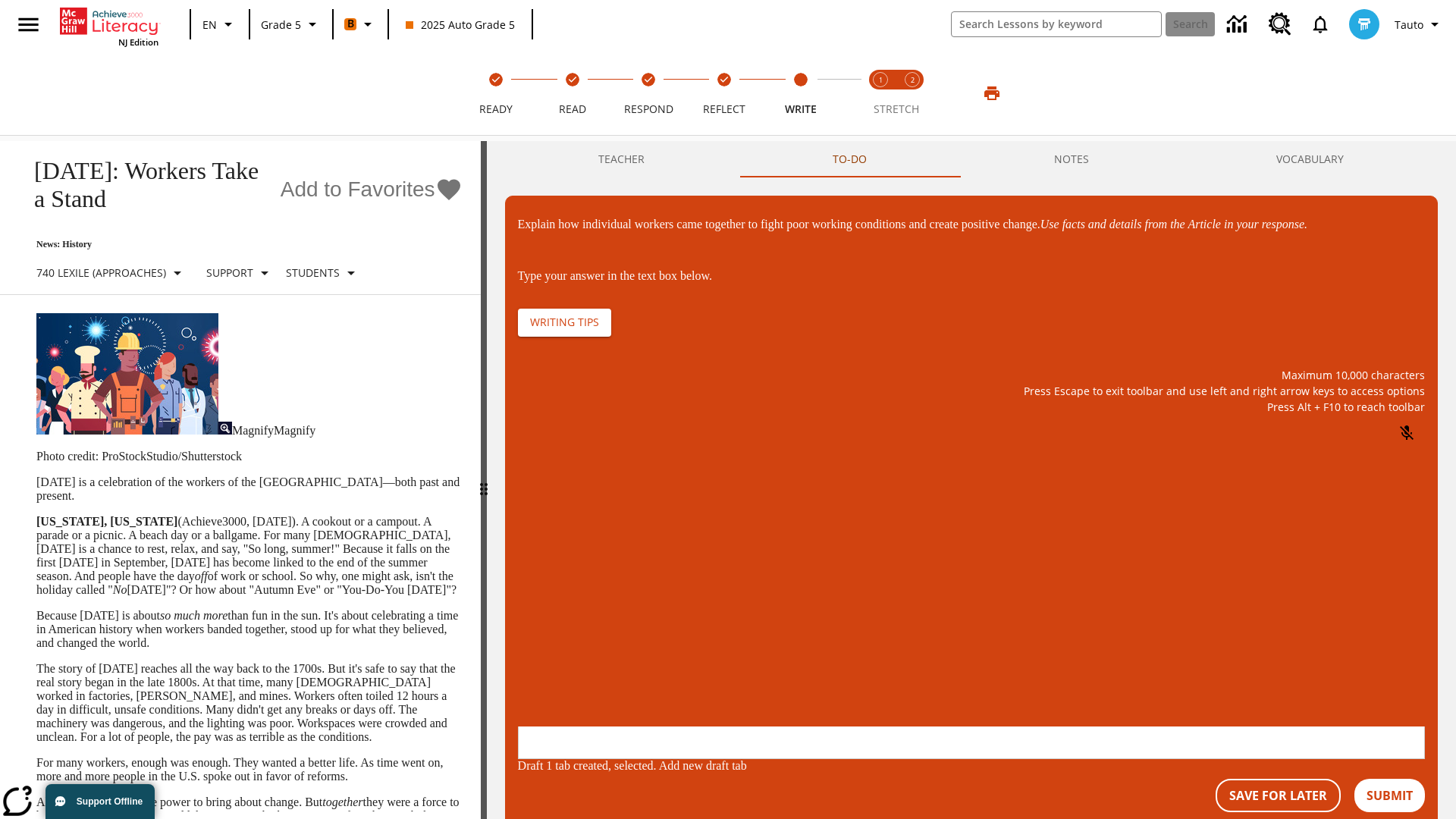
scroll to position [0, 0]
click at [739, 630] on p "\a\9Explain how individual workers came together to fight poor working conditio…" at bounding box center [631, 628] width 216 height 14
click at [1390, 779] on button "Submit" at bounding box center [1390, 796] width 70 height 34
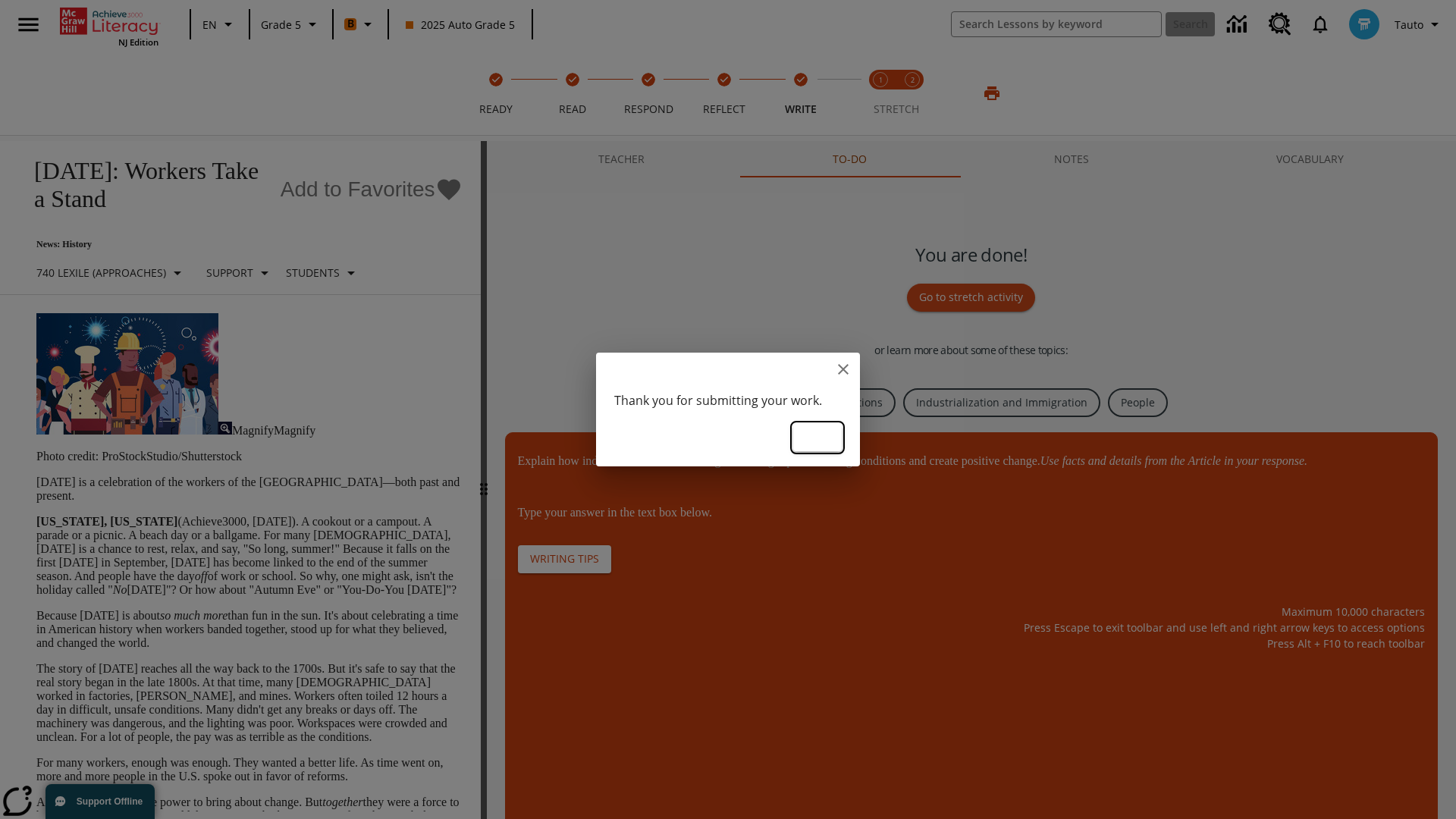
click at [818, 437] on button "Ok" at bounding box center [817, 437] width 48 height 28
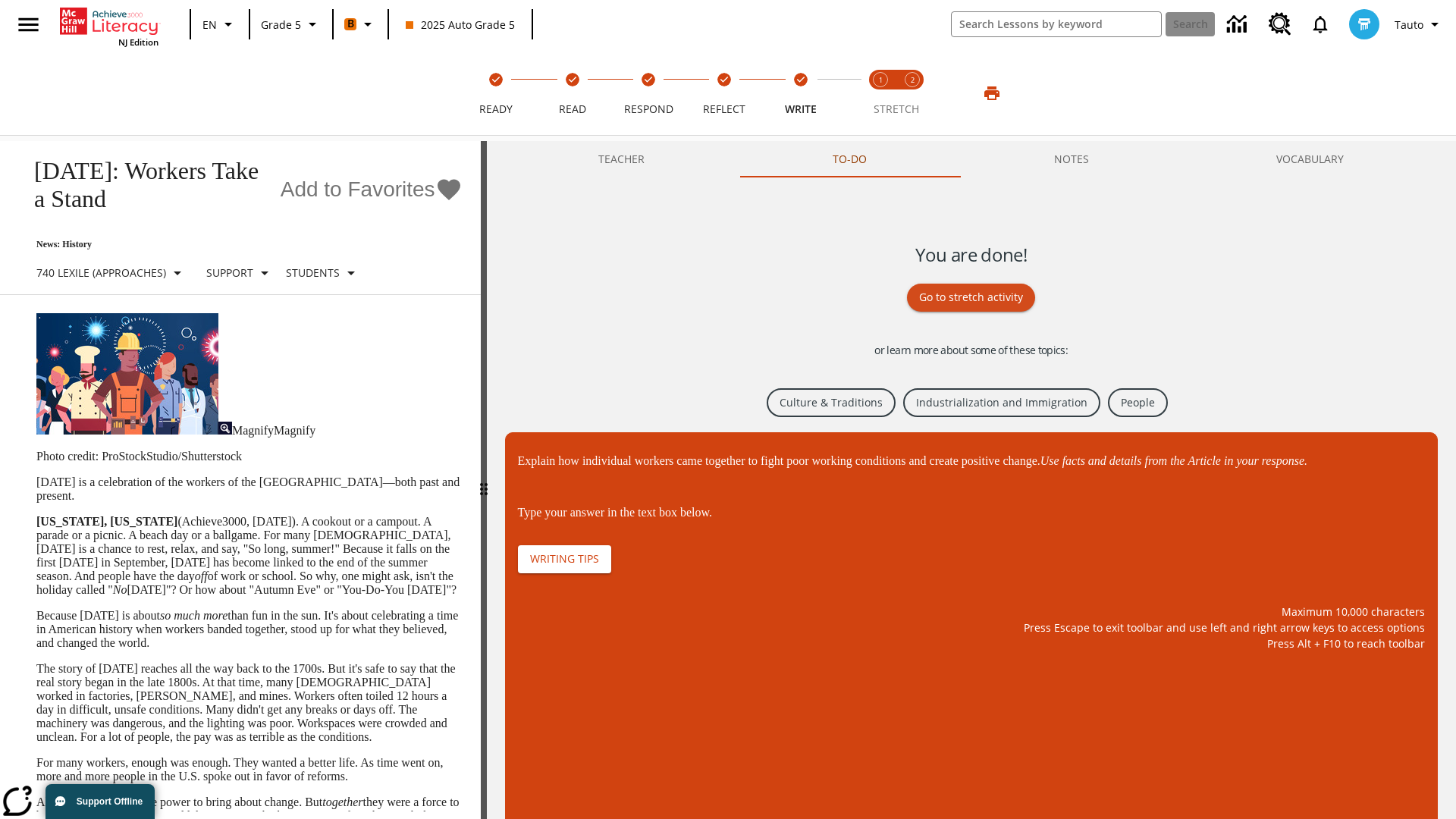
click at [829, 401] on link "Culture & Traditions" at bounding box center [831, 403] width 129 height 29
